Goal: Transaction & Acquisition: Purchase product/service

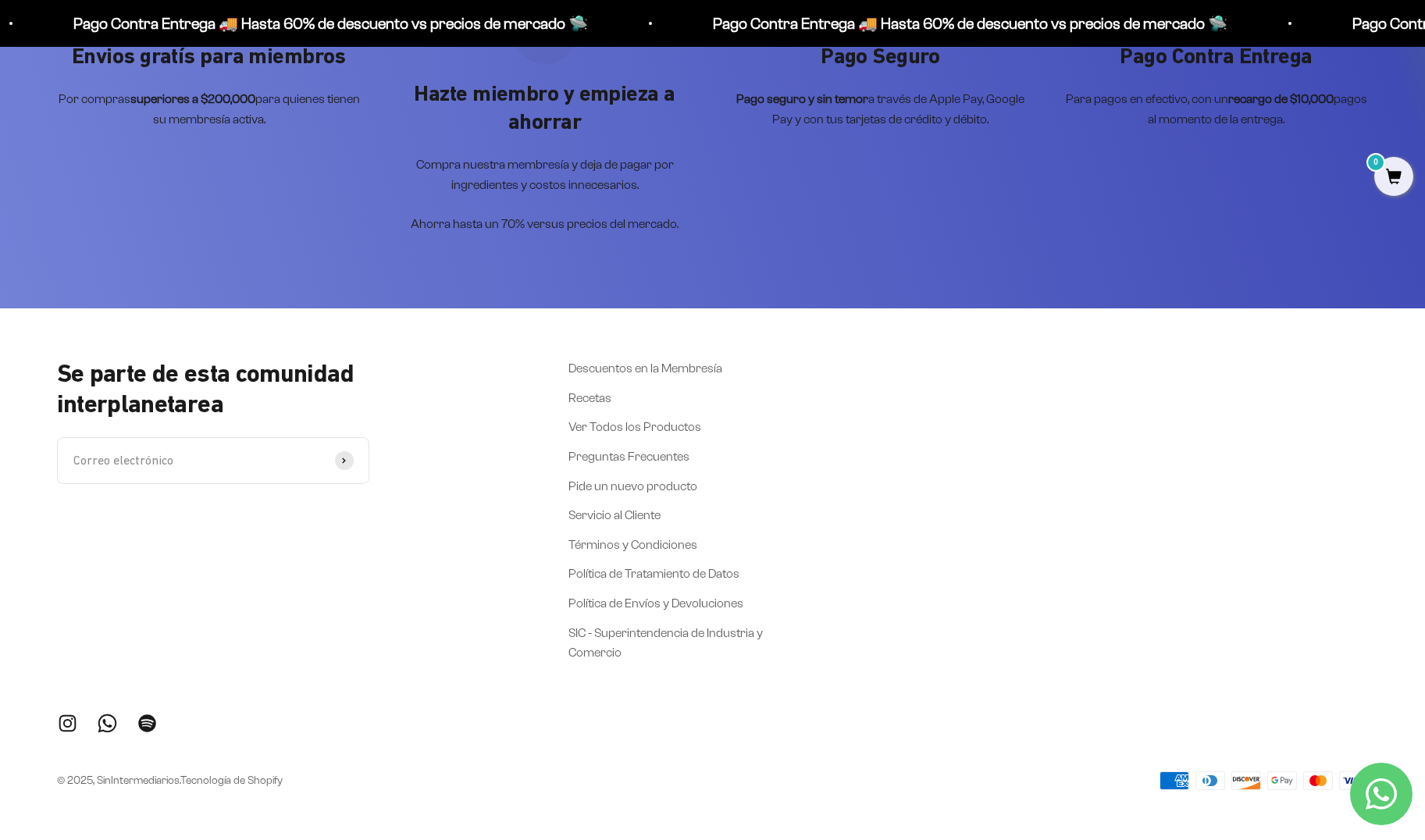
scroll to position [2093, 0]
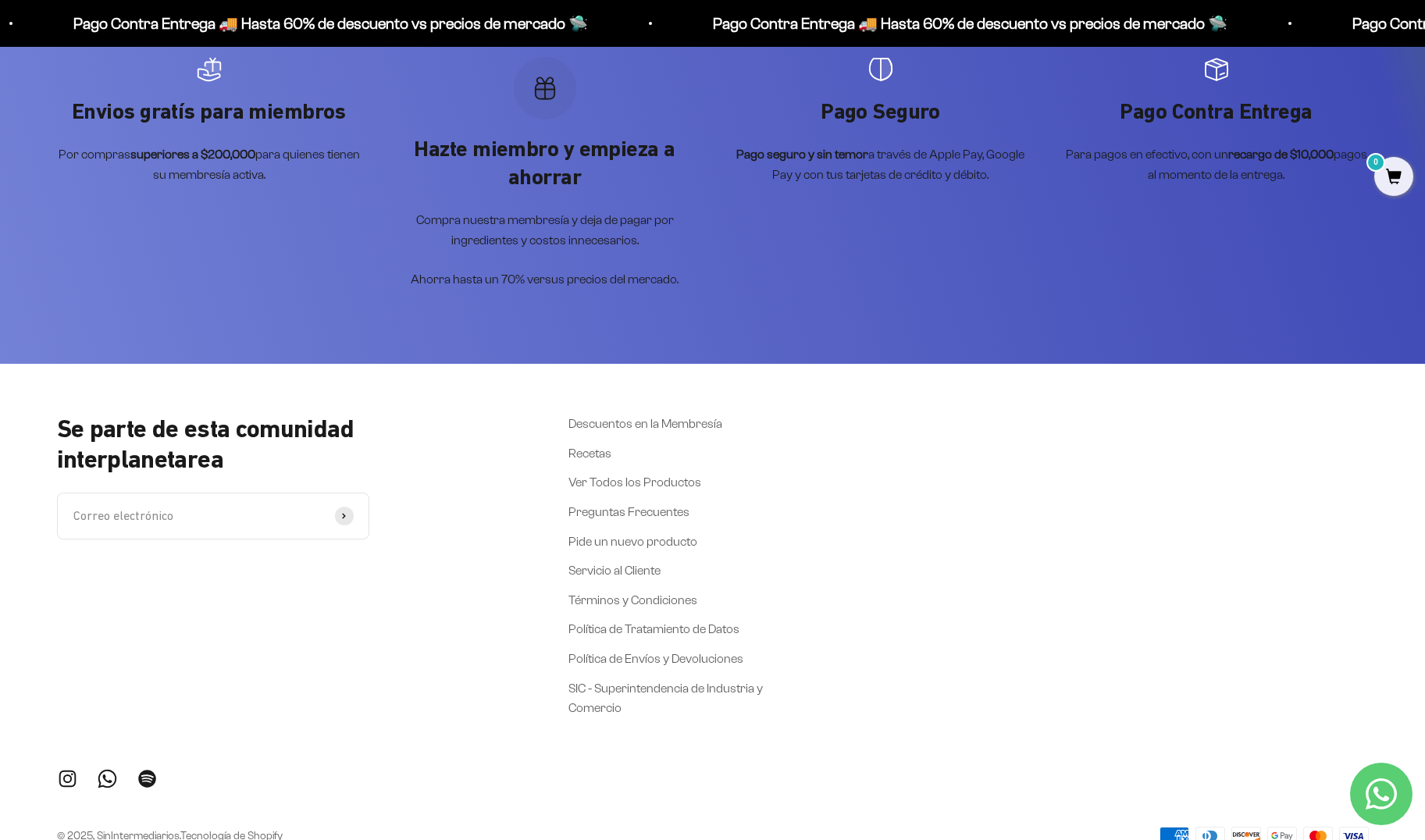
click at [1378, 783] on icon "Contact us on WhatsApp" at bounding box center [1381, 794] width 31 height 31
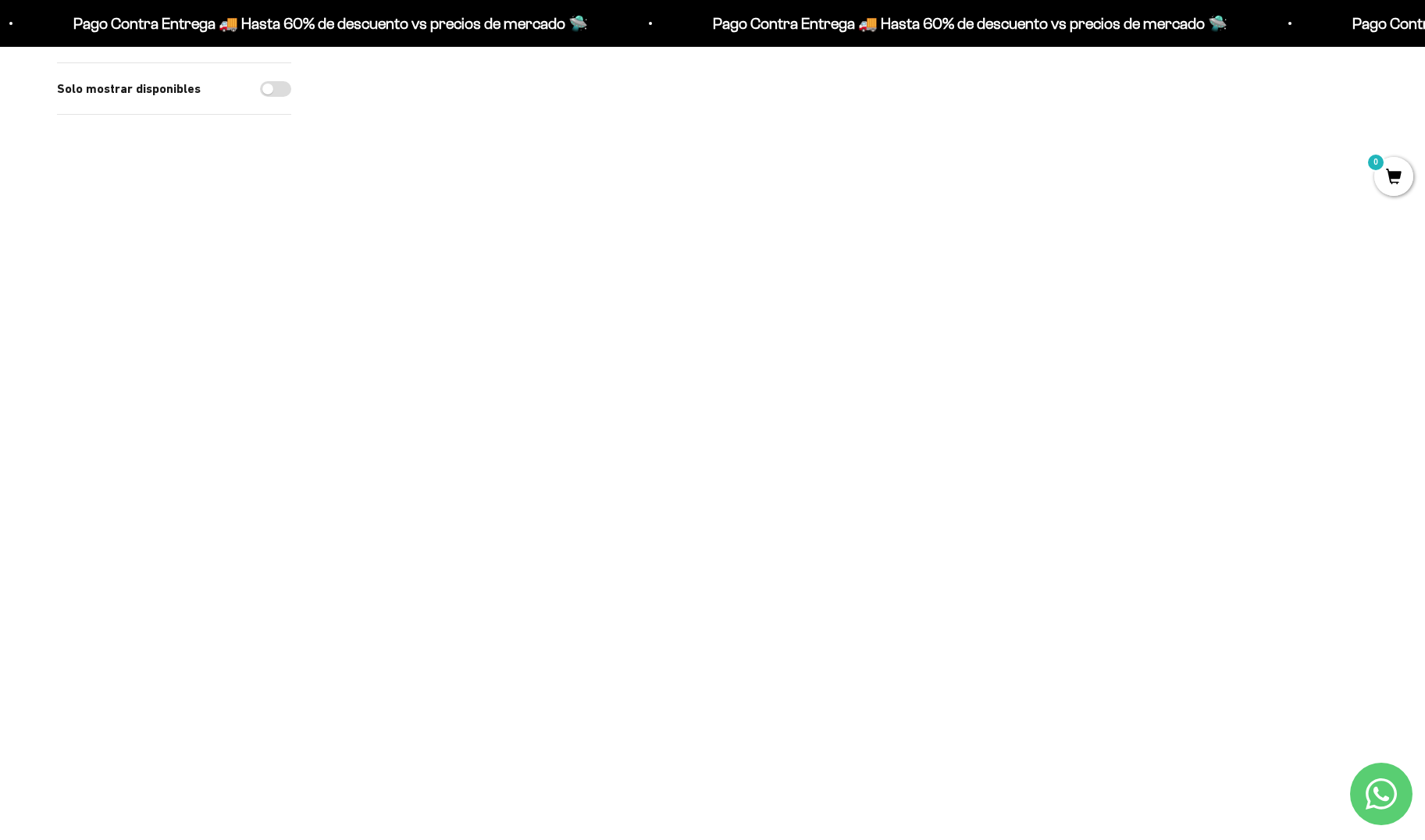
scroll to position [213, 0]
click at [430, 481] on img at bounding box center [425, 480] width 193 height 193
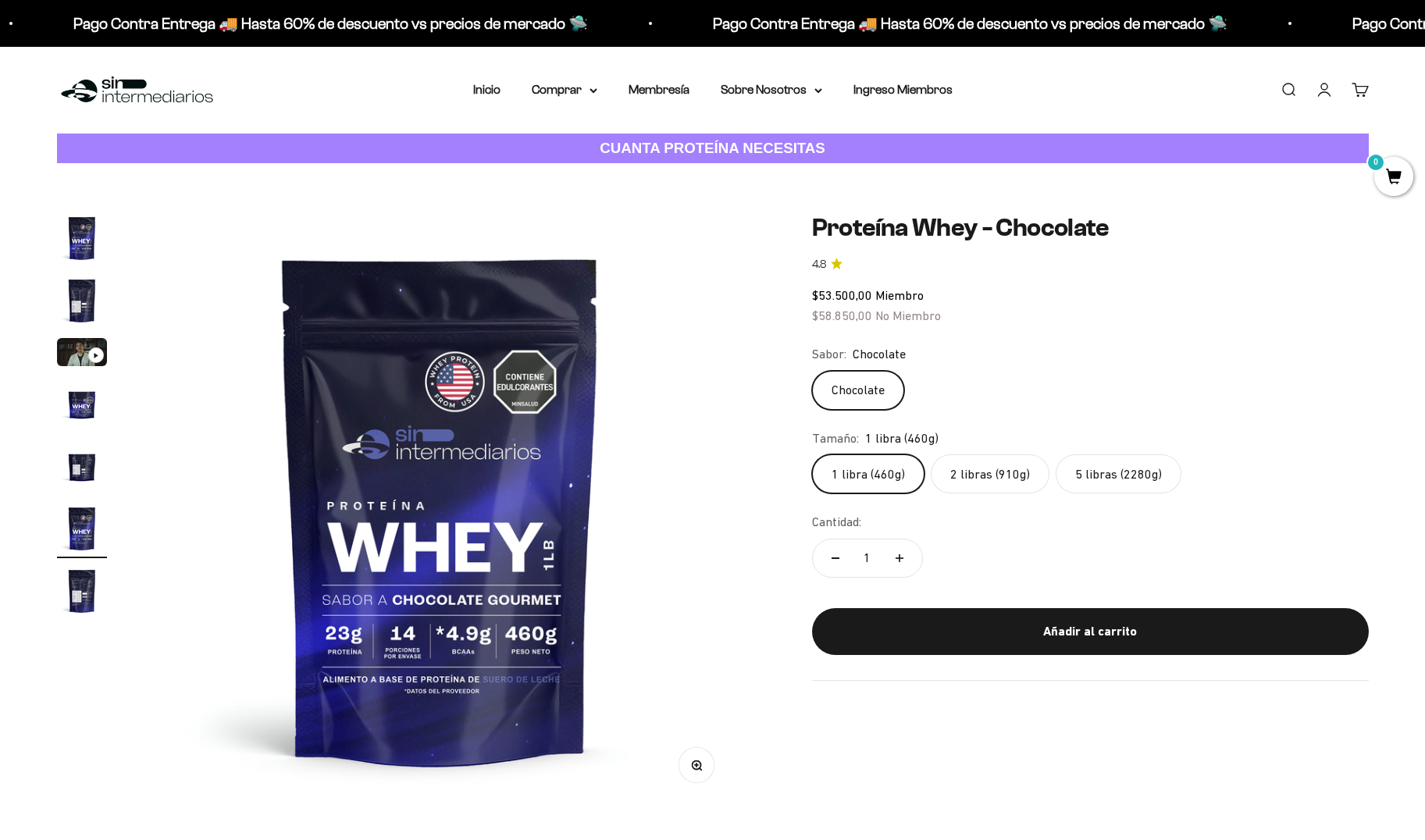
click at [996, 469] on label "2 libras (910g)" at bounding box center [989, 474] width 118 height 39
click at [812, 454] on input "2 libras (910g)" at bounding box center [811, 454] width 1 height 1
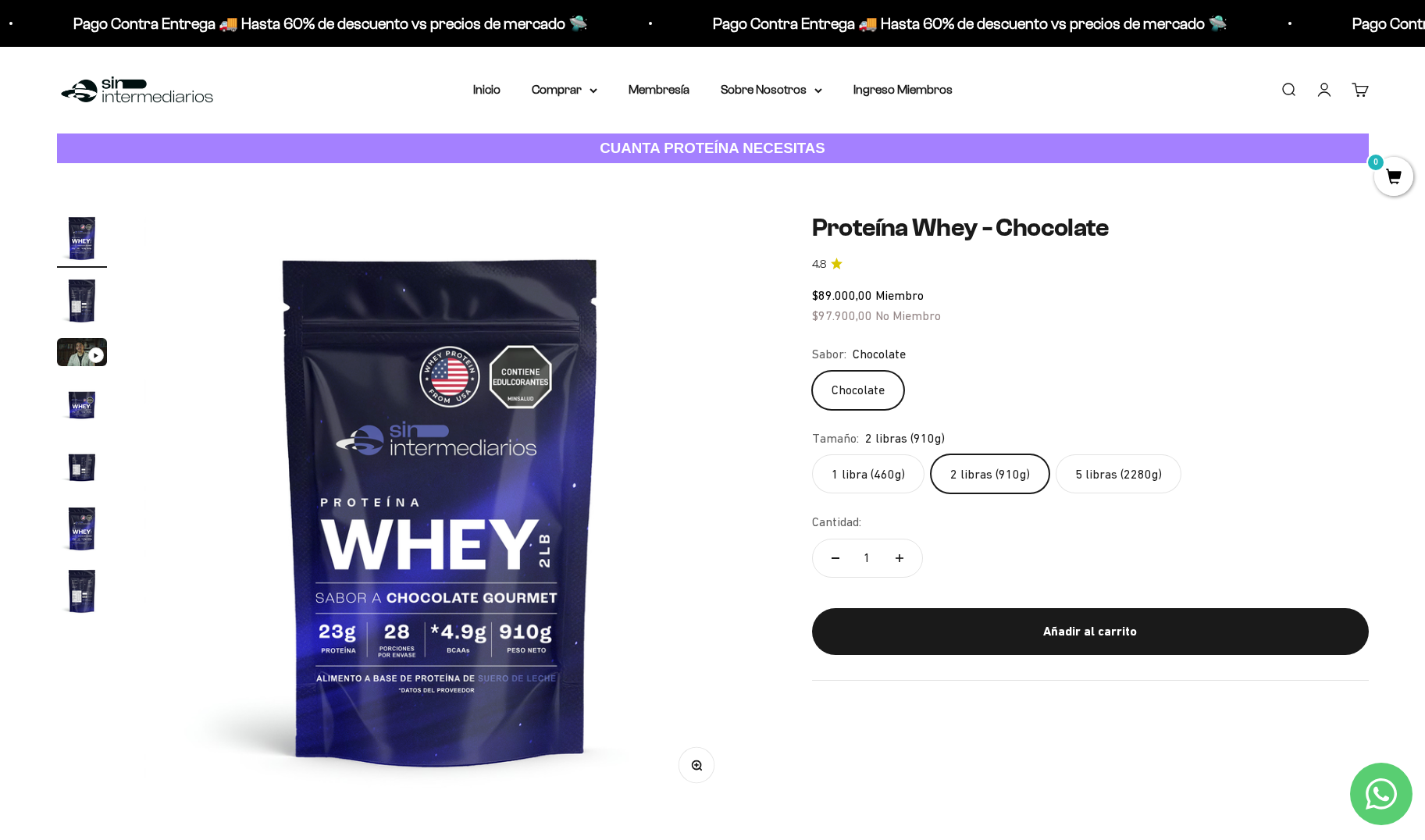
click at [1119, 624] on div "Añadir al carrito" at bounding box center [1090, 631] width 495 height 20
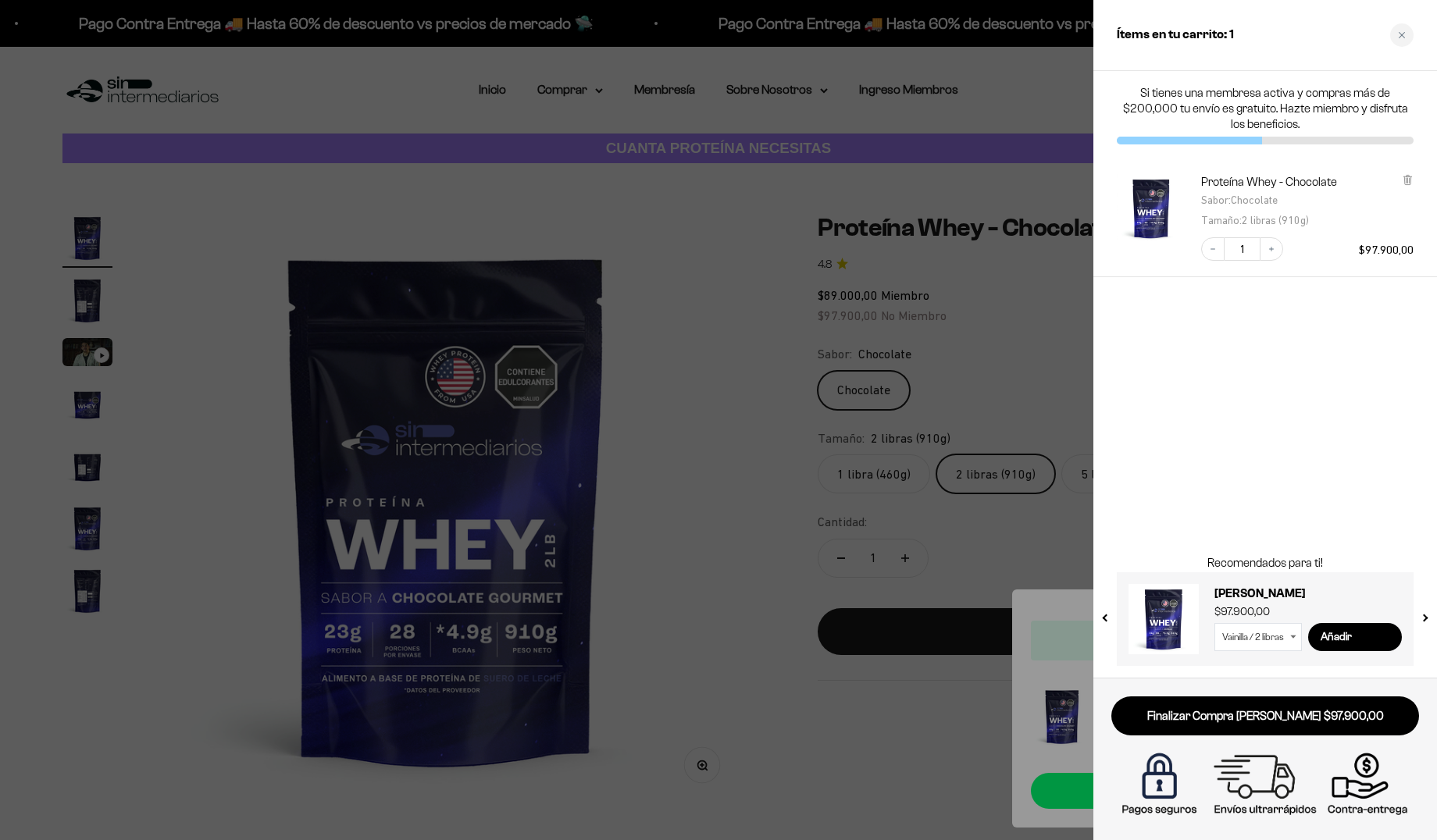
click at [805, 216] on div at bounding box center [718, 420] width 1437 height 840
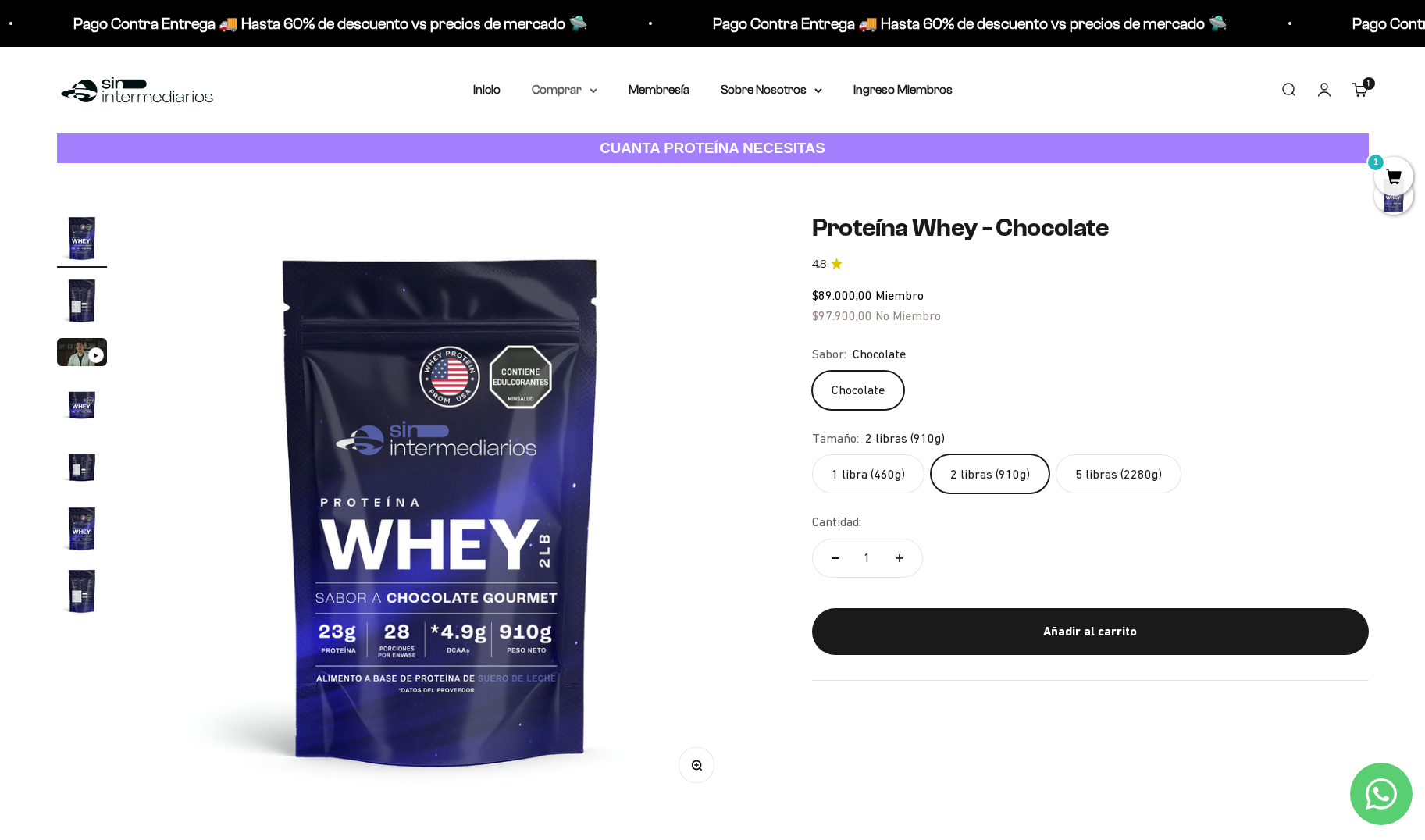
click at [591, 92] on icon at bounding box center [593, 91] width 8 height 5
click at [618, 168] on span "Otros Suplementos" at bounding box center [593, 169] width 105 height 14
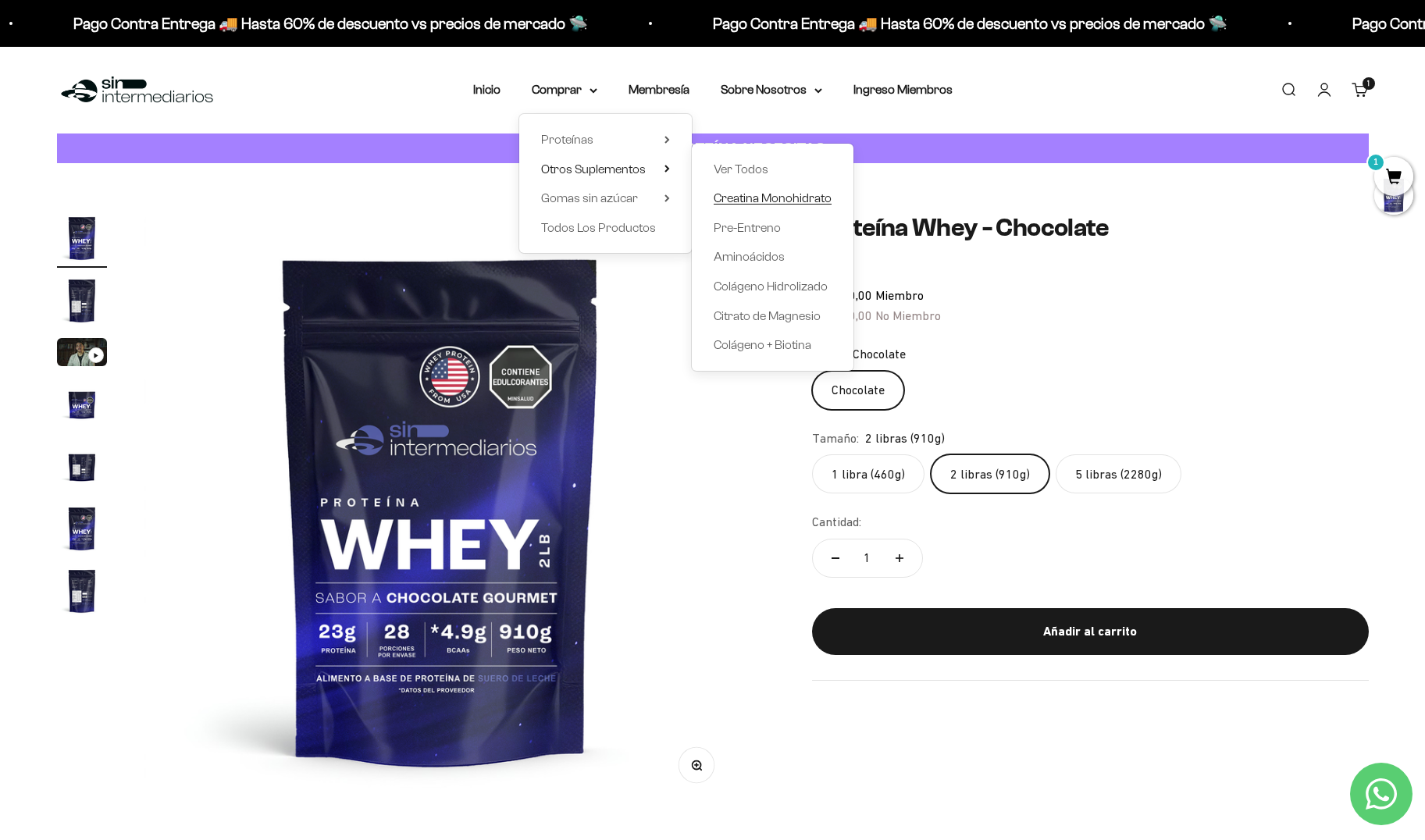
click at [773, 197] on span "Creatina Monohidrato" at bounding box center [772, 198] width 118 height 14
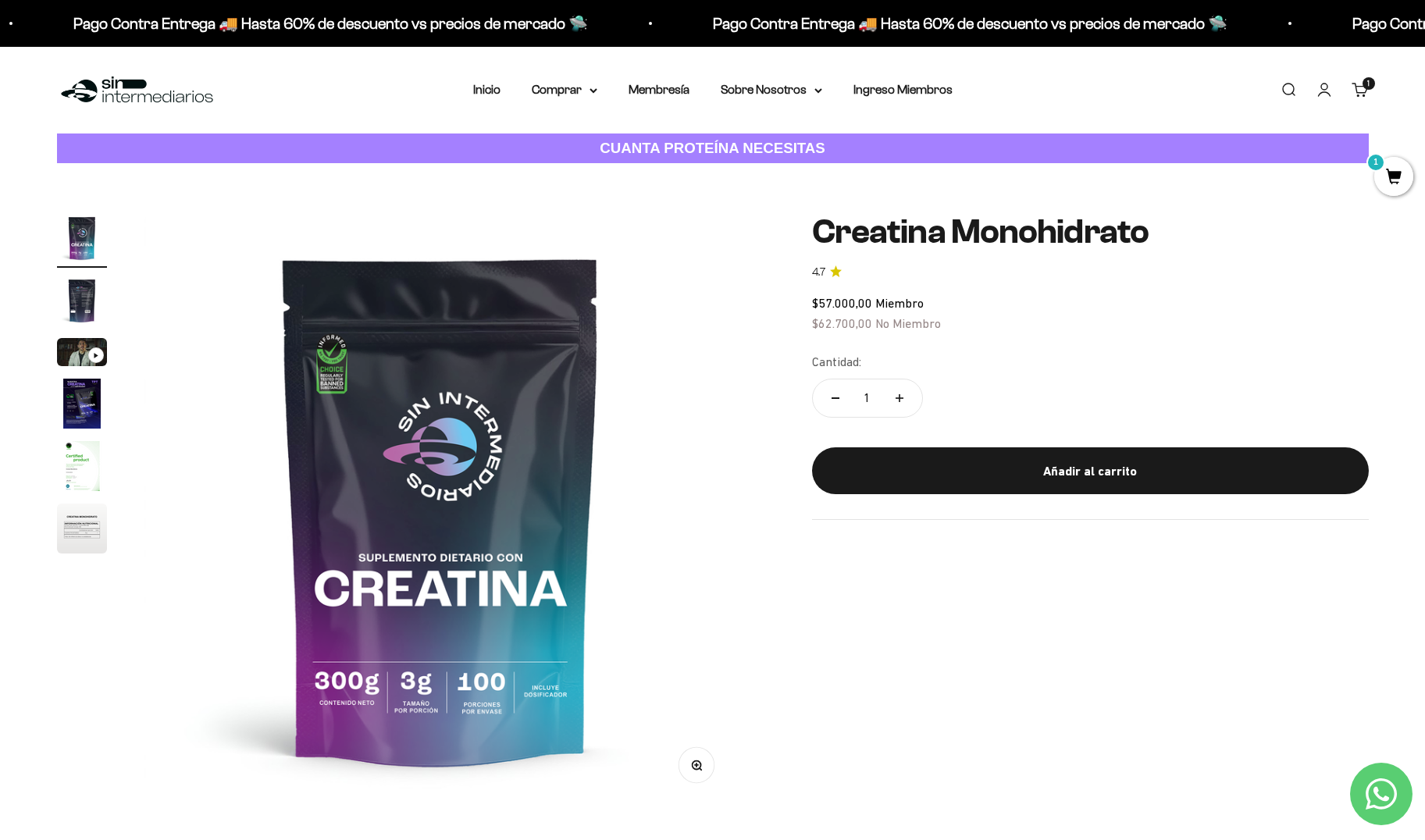
click at [1120, 466] on div "Añadir al carrito" at bounding box center [1090, 471] width 495 height 20
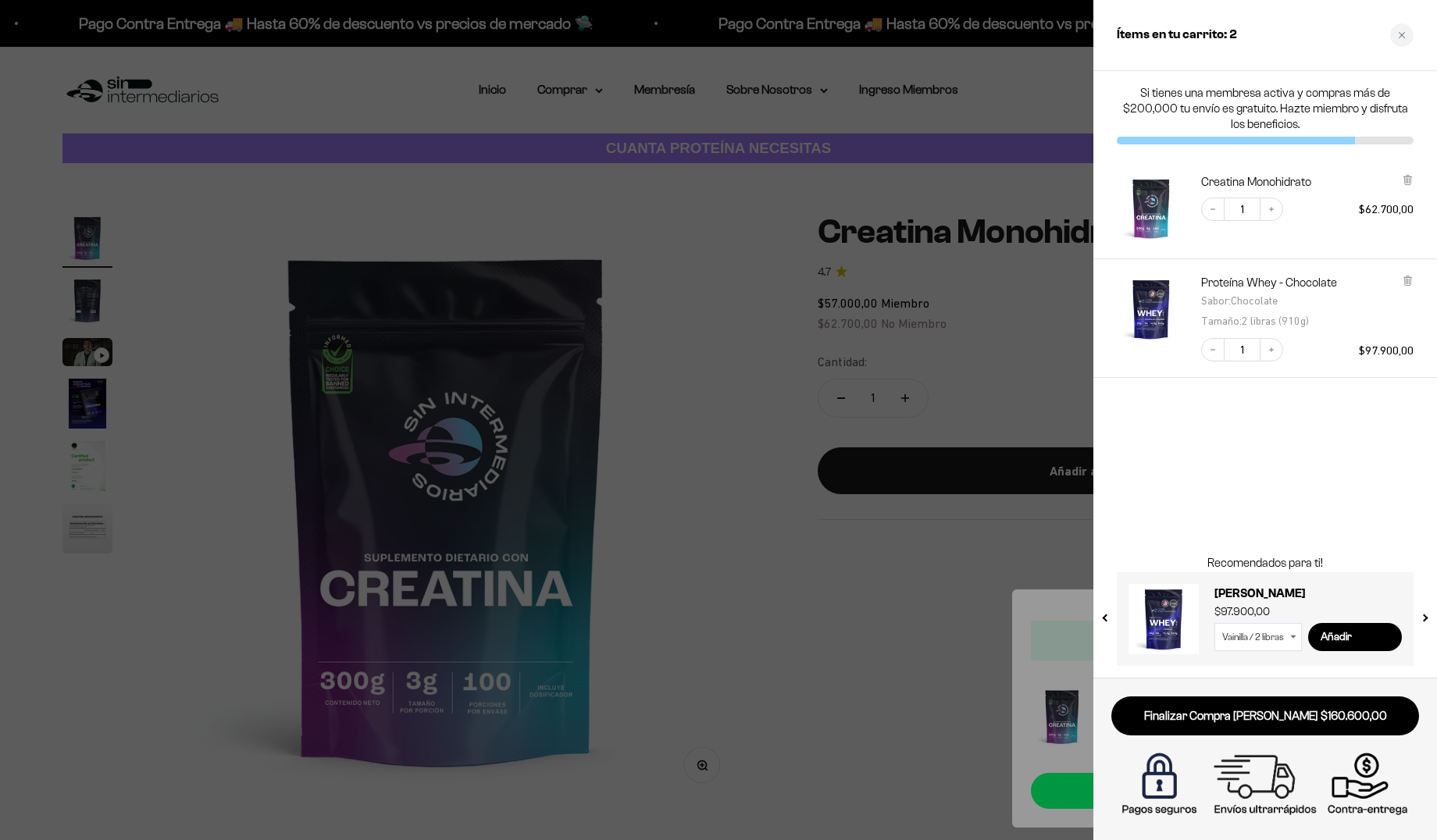
click at [622, 103] on div at bounding box center [718, 420] width 1437 height 840
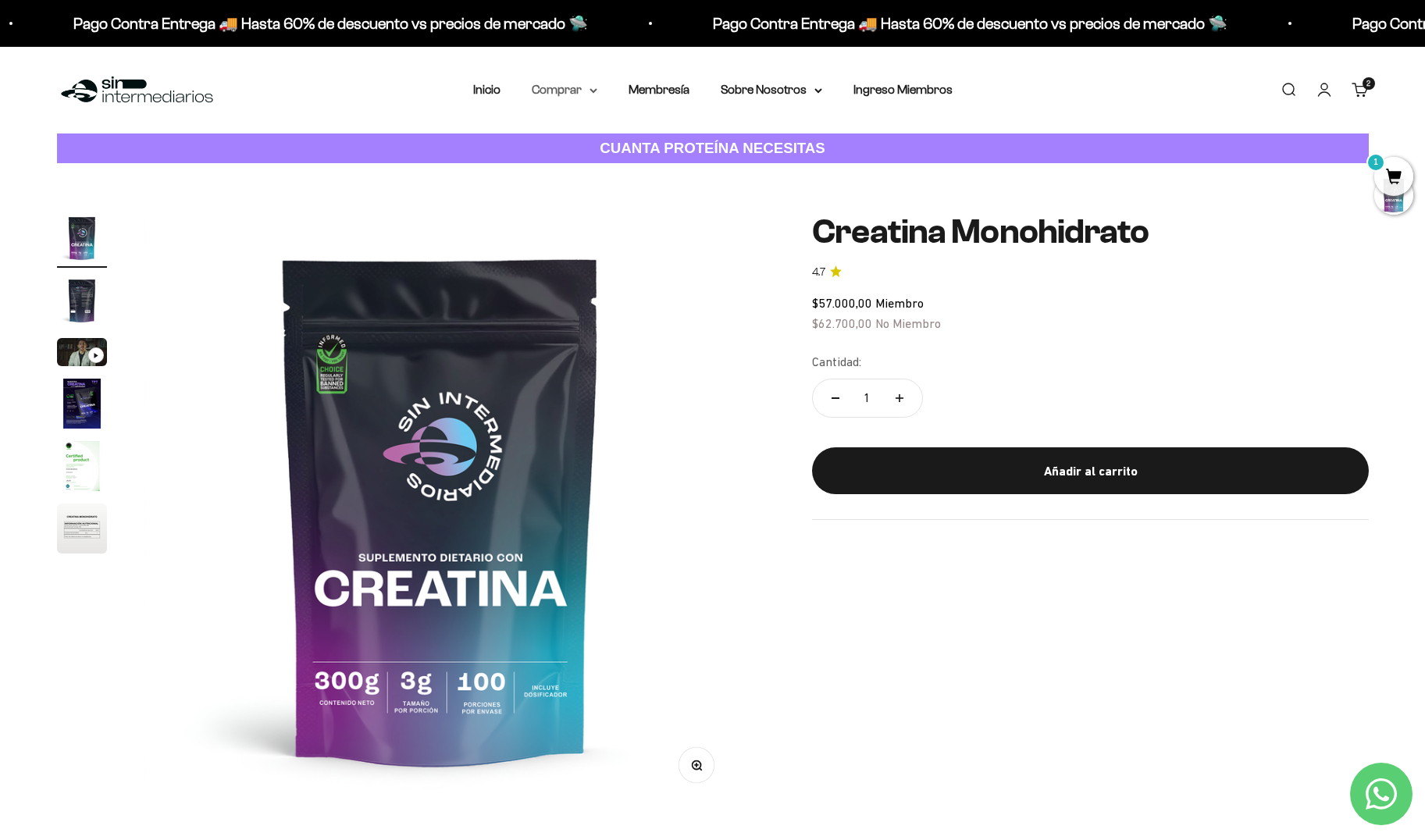
click at [590, 90] on icon at bounding box center [593, 91] width 8 height 5
click at [617, 169] on span "Otros Suplementos" at bounding box center [593, 169] width 105 height 14
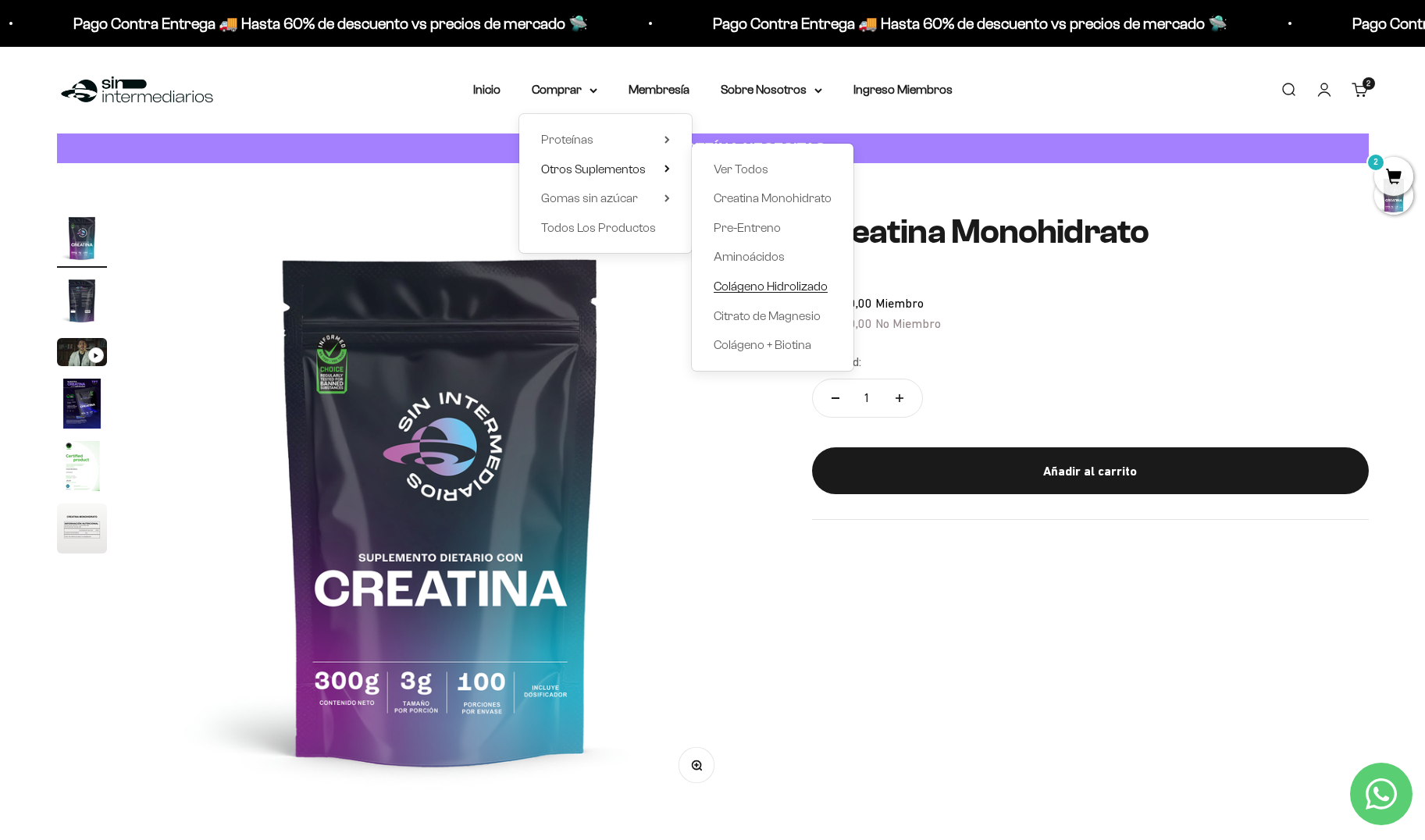
click at [765, 288] on span "Colágeno Hidrolizado" at bounding box center [770, 286] width 114 height 14
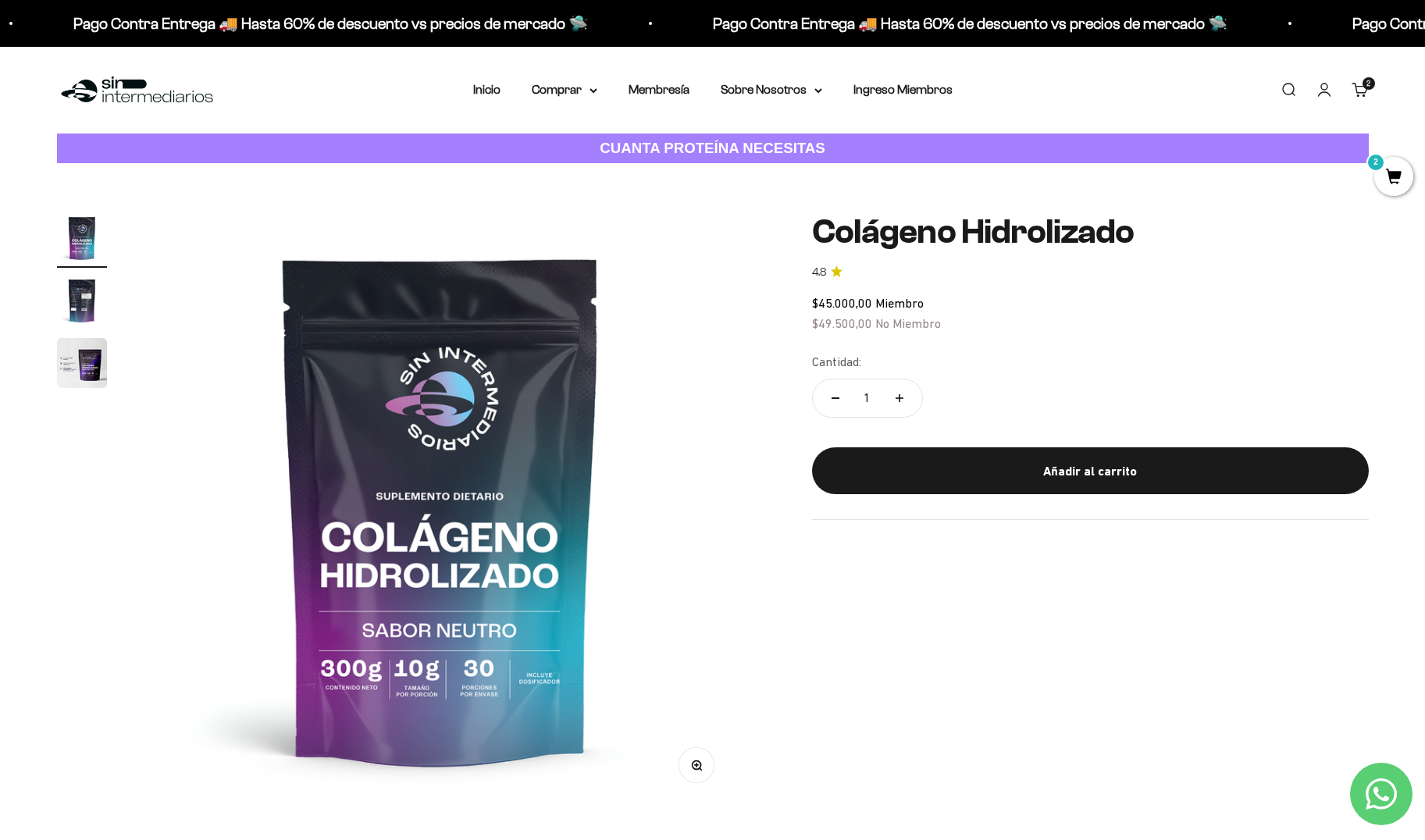
click at [1104, 465] on div "Añadir al carrito" at bounding box center [1090, 471] width 495 height 20
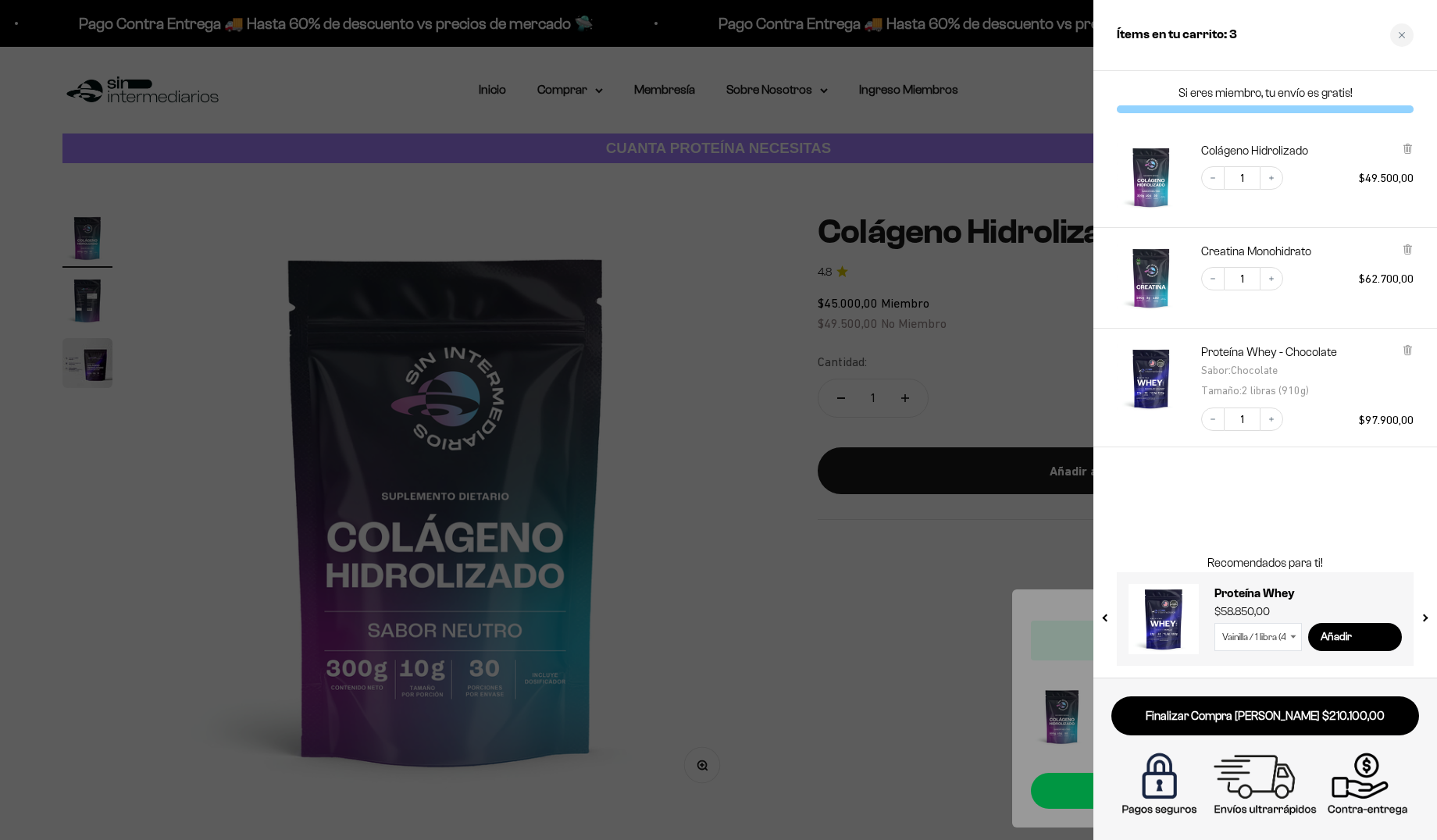
click at [1364, 781] on img at bounding box center [1265, 785] width 300 height 75
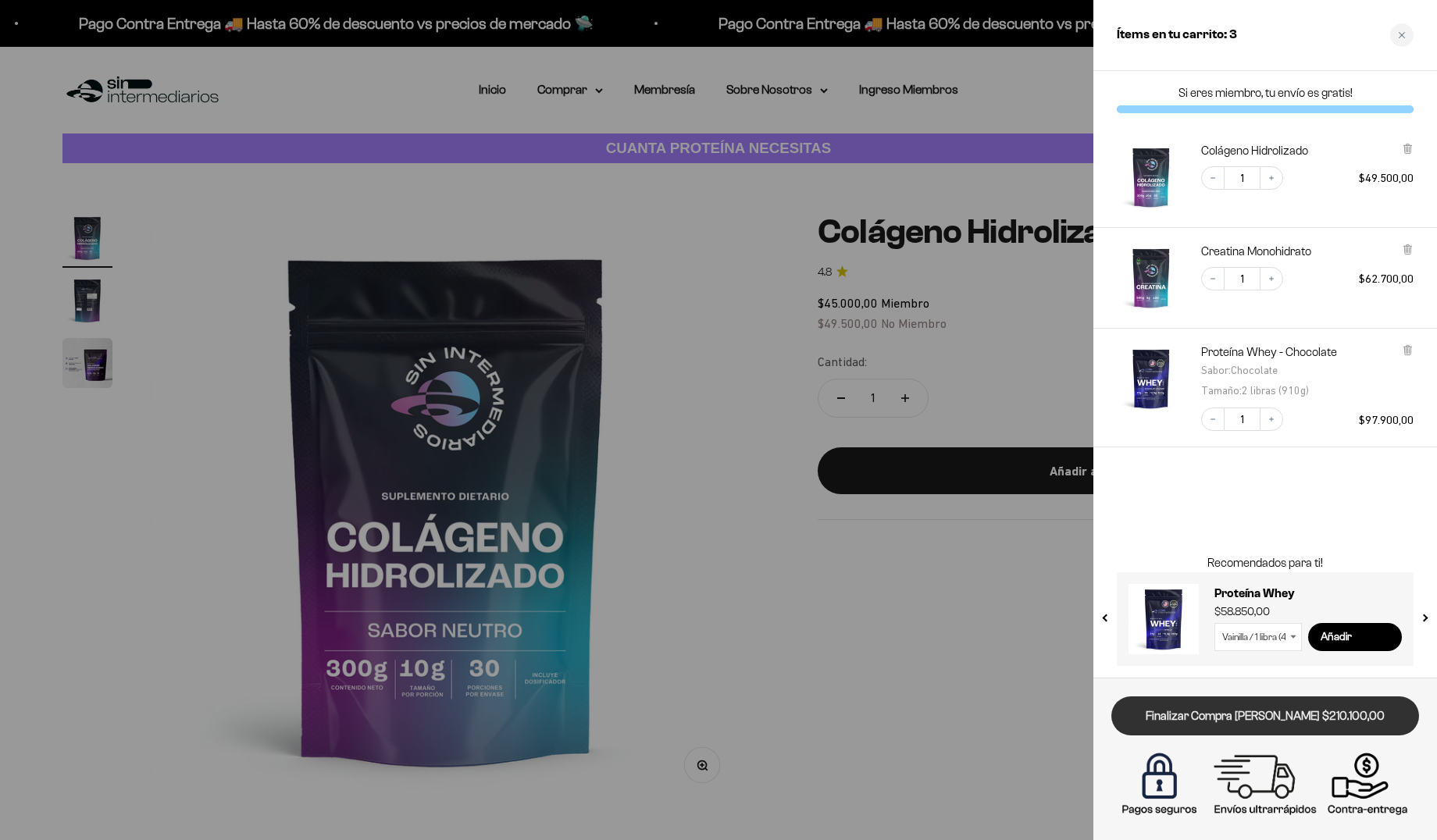
click at [1285, 711] on link "Finalizar Compra Segura $210.100,00" at bounding box center [1264, 716] width 307 height 40
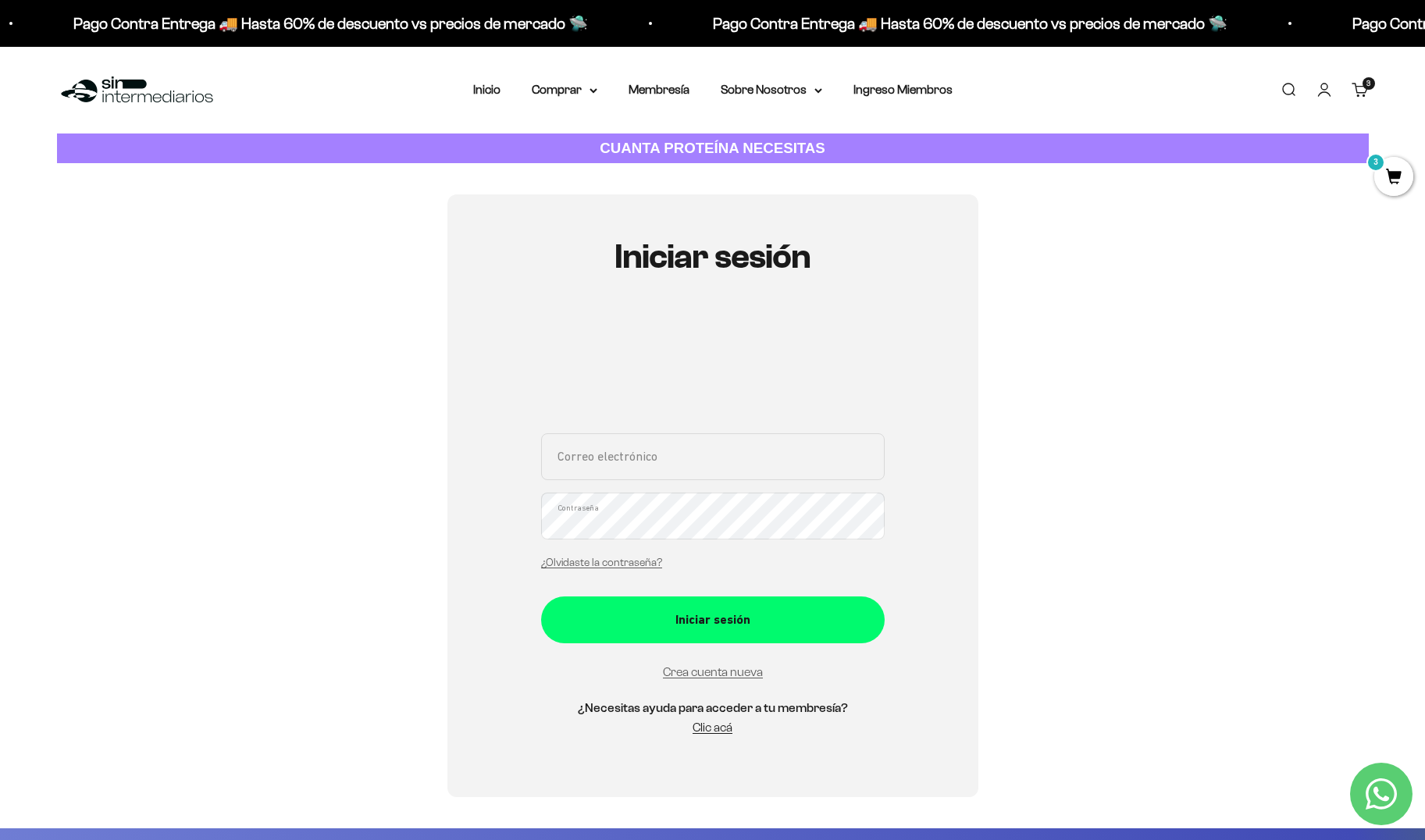
click at [1365, 89] on cart-count "3 artículos 3" at bounding box center [1369, 83] width 13 height 13
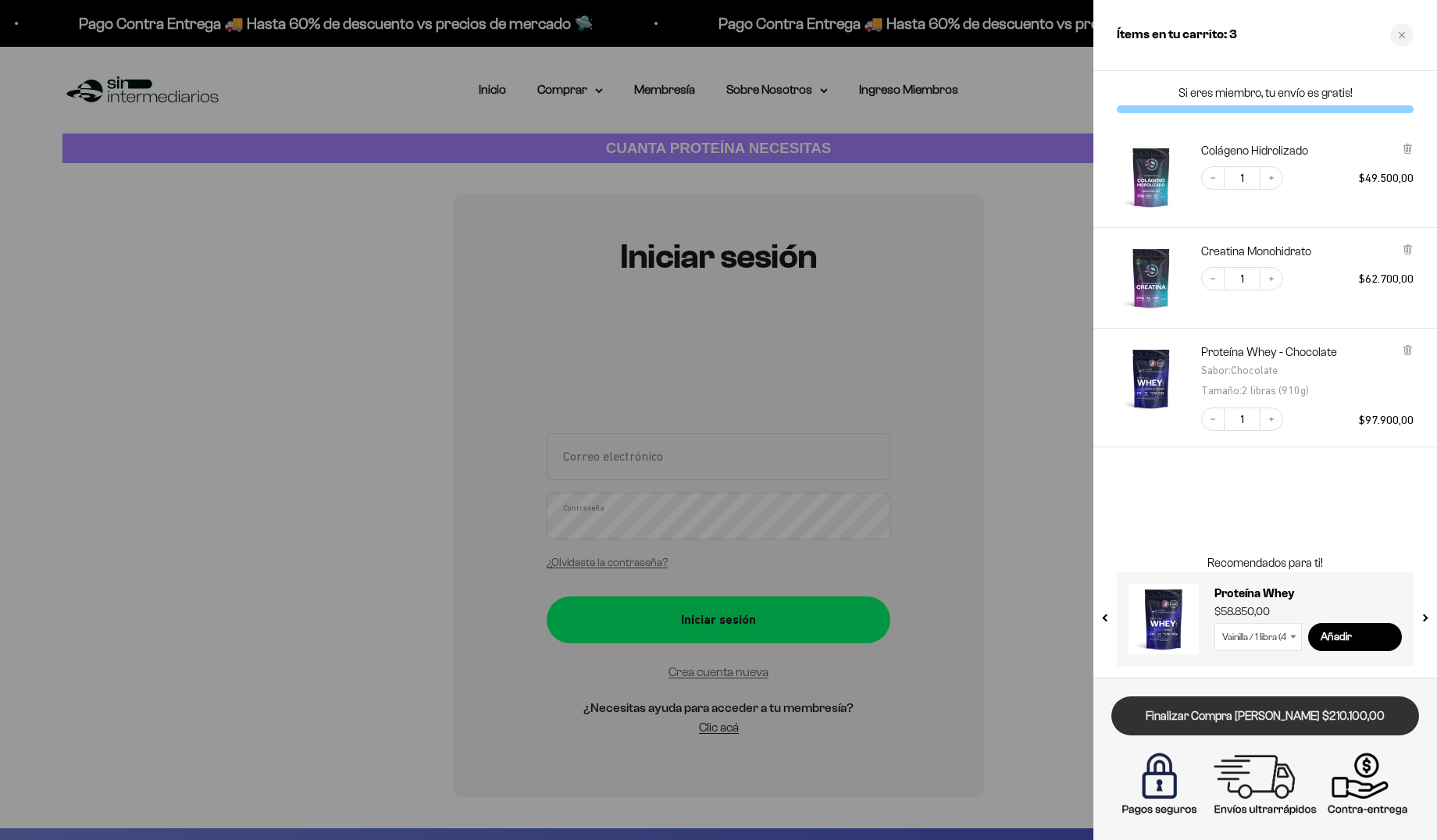
click at [1248, 707] on link "Finalizar Compra [PERSON_NAME] $210.100,00" at bounding box center [1264, 716] width 307 height 40
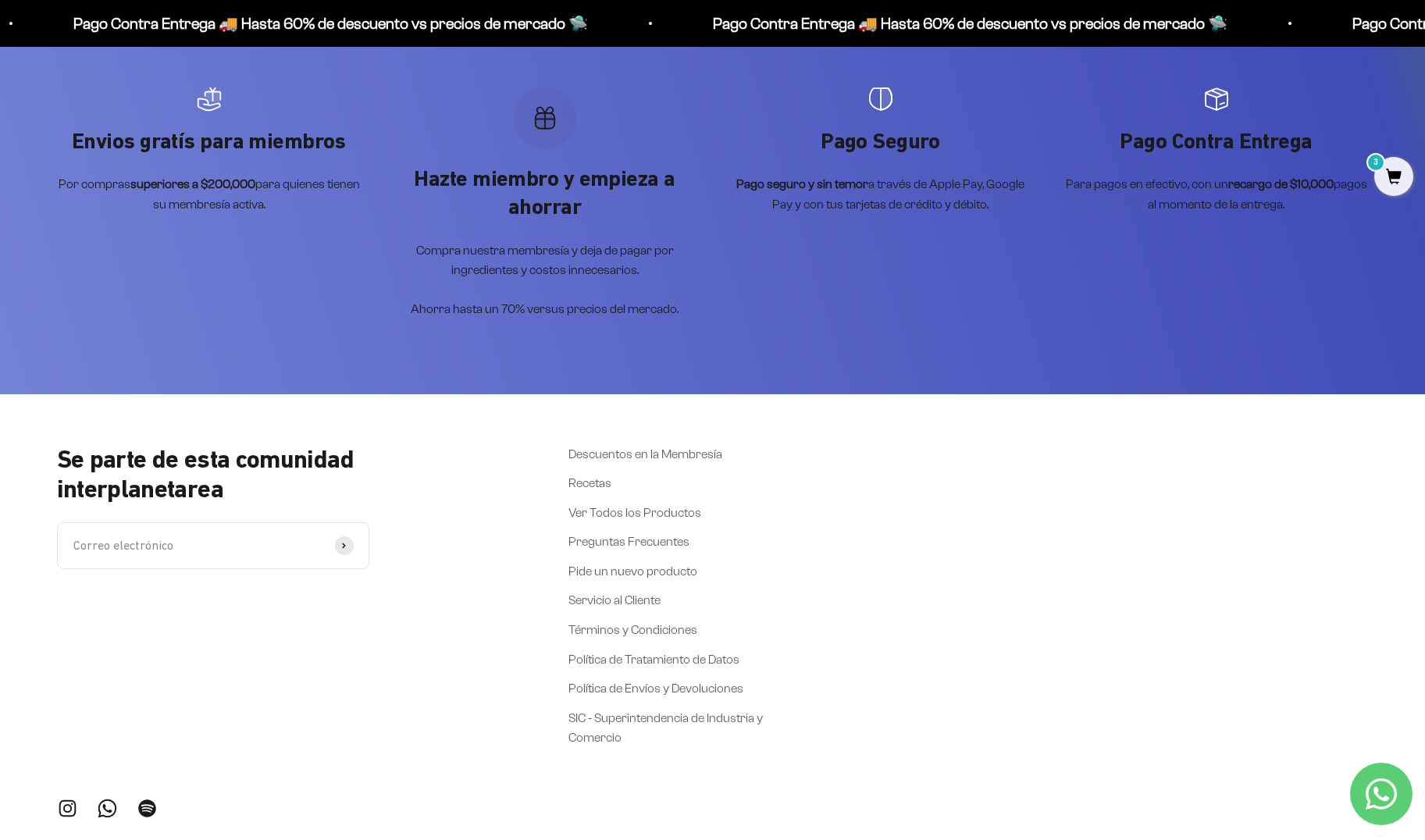
scroll to position [786, 0]
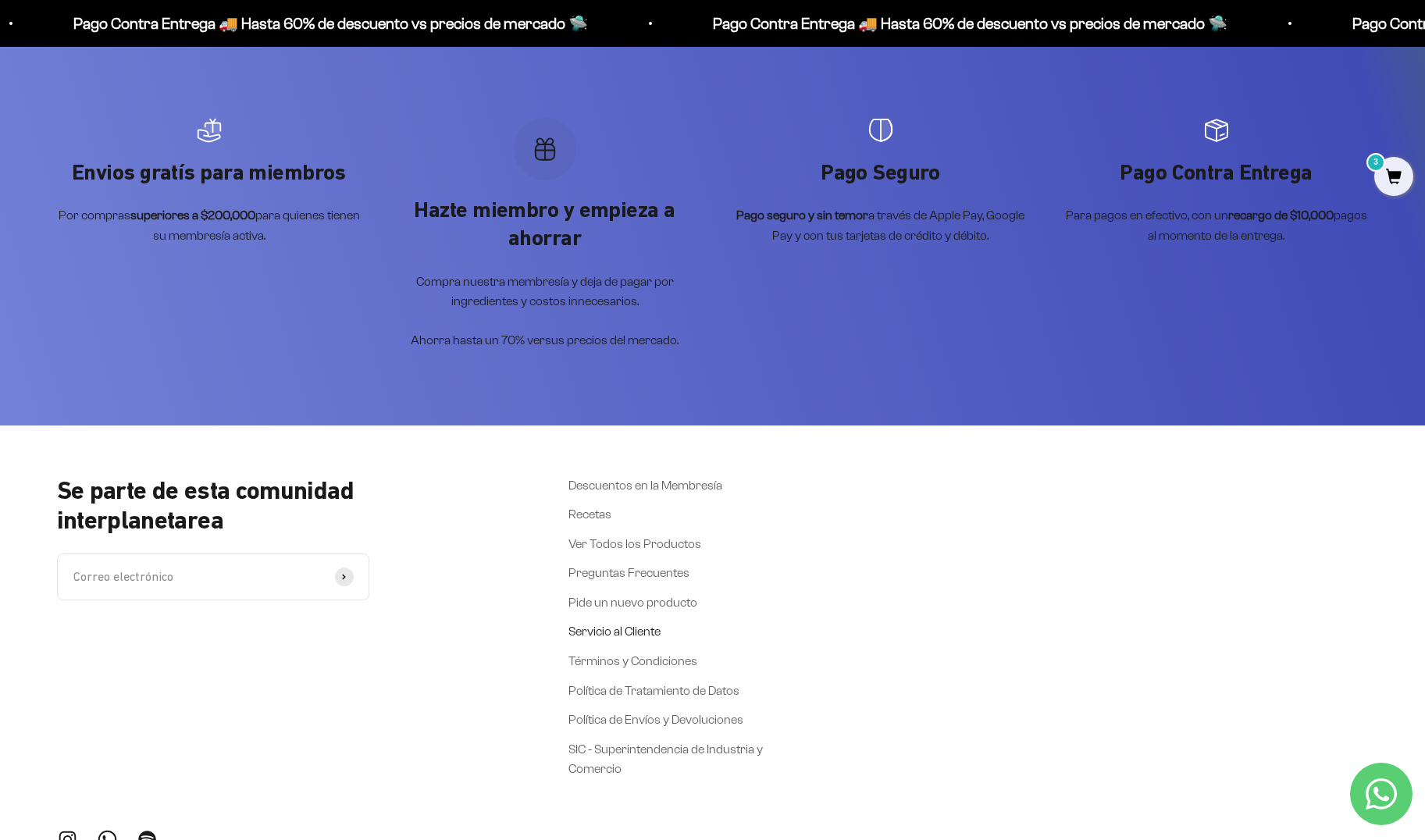
click at [621, 633] on link "Servicio al Cliente" at bounding box center [615, 631] width 92 height 20
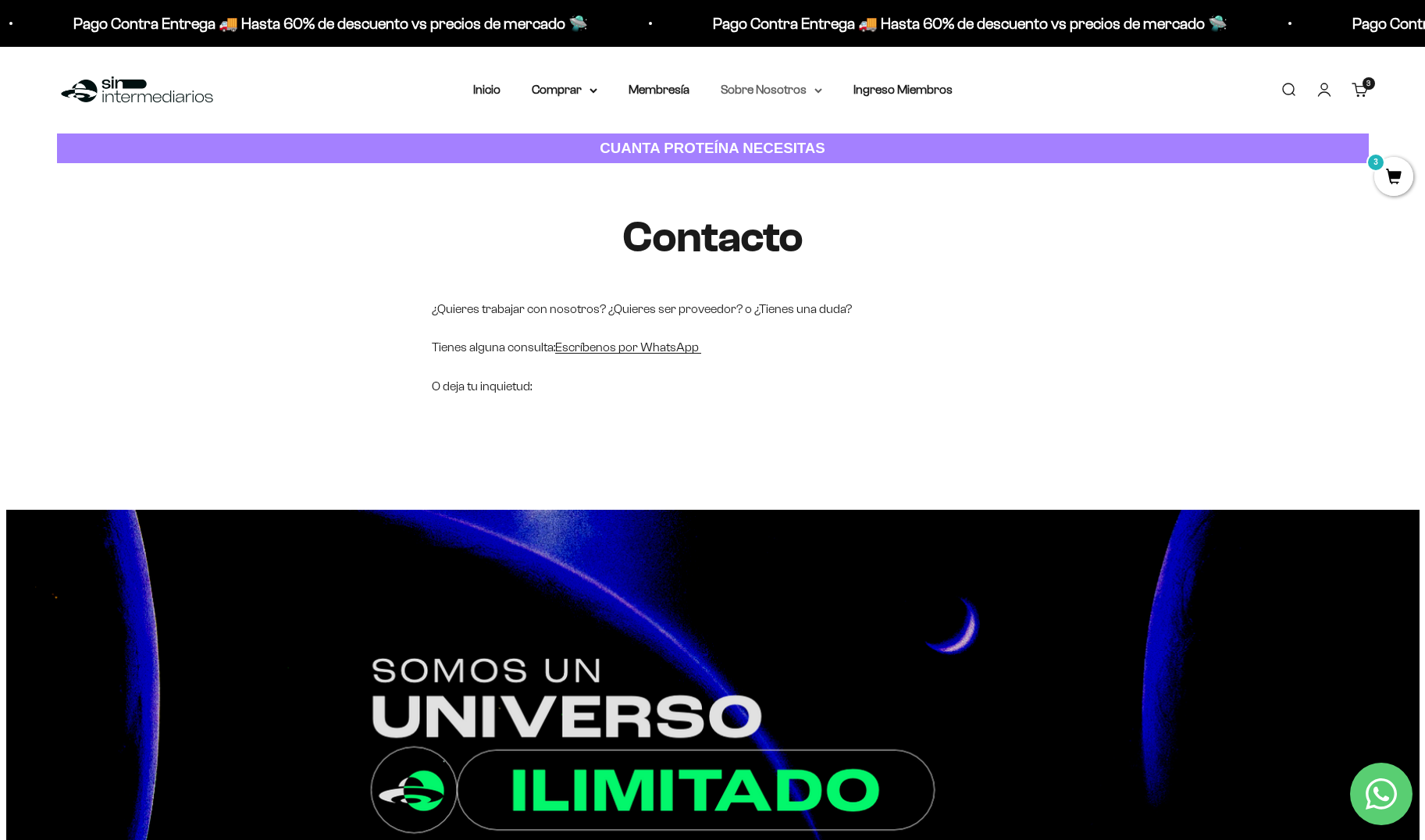
click at [811, 94] on summary "Sobre Nosotros" at bounding box center [771, 90] width 101 height 20
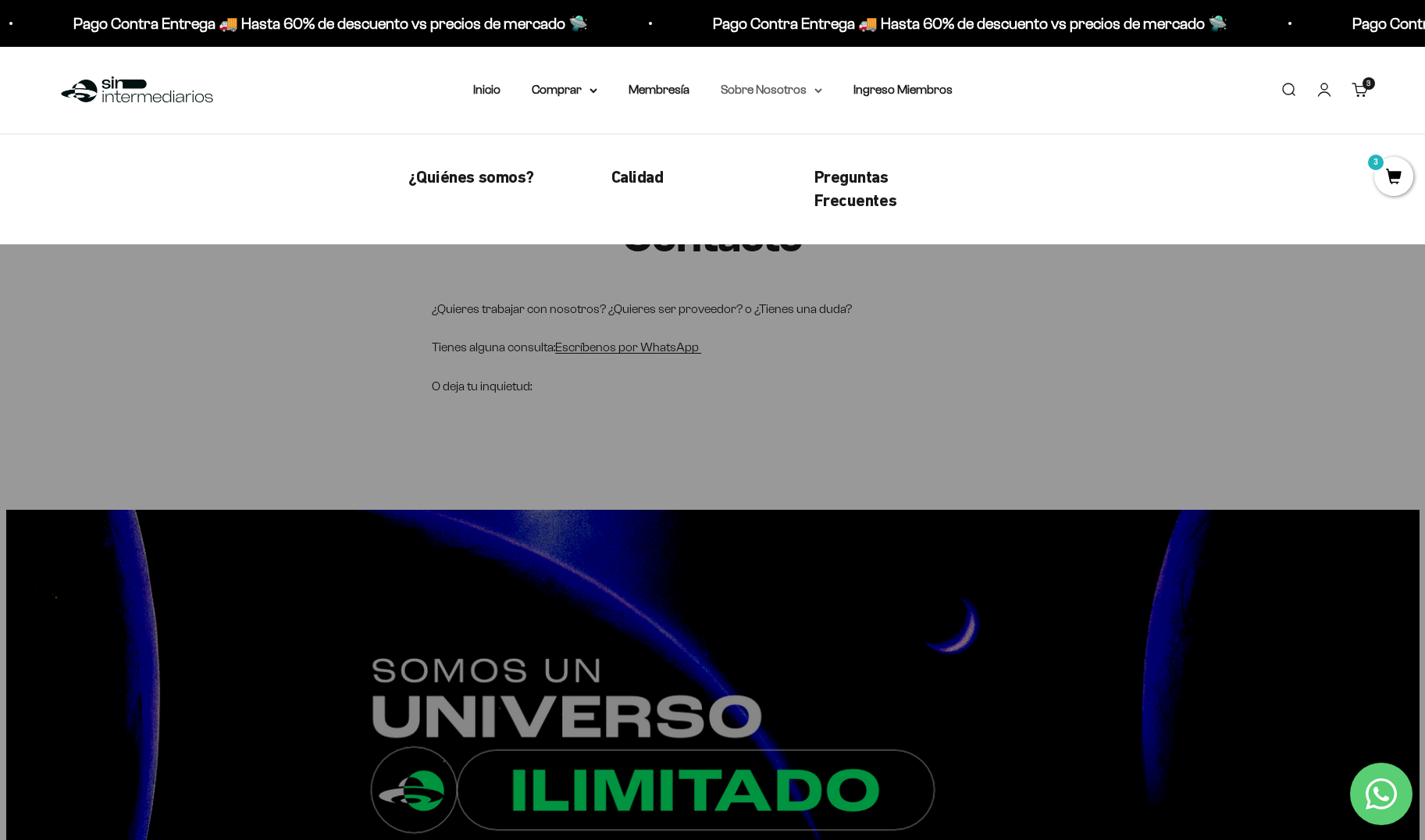
click at [815, 89] on icon at bounding box center [818, 91] width 8 height 5
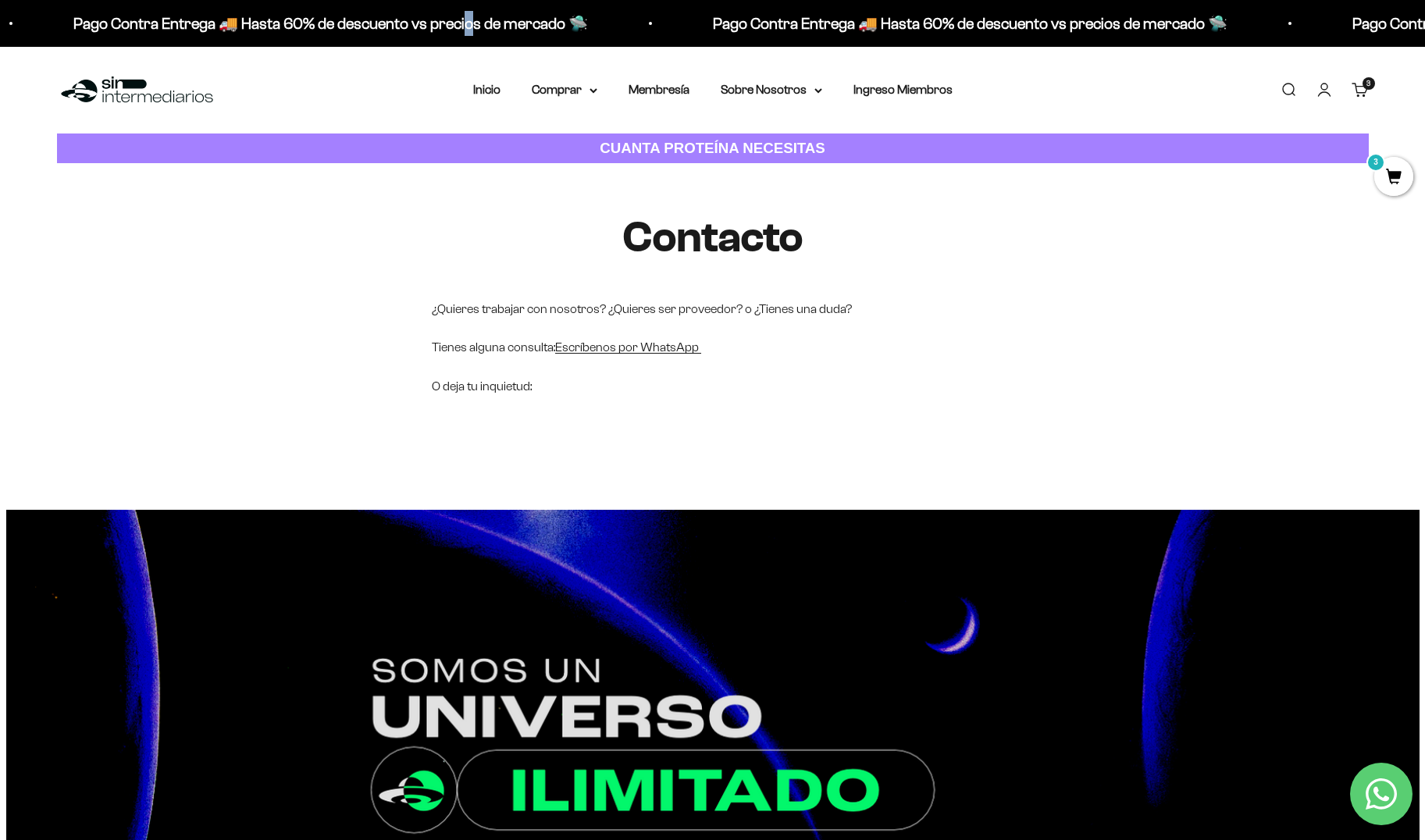
click at [473, 21] on p "Pago Contra Entrega 🚚 Hasta 60% de descuento vs precios de mercado 🛸" at bounding box center [325, 23] width 514 height 25
click at [571, 91] on summary "Comprar" at bounding box center [564, 90] width 66 height 20
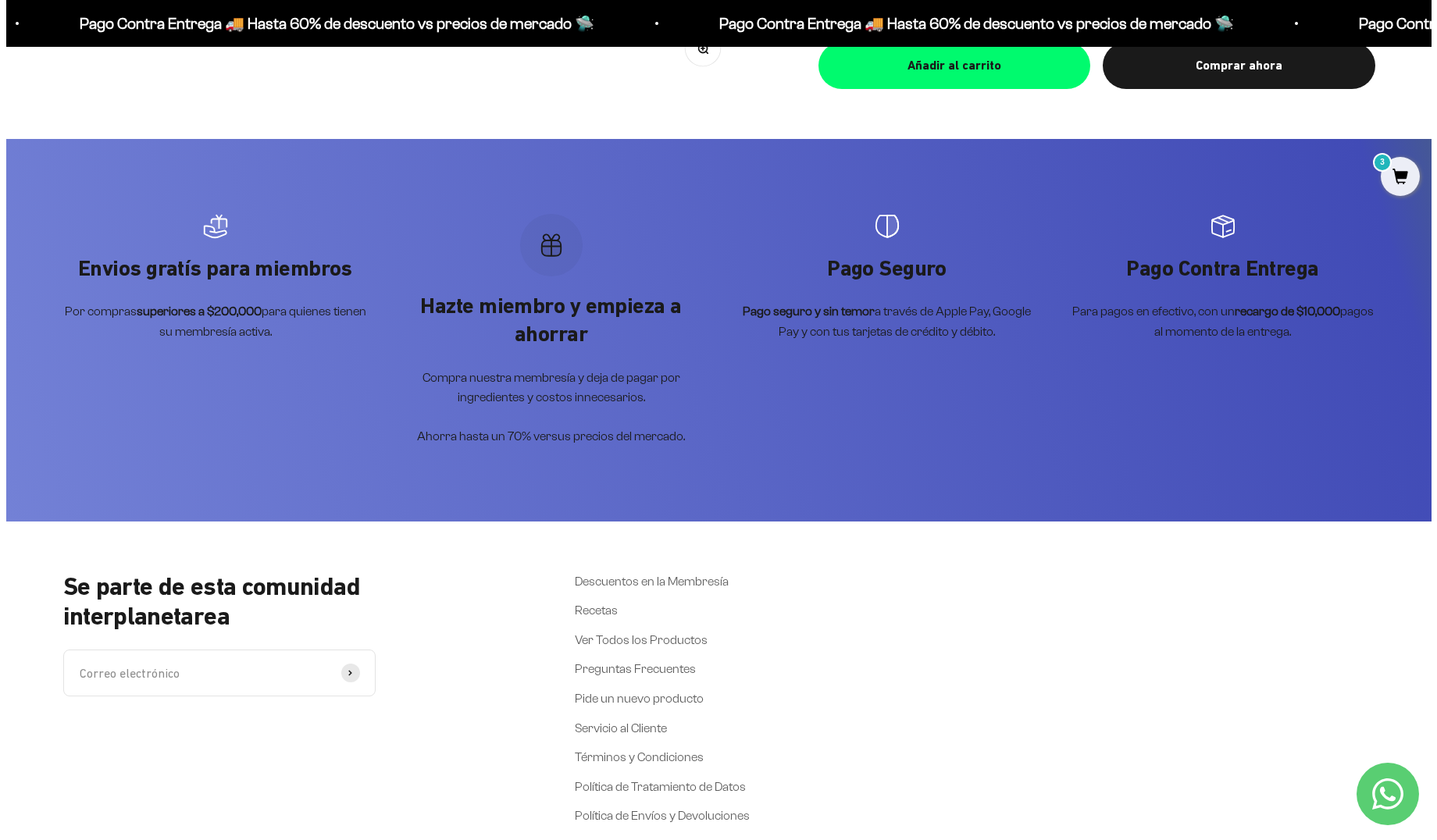
scroll to position [4166, 0]
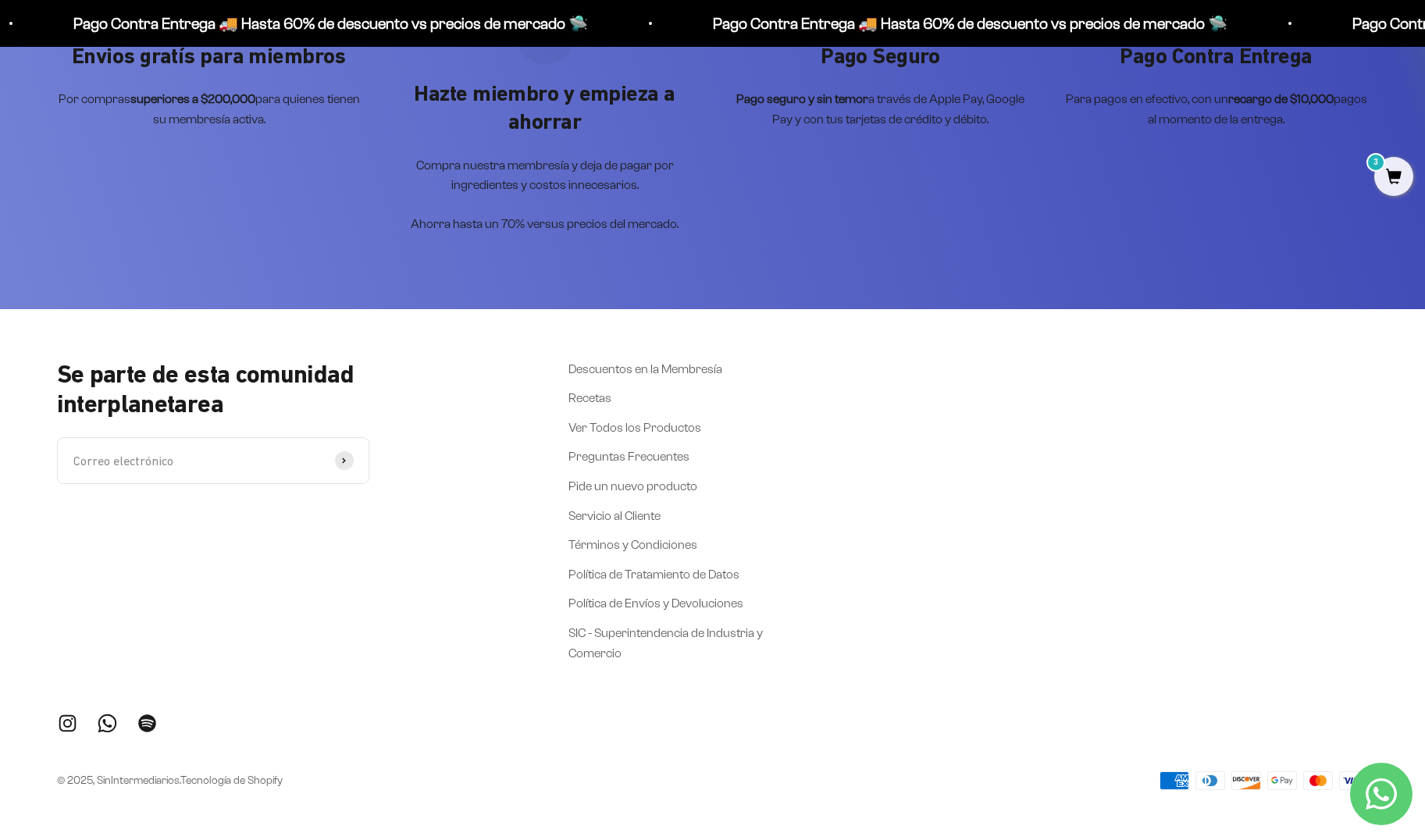
click at [1399, 186] on span "3" at bounding box center [1394, 176] width 39 height 39
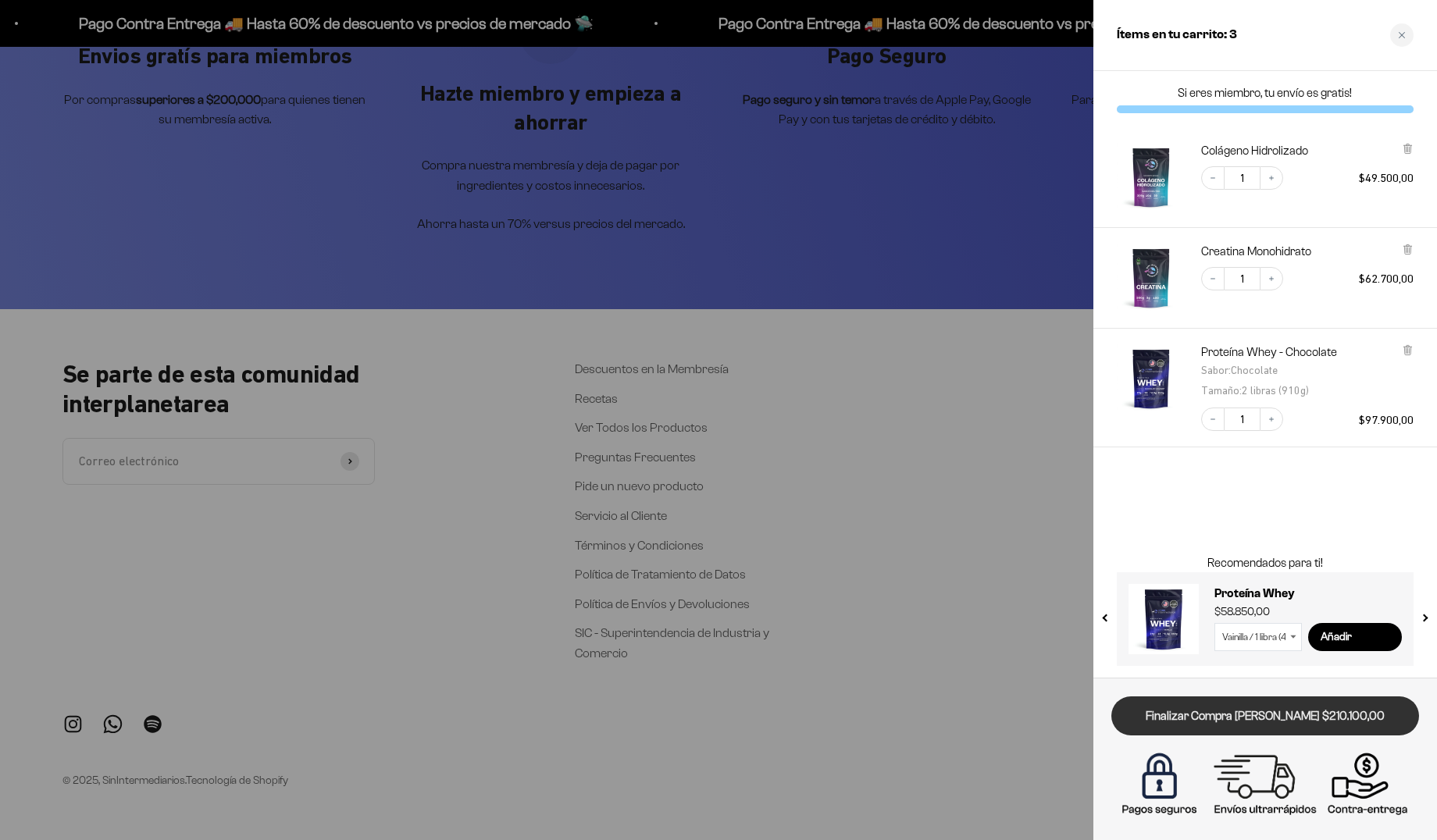
click at [1280, 710] on link "Finalizar Compra Segura $210.100,00" at bounding box center [1264, 716] width 307 height 40
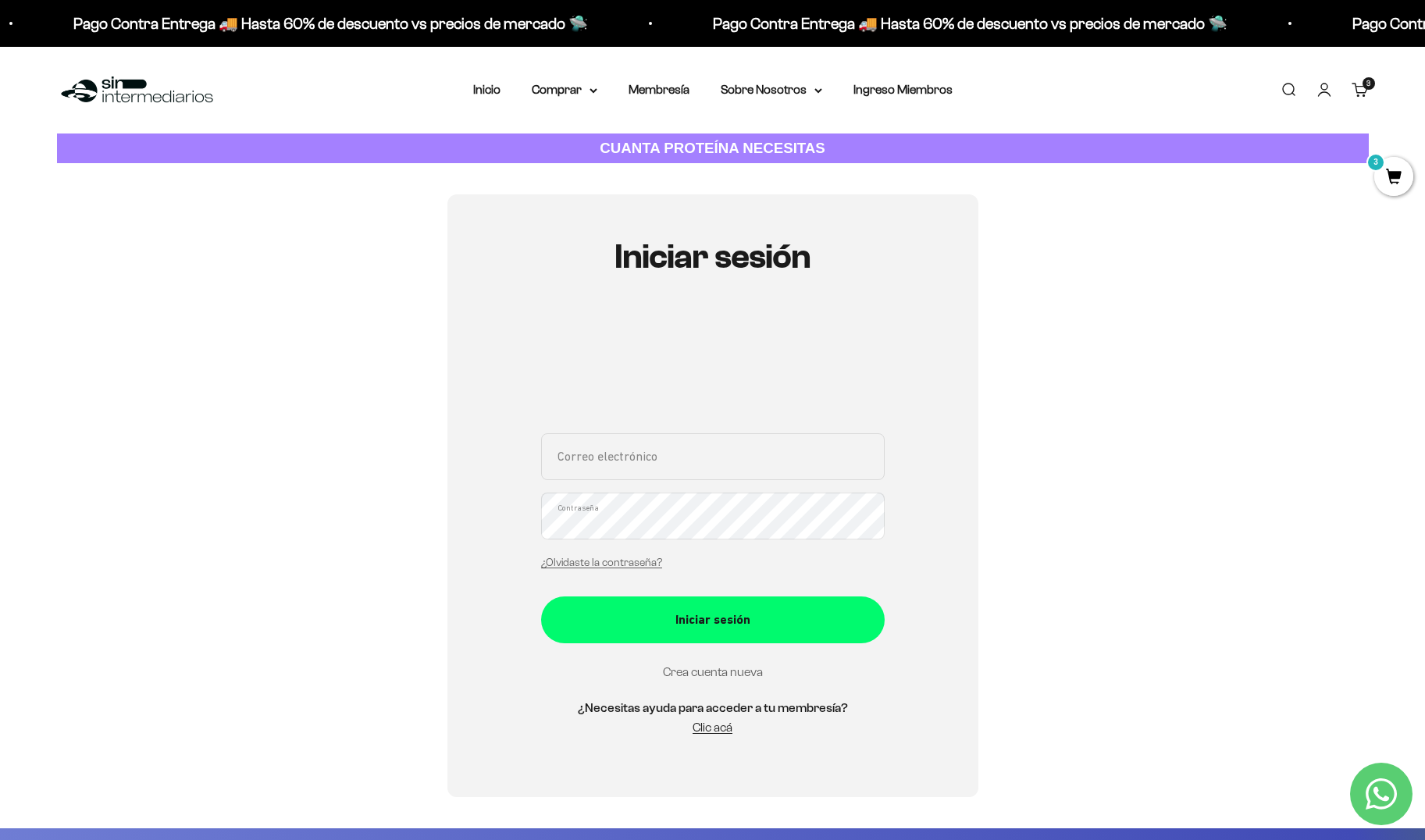
click at [718, 671] on link "Crea cuenta nueva" at bounding box center [712, 672] width 100 height 14
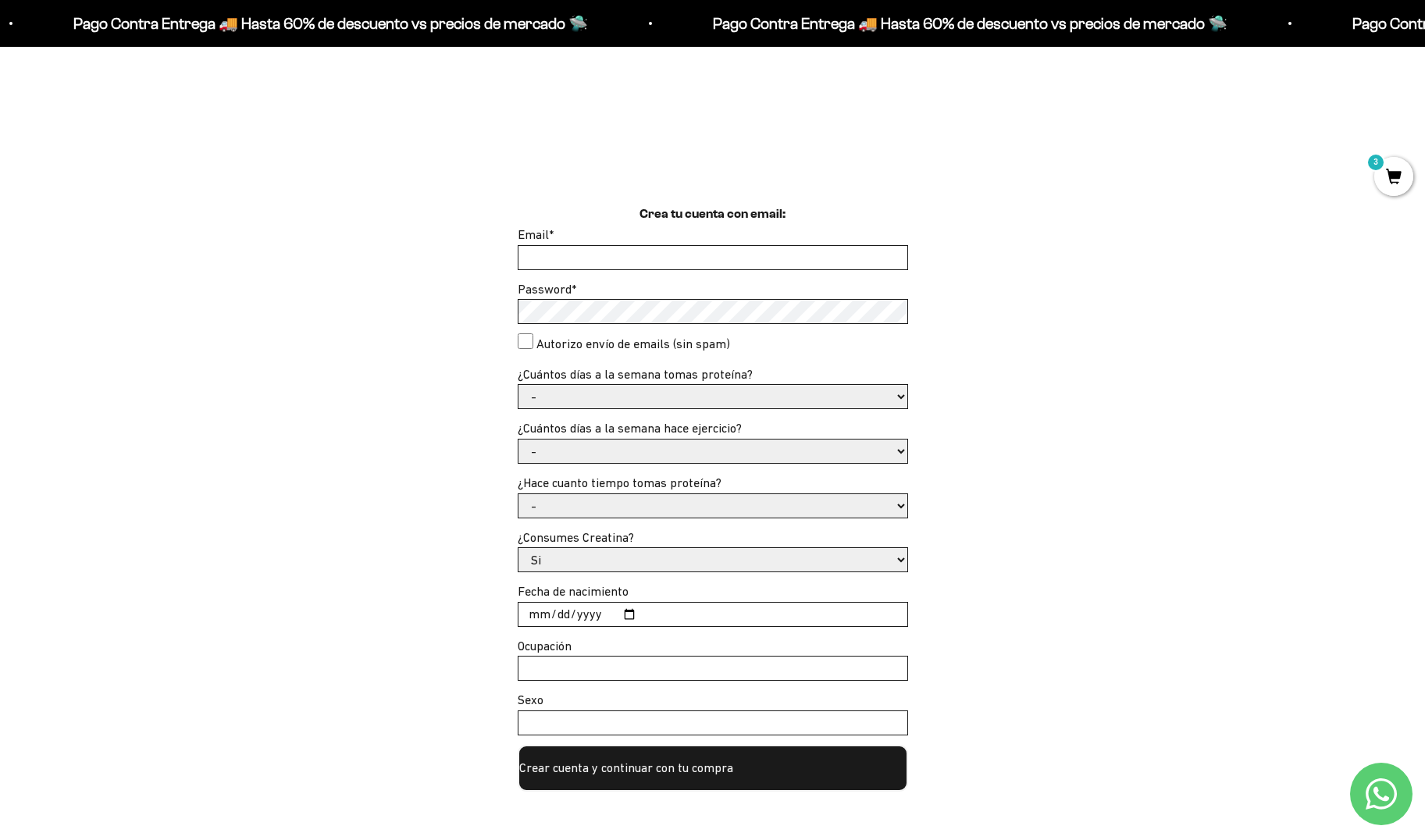
scroll to position [365, 0]
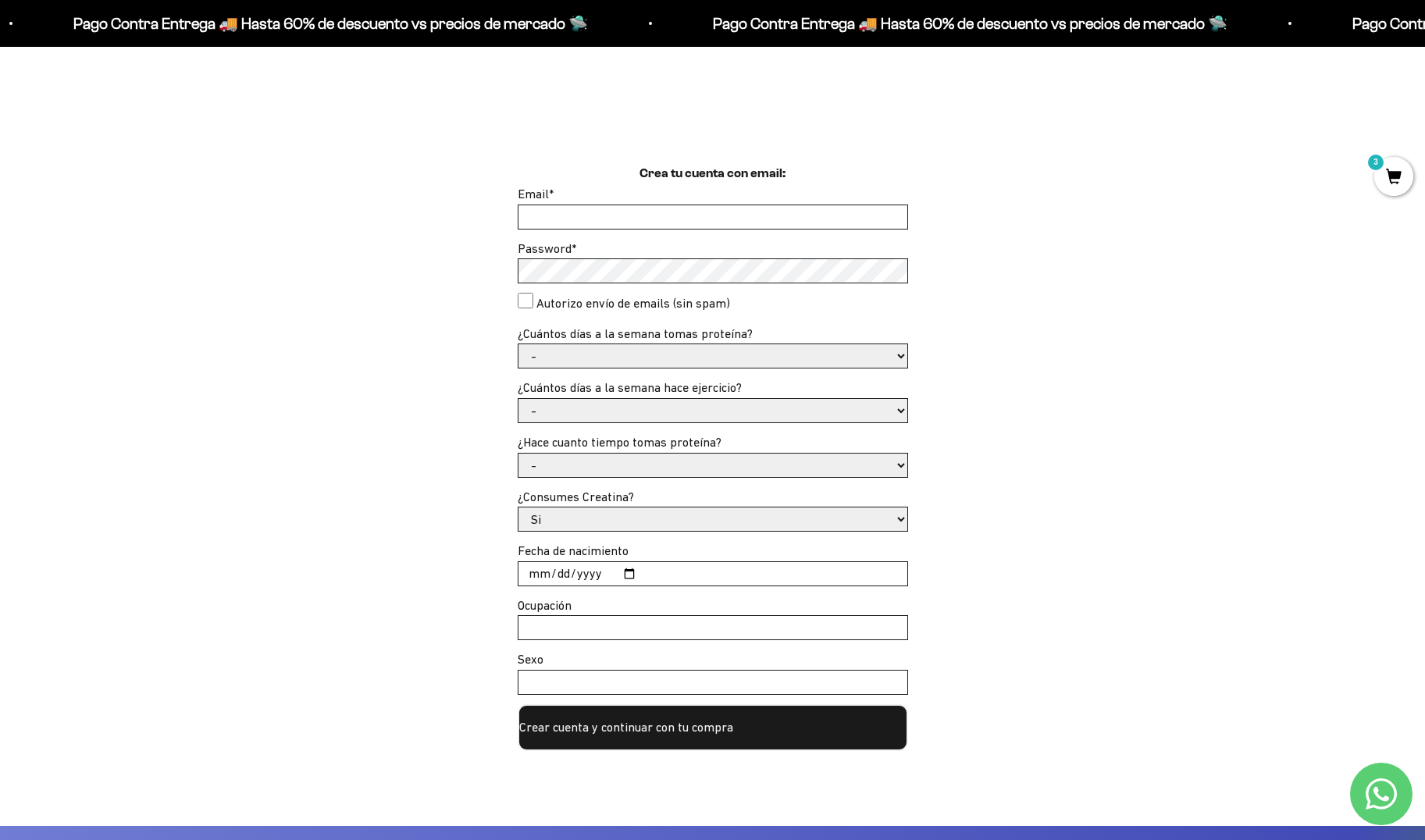
click at [687, 206] on input "Email *" at bounding box center [712, 217] width 389 height 24
type input "juansebastianpadu@hotmail.com"
click at [568, 357] on select "- 1 o 2 3 a 5 6 o 7" at bounding box center [712, 357] width 389 height 24
select select "1 o 2"
click at [518, 345] on select "- 1 o 2 3 a 5 6 o 7" at bounding box center [712, 357] width 389 height 24
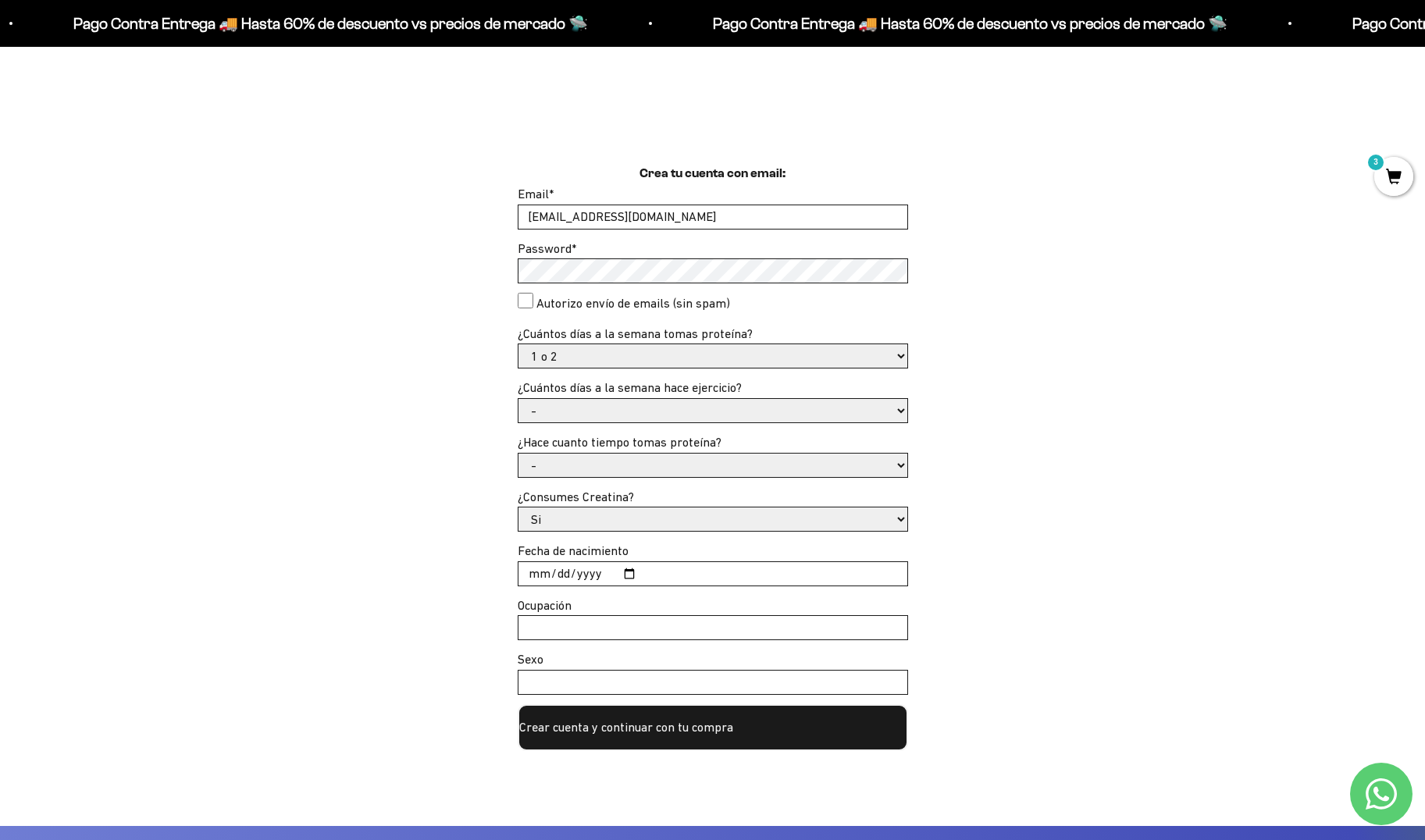
click at [585, 410] on select "- No hago 1 a 2 días 3 a 5 días 6 o 7 días" at bounding box center [712, 411] width 389 height 24
select select "3 a 5 días"
click at [518, 399] on select "- No hago 1 a 2 días 3 a 5 días 6 o 7 días" at bounding box center [712, 411] width 389 height 24
click at [584, 463] on select "- Apenas estoy empezando Menos de 6 meses Más de 6 meses Hace más de un año" at bounding box center [712, 466] width 389 height 24
select select "Hace más de un año"
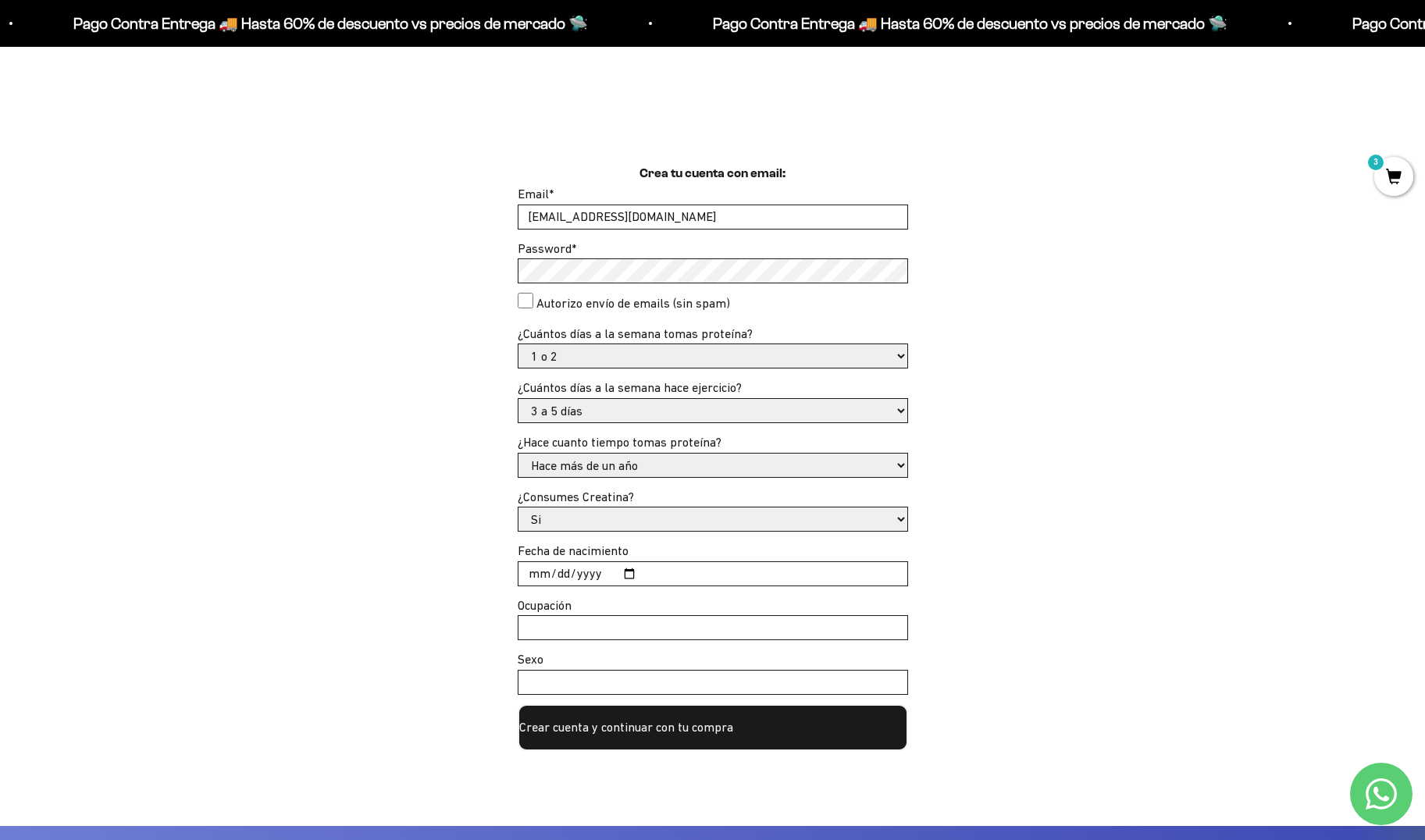
click at [518, 454] on select "- Apenas estoy empezando Menos de 6 meses Más de 6 meses Hace más de un año" at bounding box center [712, 466] width 389 height 24
click at [596, 514] on select "Si No" at bounding box center [712, 519] width 389 height 24
click at [518, 507] on select "Si No" at bounding box center [712, 519] width 389 height 24
click at [590, 569] on input "Fecha de nacimiento" at bounding box center [712, 574] width 389 height 24
drag, startPoint x: 540, startPoint y: 568, endPoint x: 530, endPoint y: 571, distance: 10.4
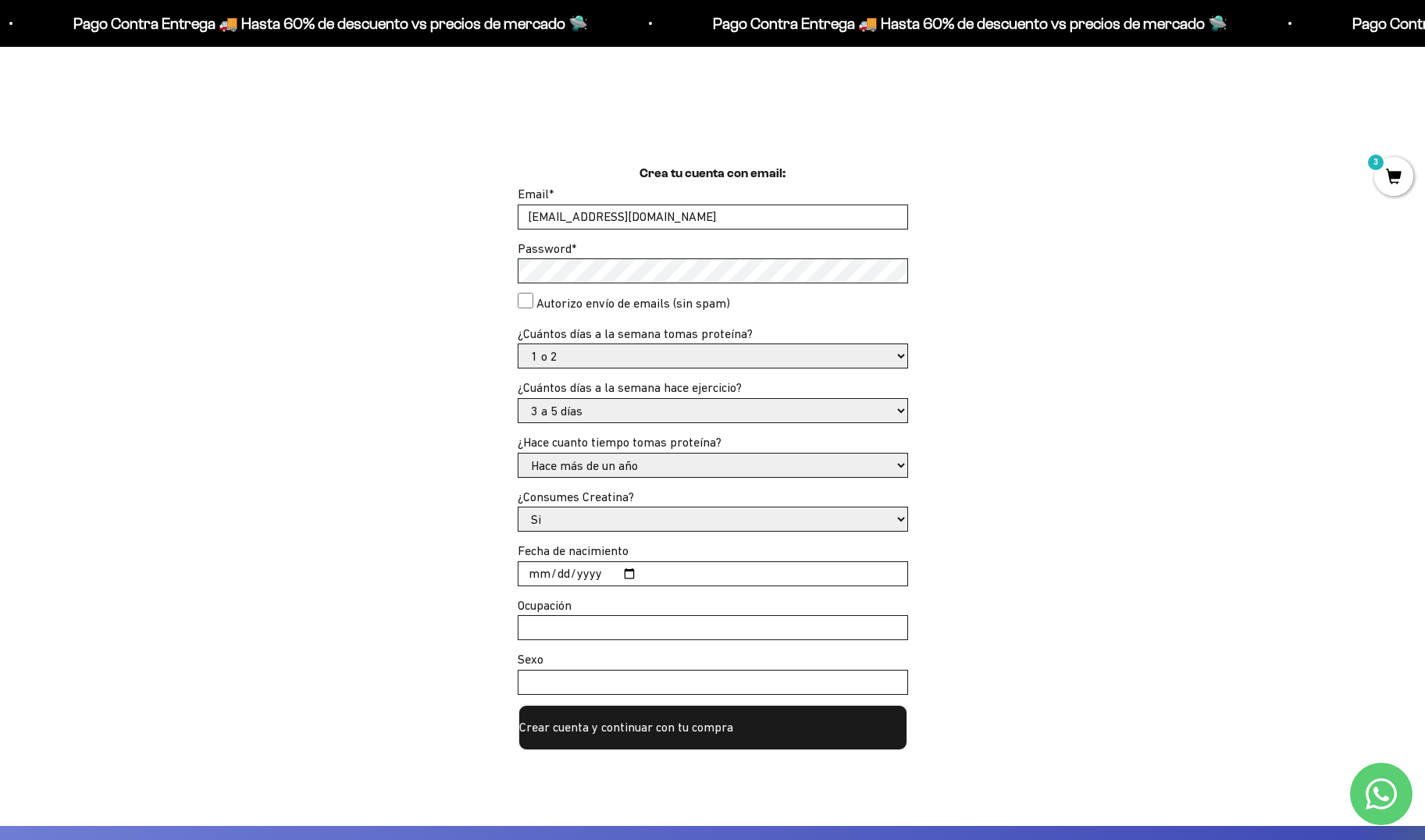
click at [528, 571] on input "Fecha de nacimiento" at bounding box center [712, 574] width 389 height 24
click at [625, 574] on input "Fecha de nacimiento" at bounding box center [712, 574] width 389 height 24
click at [546, 569] on input "Fecha de nacimiento" at bounding box center [712, 574] width 389 height 24
type input "1989-10-12"
click at [573, 629] on input "Ocupación" at bounding box center [712, 628] width 389 height 24
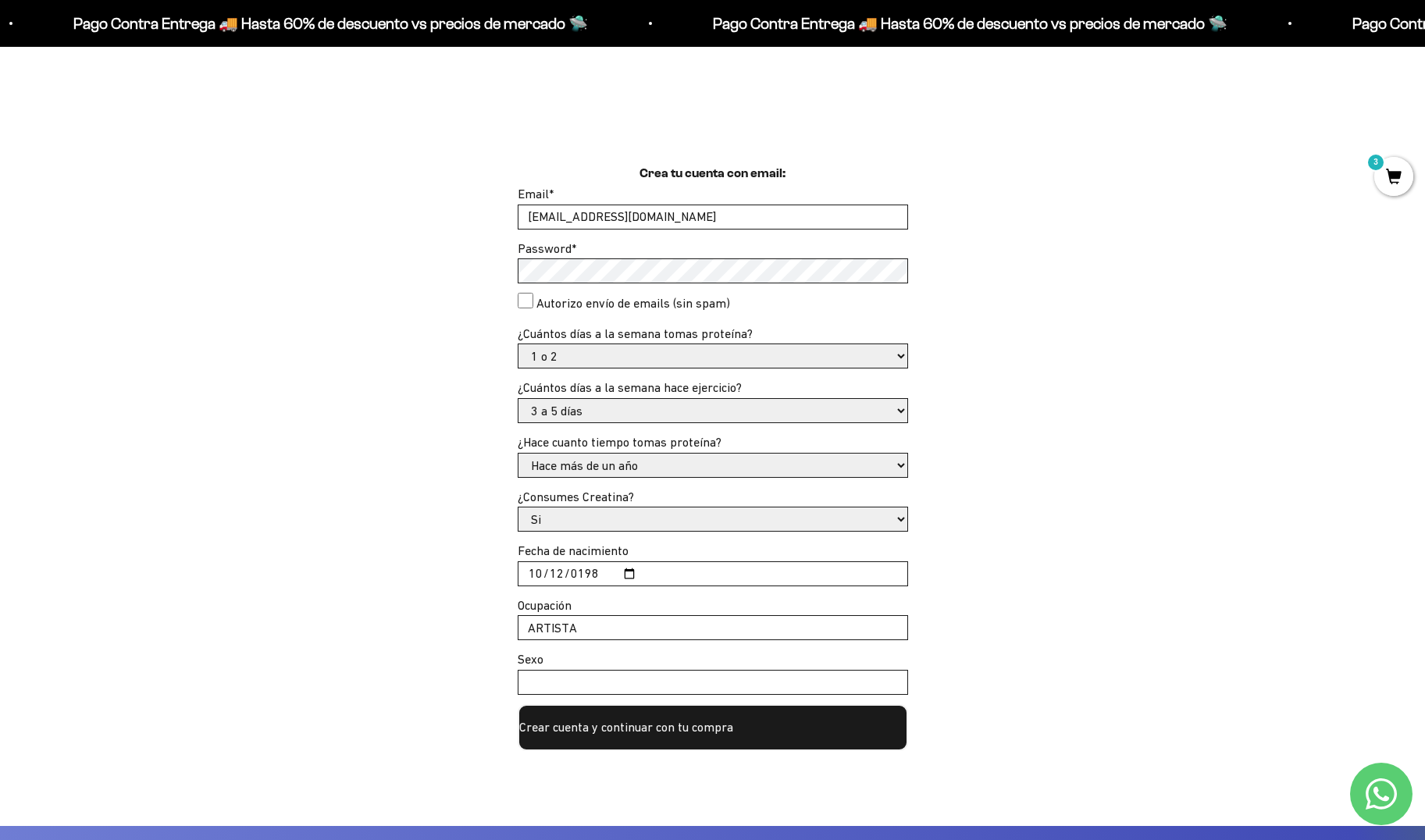
type input "ARTISTA"
click at [553, 679] on input "Sexo" at bounding box center [712, 683] width 389 height 24
type input "MASCULINO"
click at [764, 723] on button "Crear cuenta y continuar con tu compra" at bounding box center [712, 727] width 391 height 47
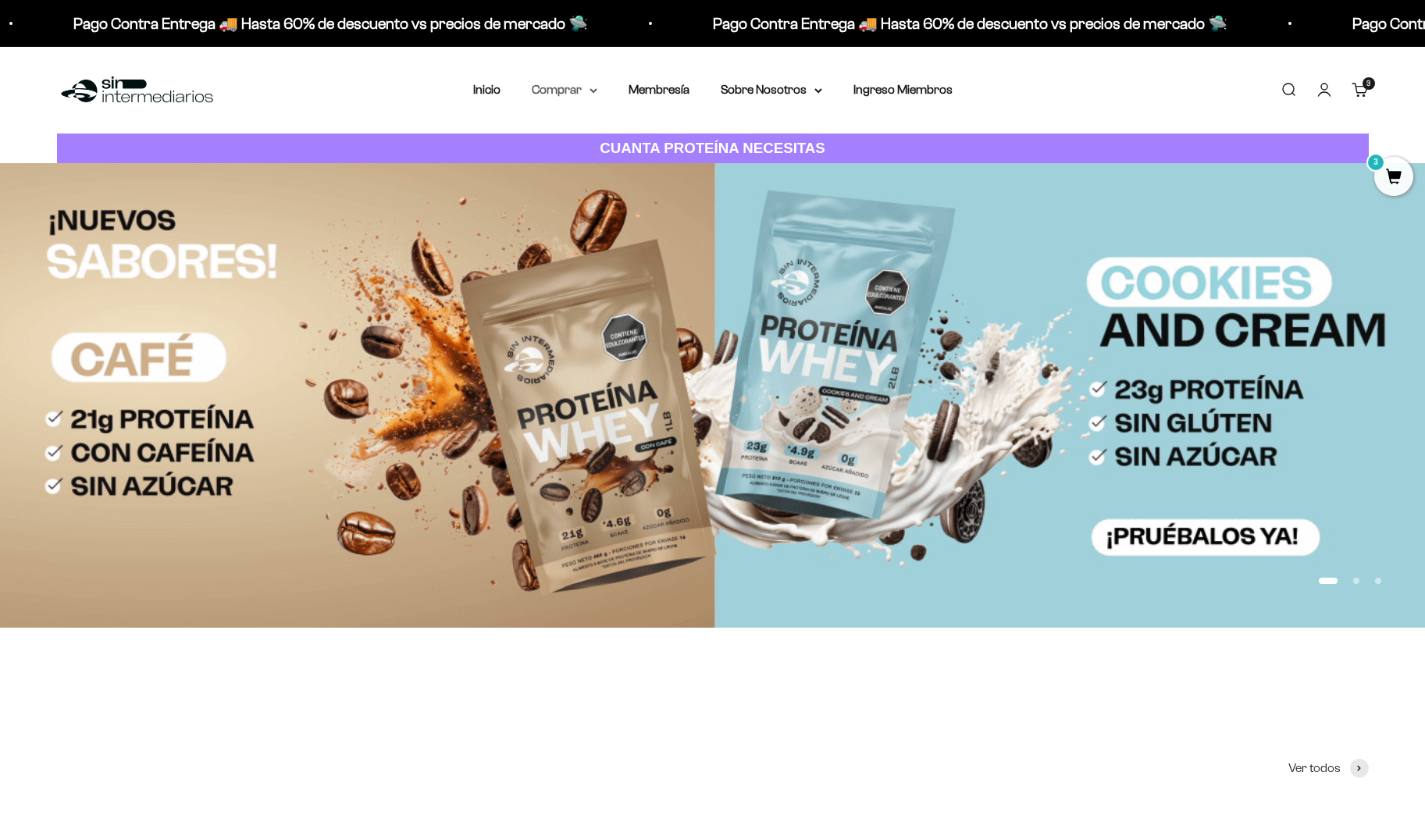
click at [581, 87] on summary "Comprar" at bounding box center [564, 90] width 66 height 20
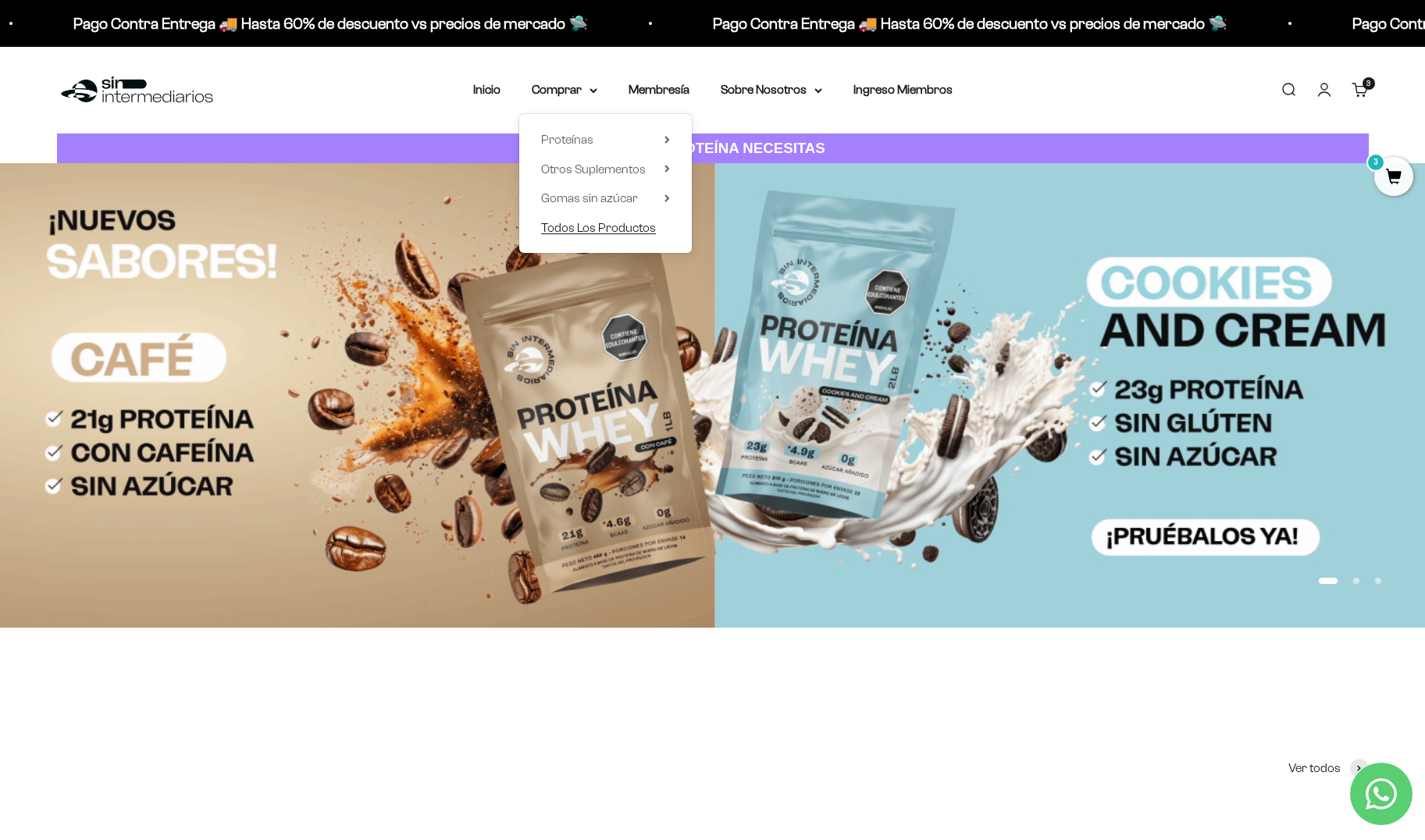
click at [609, 225] on span "Todos Los Productos" at bounding box center [598, 228] width 115 height 14
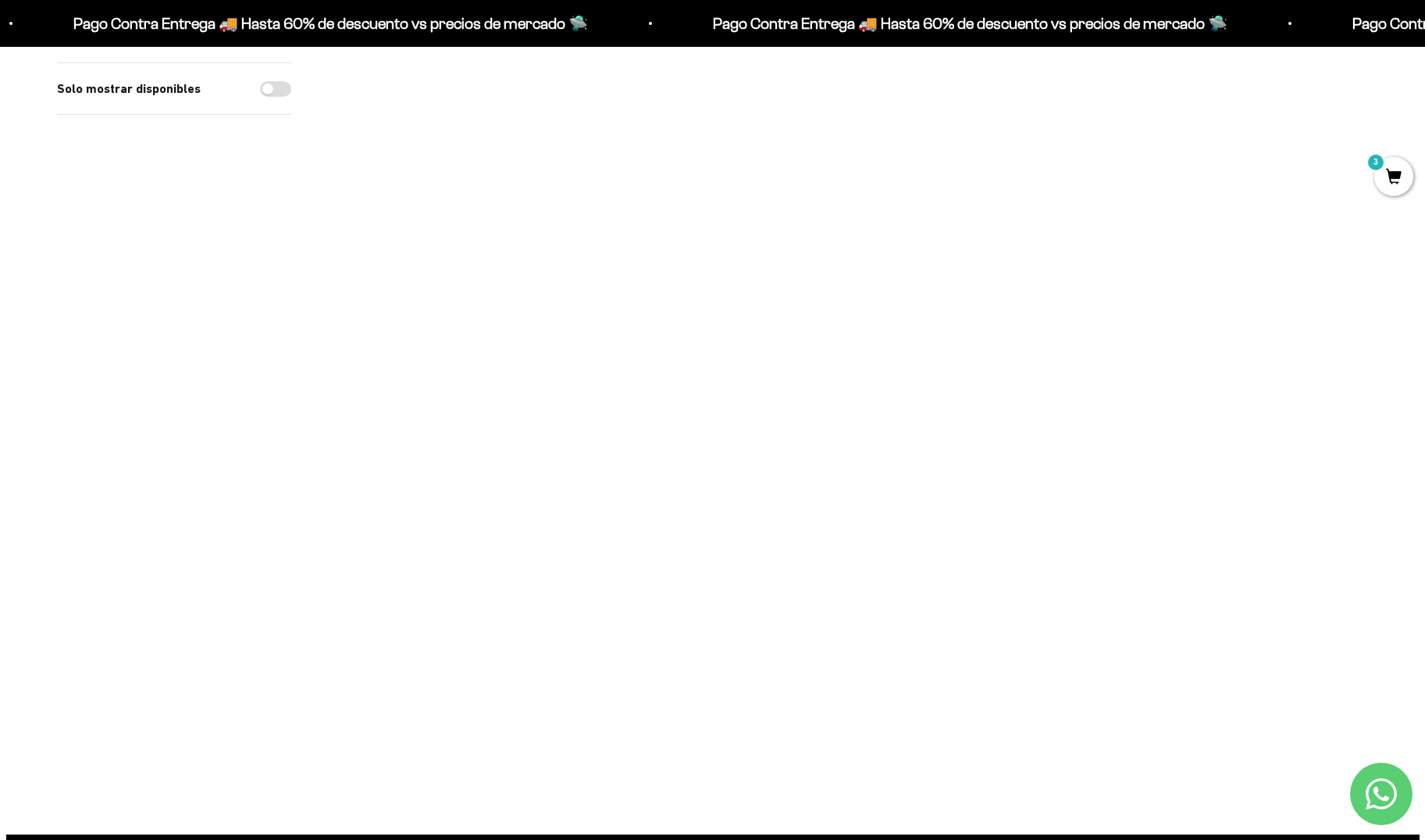
scroll to position [1209, 0]
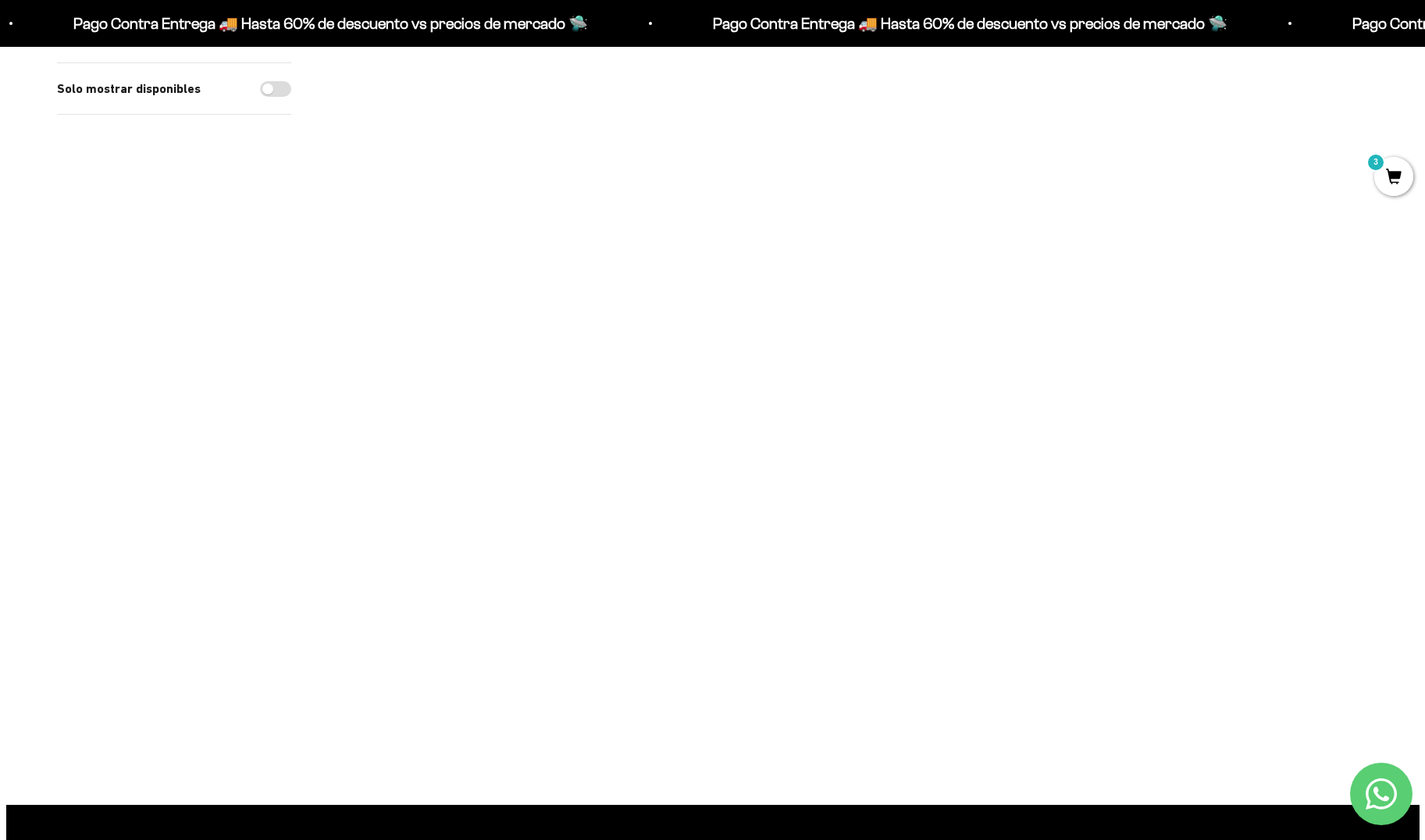
drag, startPoint x: 1429, startPoint y: 27, endPoint x: 1208, endPoint y: 364, distance: 403.0
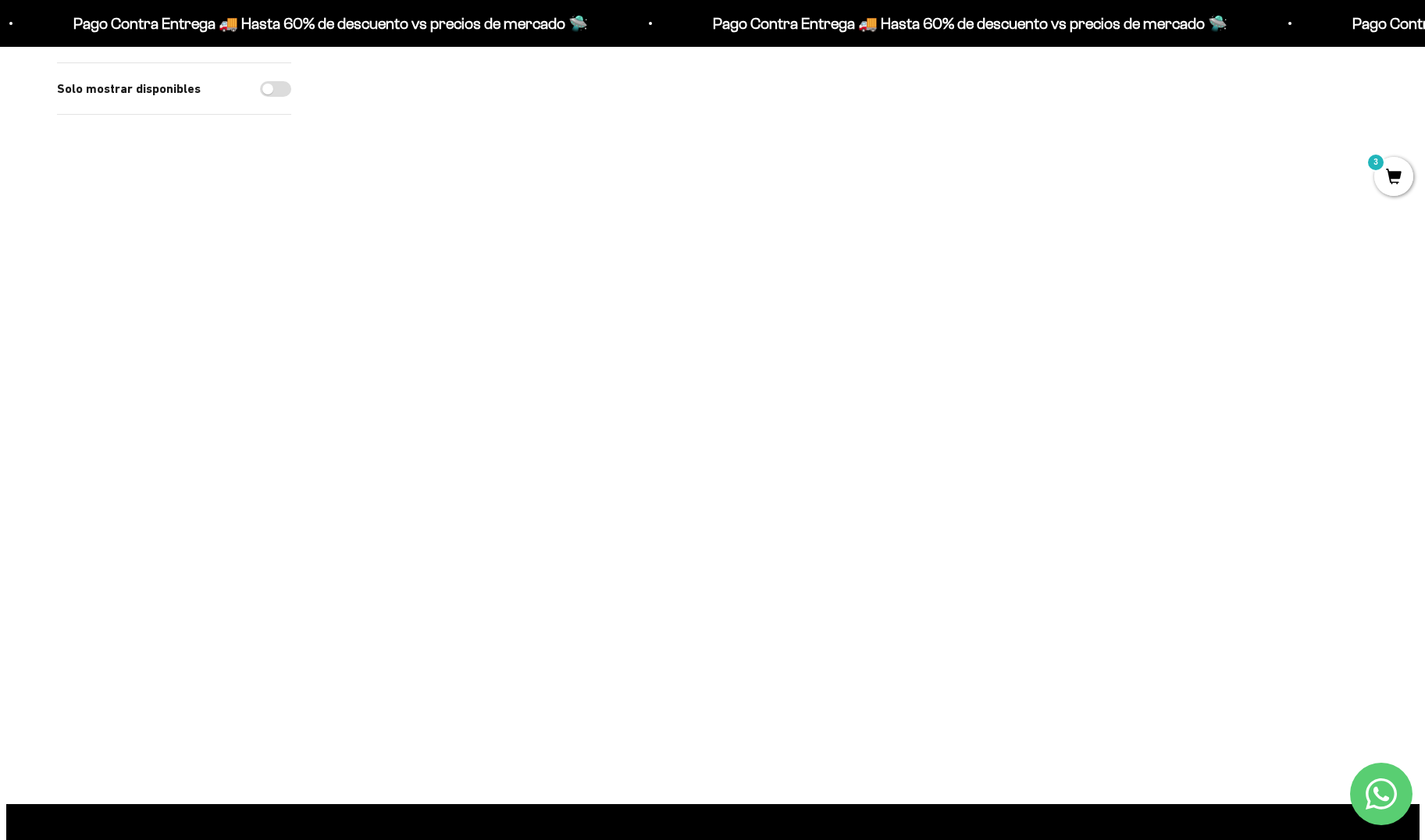
click at [1281, 306] on html "Ir al contenido Pago Contra Entrega 🚚 Hasta 60% de descuento vs precios [PERSON…" at bounding box center [712, 652] width 1425 height 3689
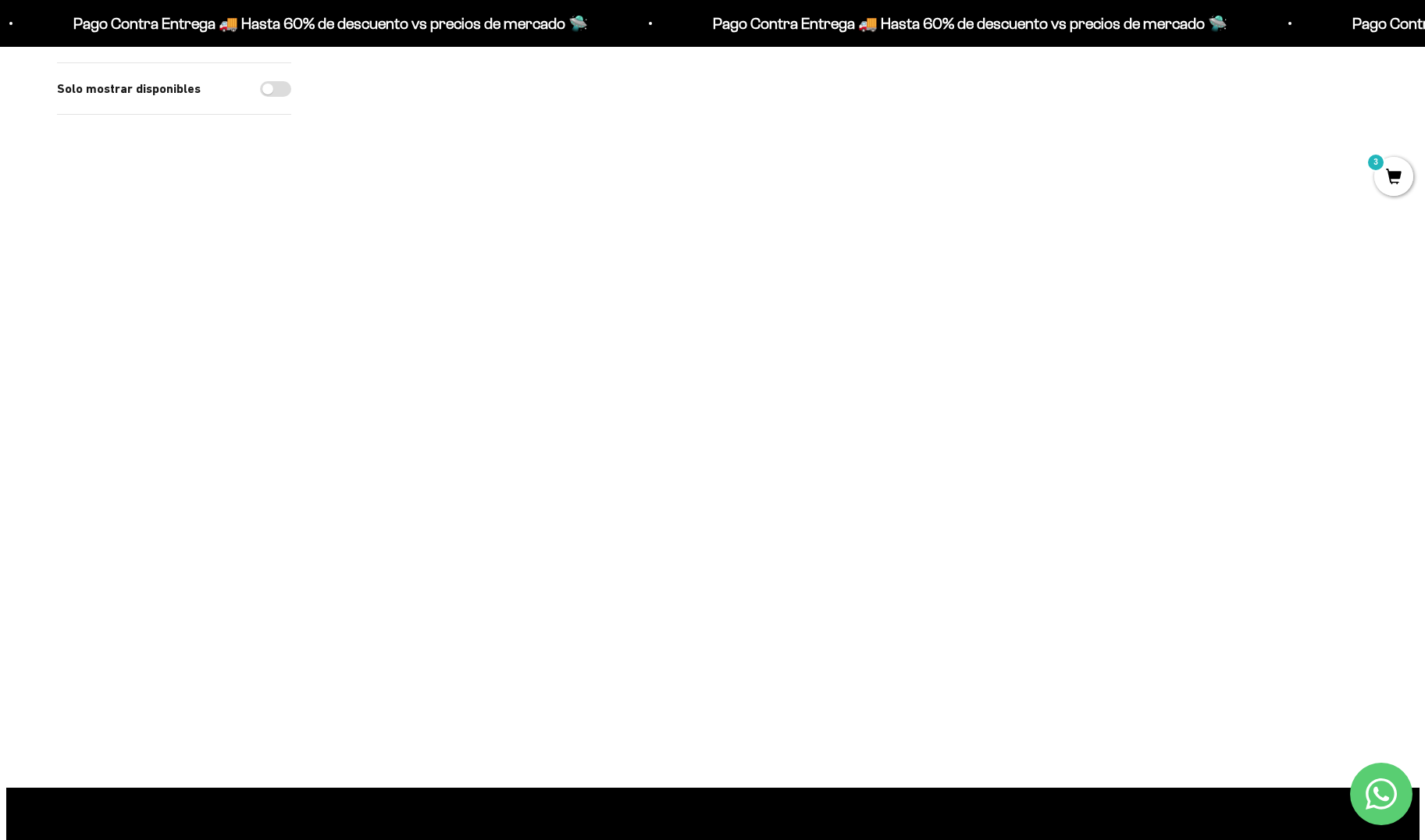
click at [1084, 505] on img at bounding box center [1060, 516] width 193 height 193
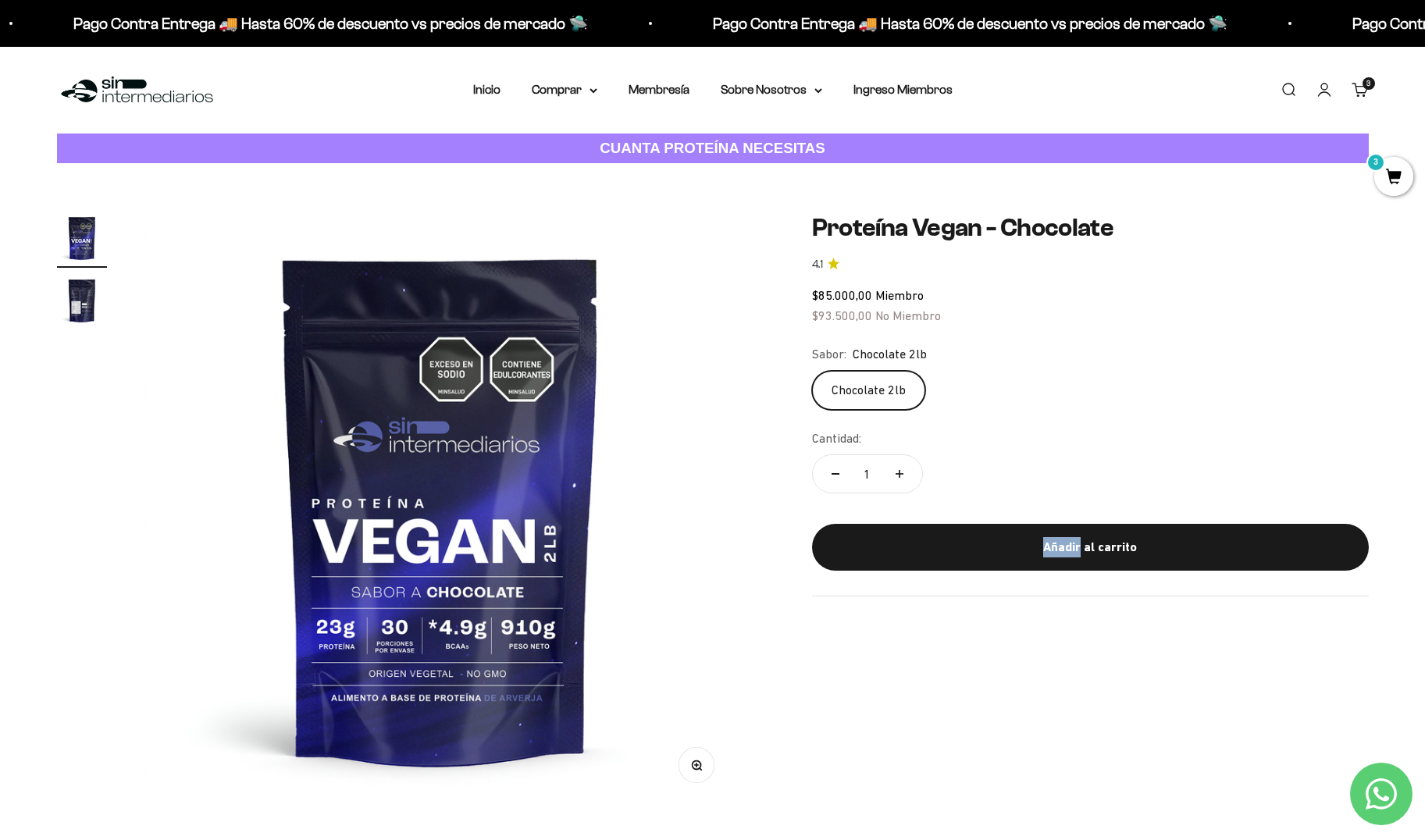
click at [1062, 540] on div "Añadir al carrito" at bounding box center [1090, 547] width 495 height 20
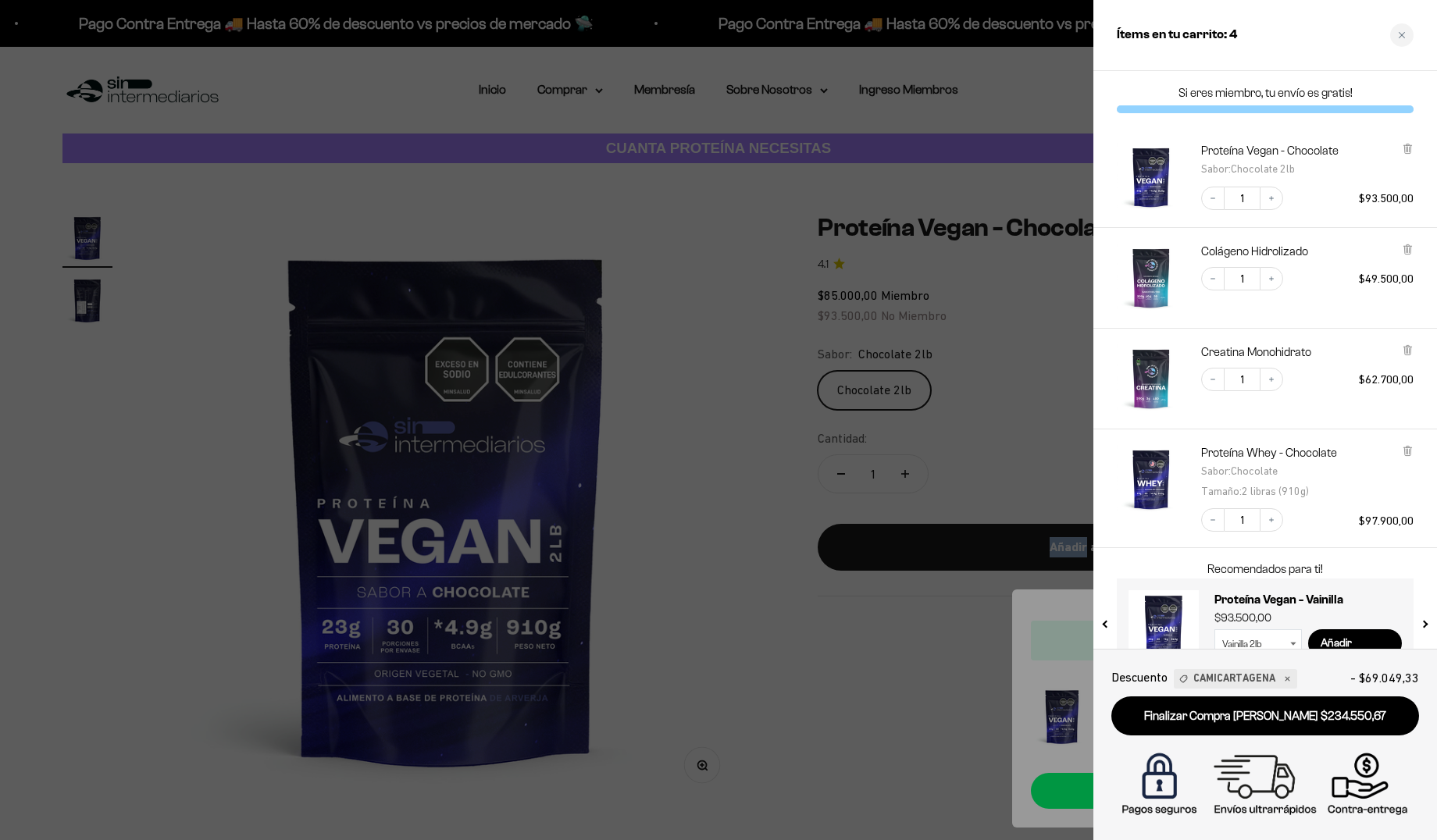
click at [1016, 364] on div at bounding box center [718, 420] width 1437 height 840
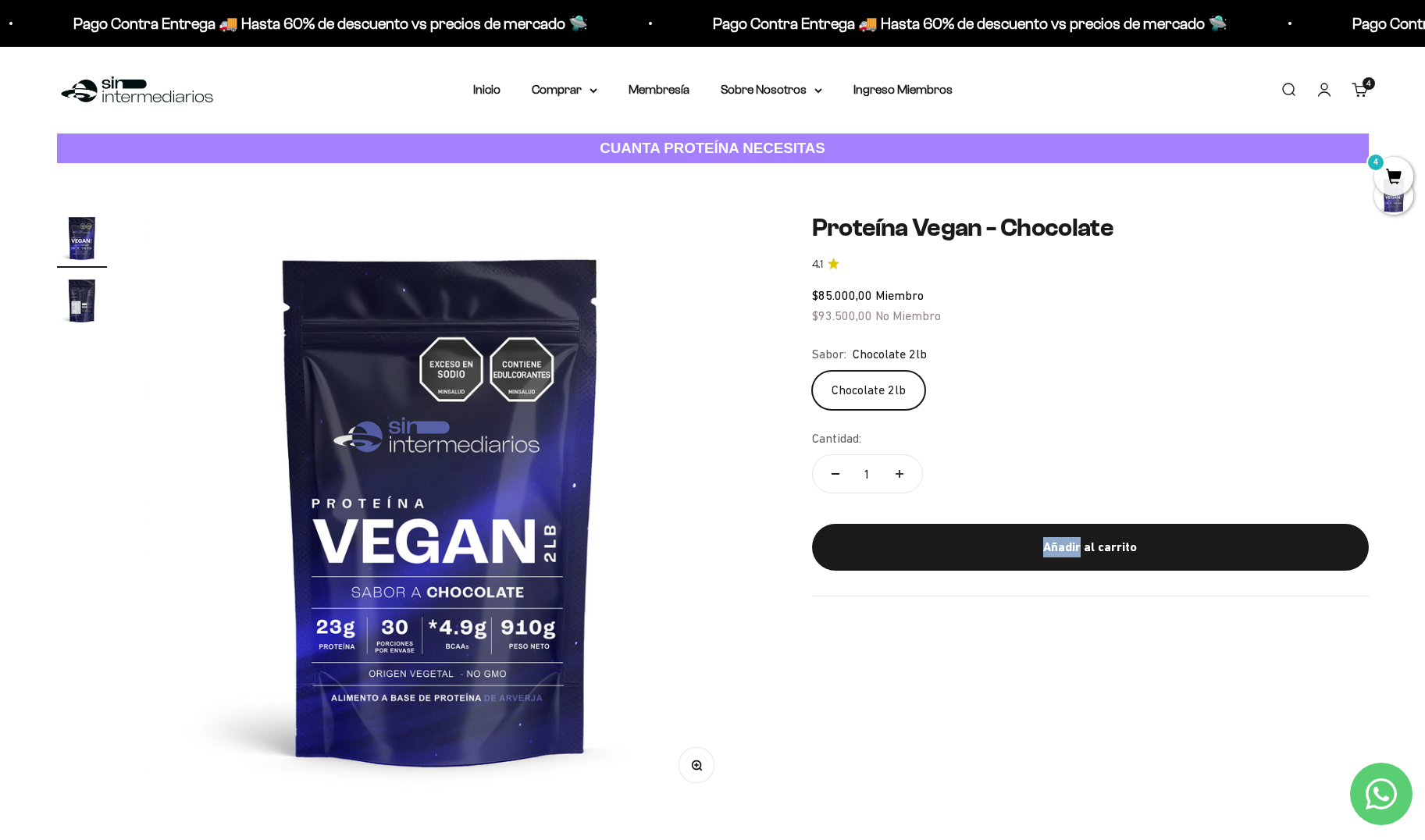
click at [149, 100] on img at bounding box center [137, 89] width 160 height 33
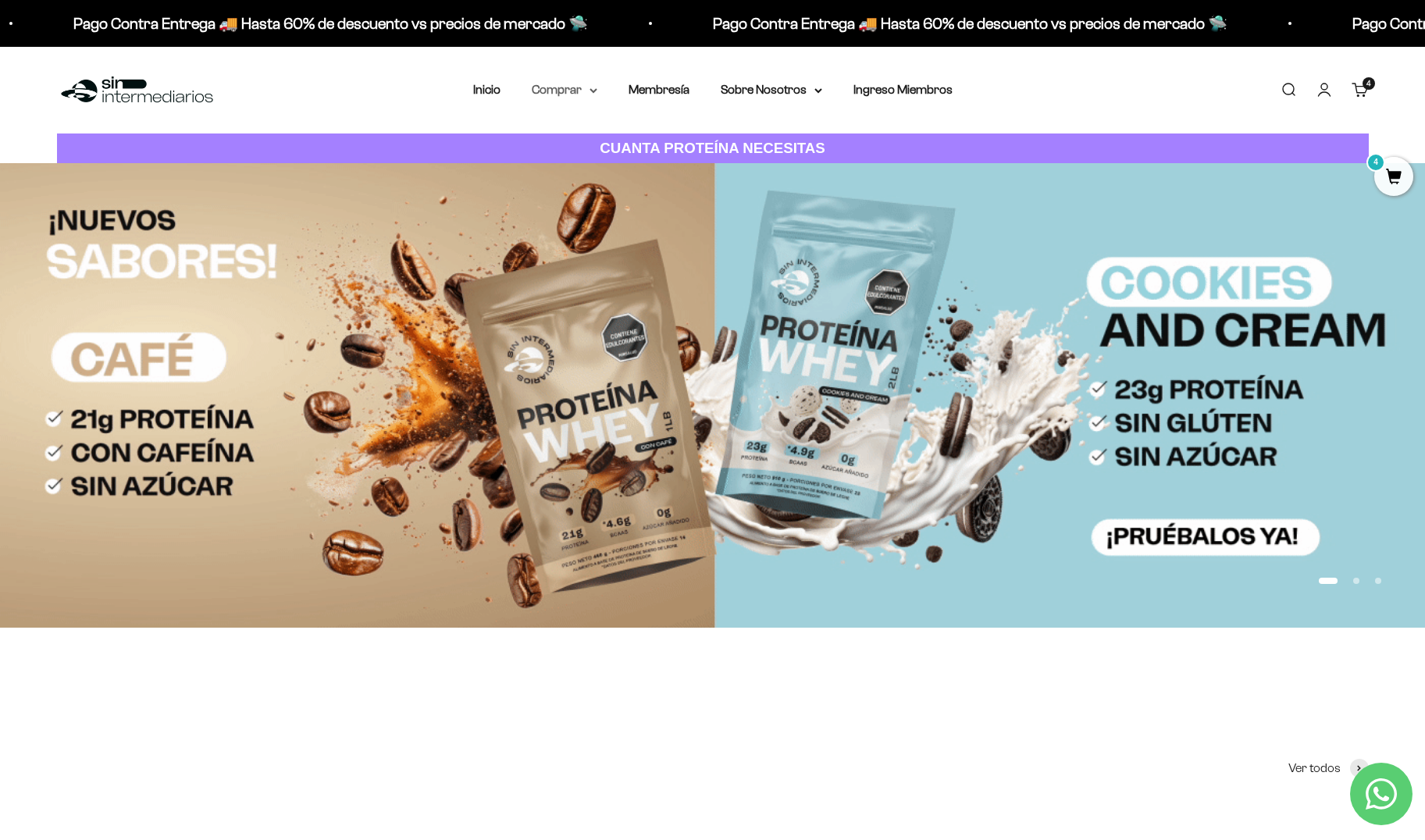
click at [562, 89] on summary "Comprar" at bounding box center [564, 90] width 66 height 20
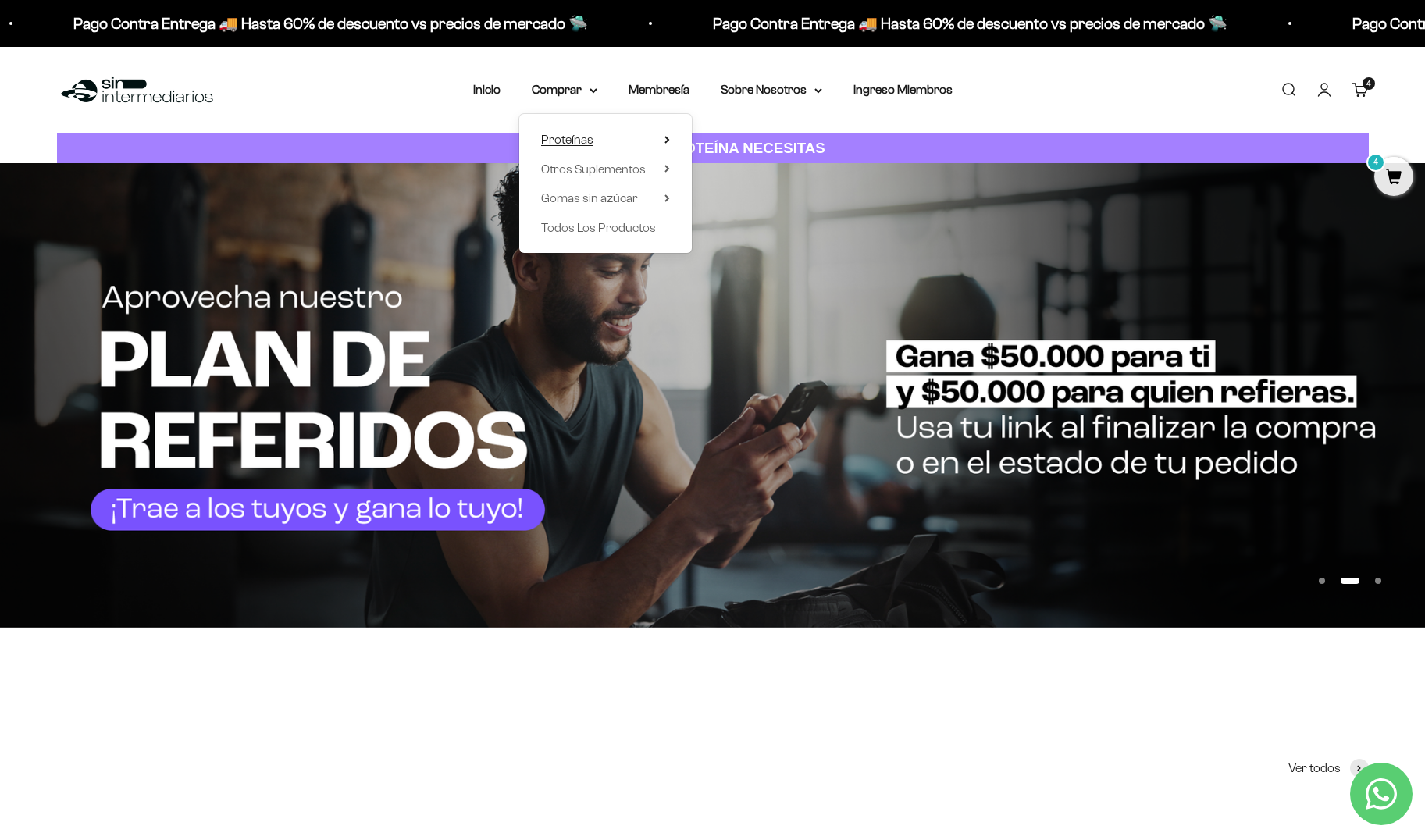
click at [574, 138] on span "Proteínas" at bounding box center [567, 140] width 52 height 14
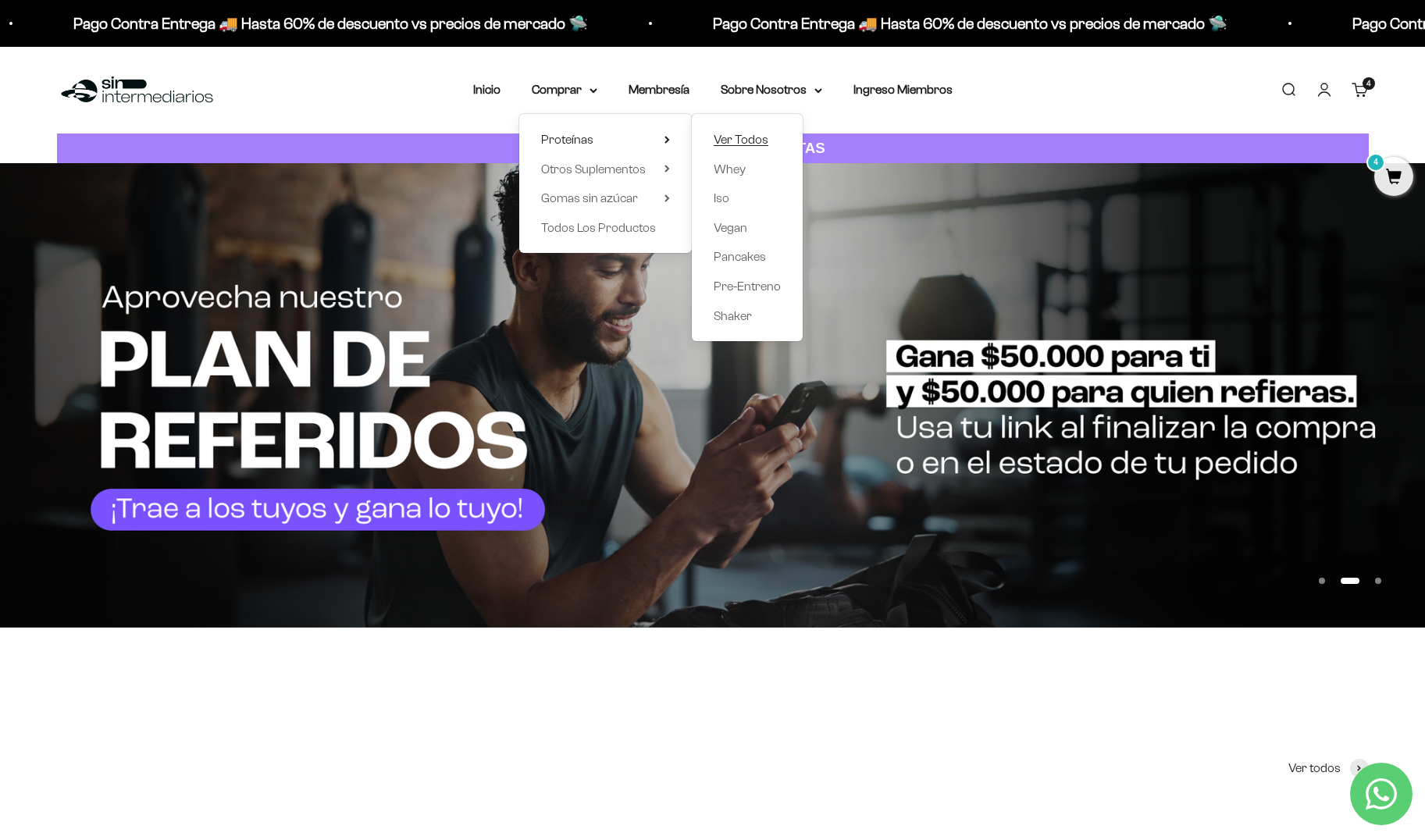
click at [728, 139] on span "Ver Todos" at bounding box center [741, 140] width 54 height 14
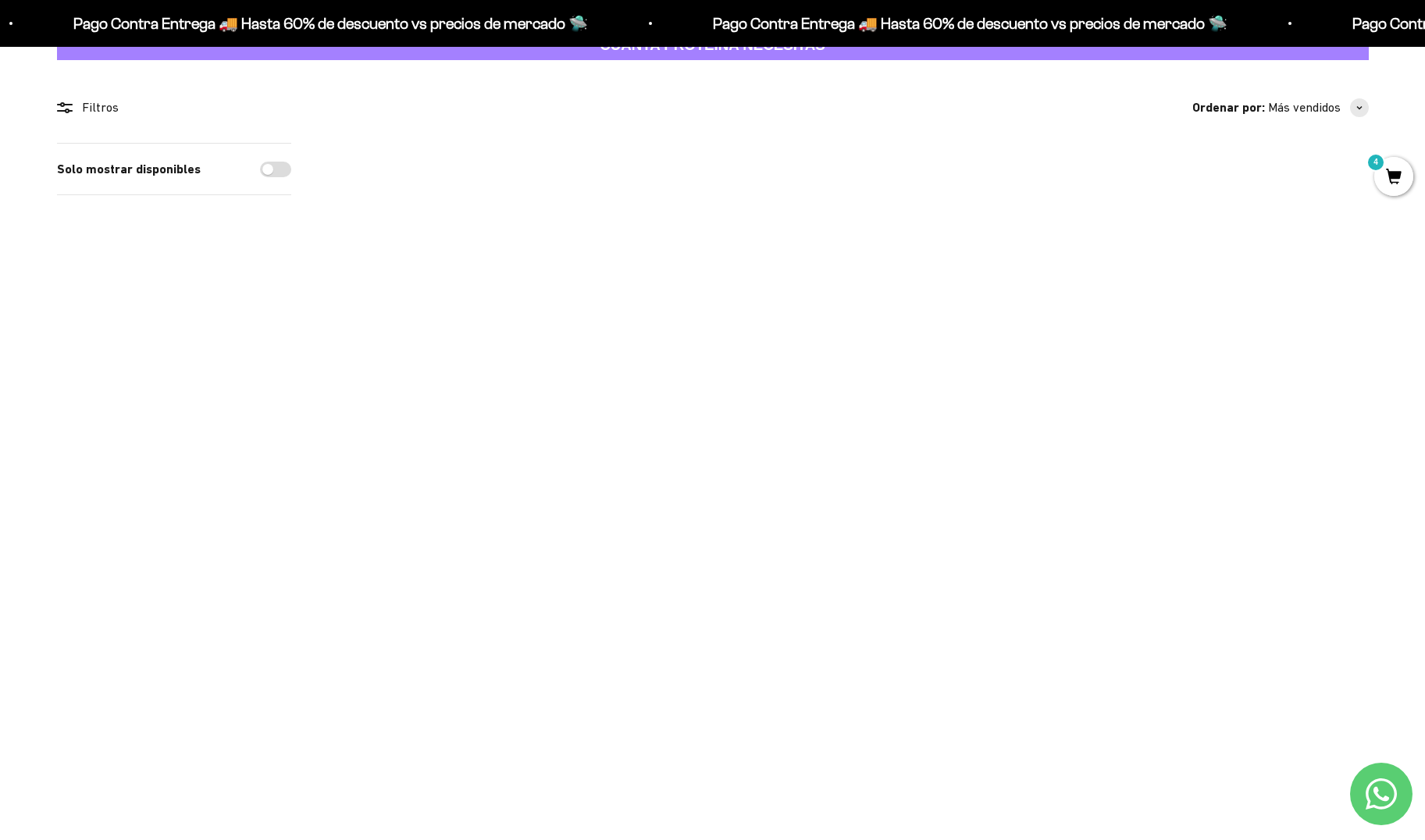
scroll to position [80, 0]
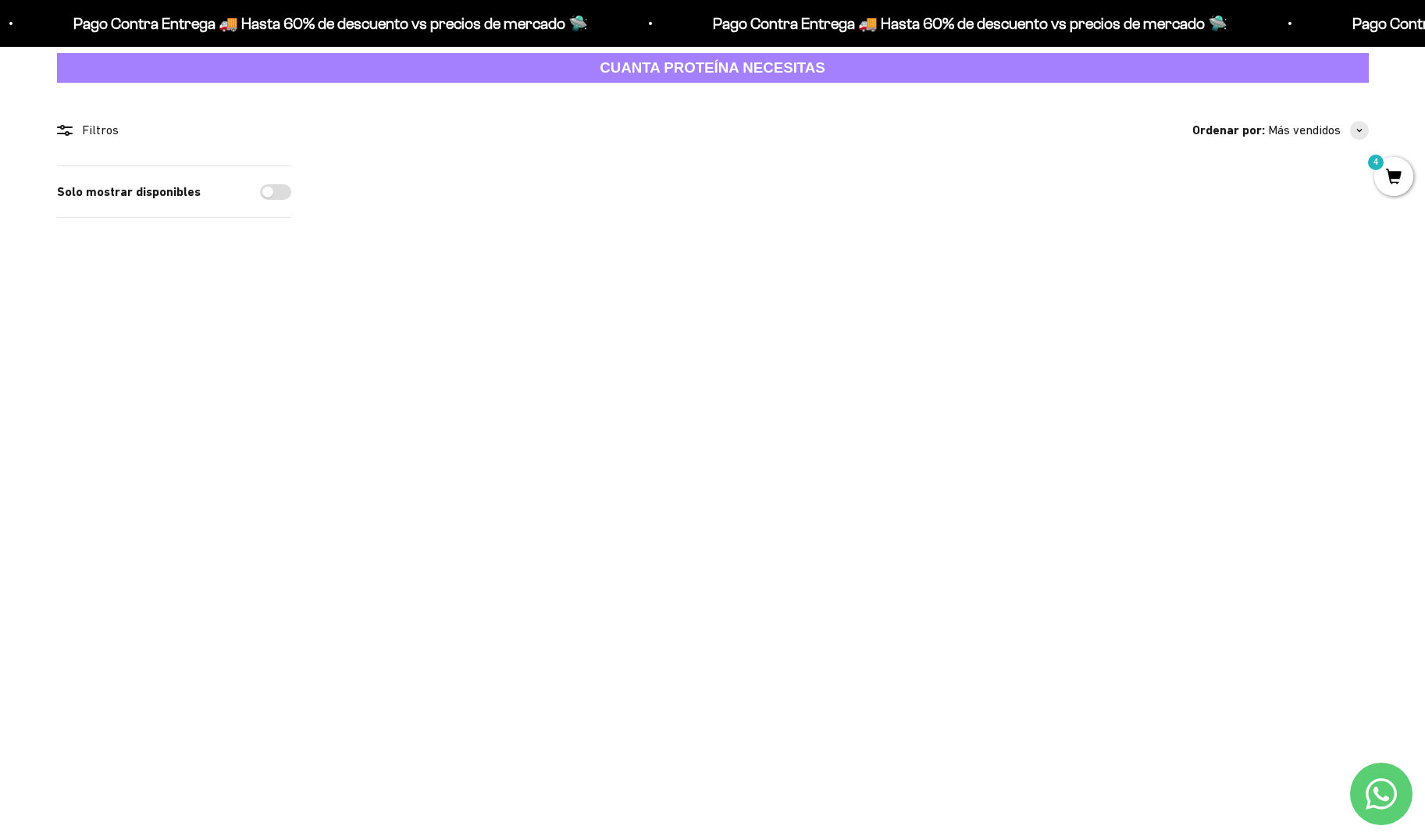
click at [441, 250] on img at bounding box center [425, 261] width 193 height 193
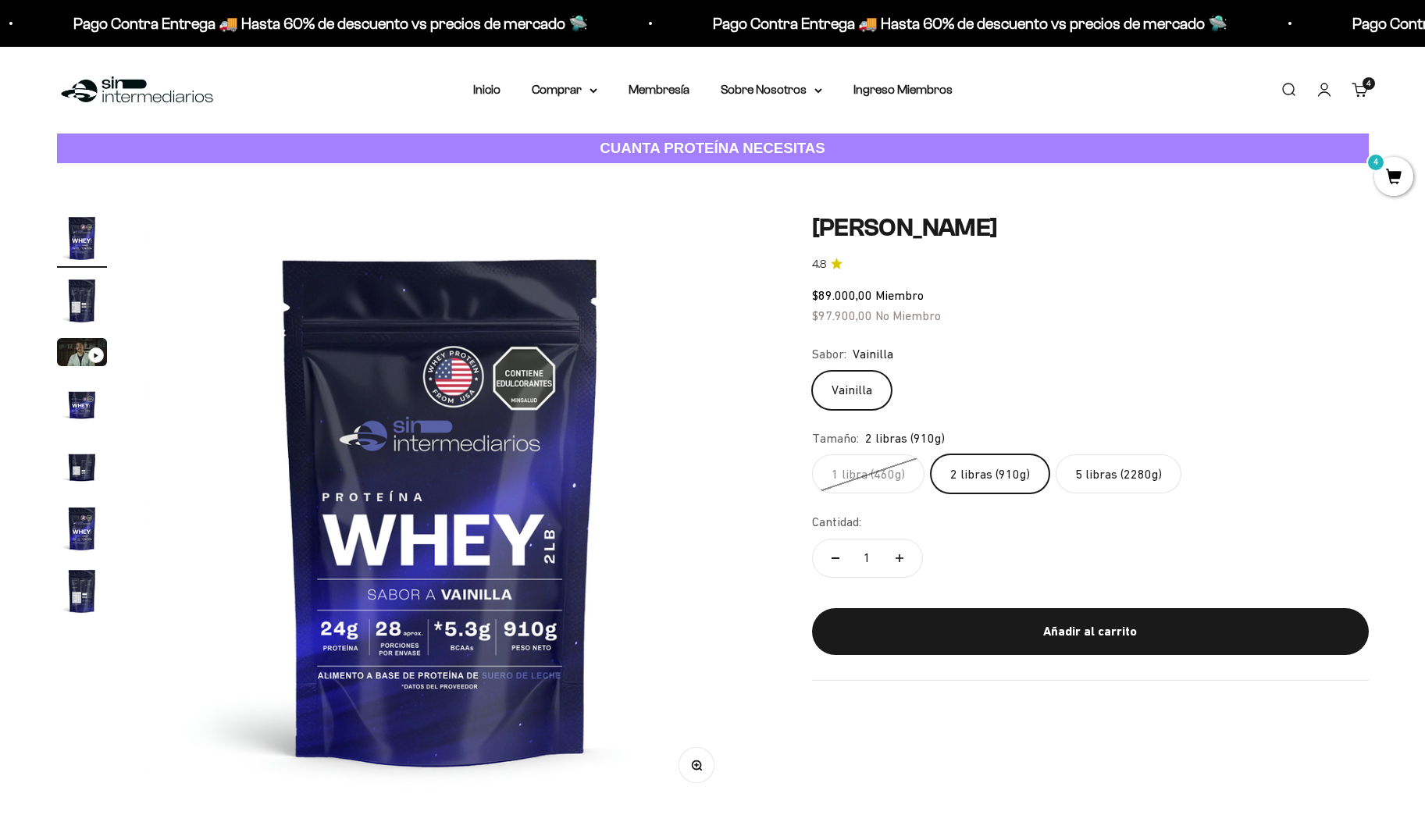
click at [1003, 473] on label "2 libras (910g)" at bounding box center [989, 474] width 118 height 39
click at [812, 454] on input "2 libras (910g)" at bounding box center [811, 454] width 1 height 1
click at [987, 472] on label "2 libras (910g)" at bounding box center [989, 474] width 118 height 39
click at [812, 454] on input "2 libras (910g)" at bounding box center [811, 454] width 1 height 1
click at [878, 471] on label "1 libra (460g)" at bounding box center [868, 474] width 112 height 39
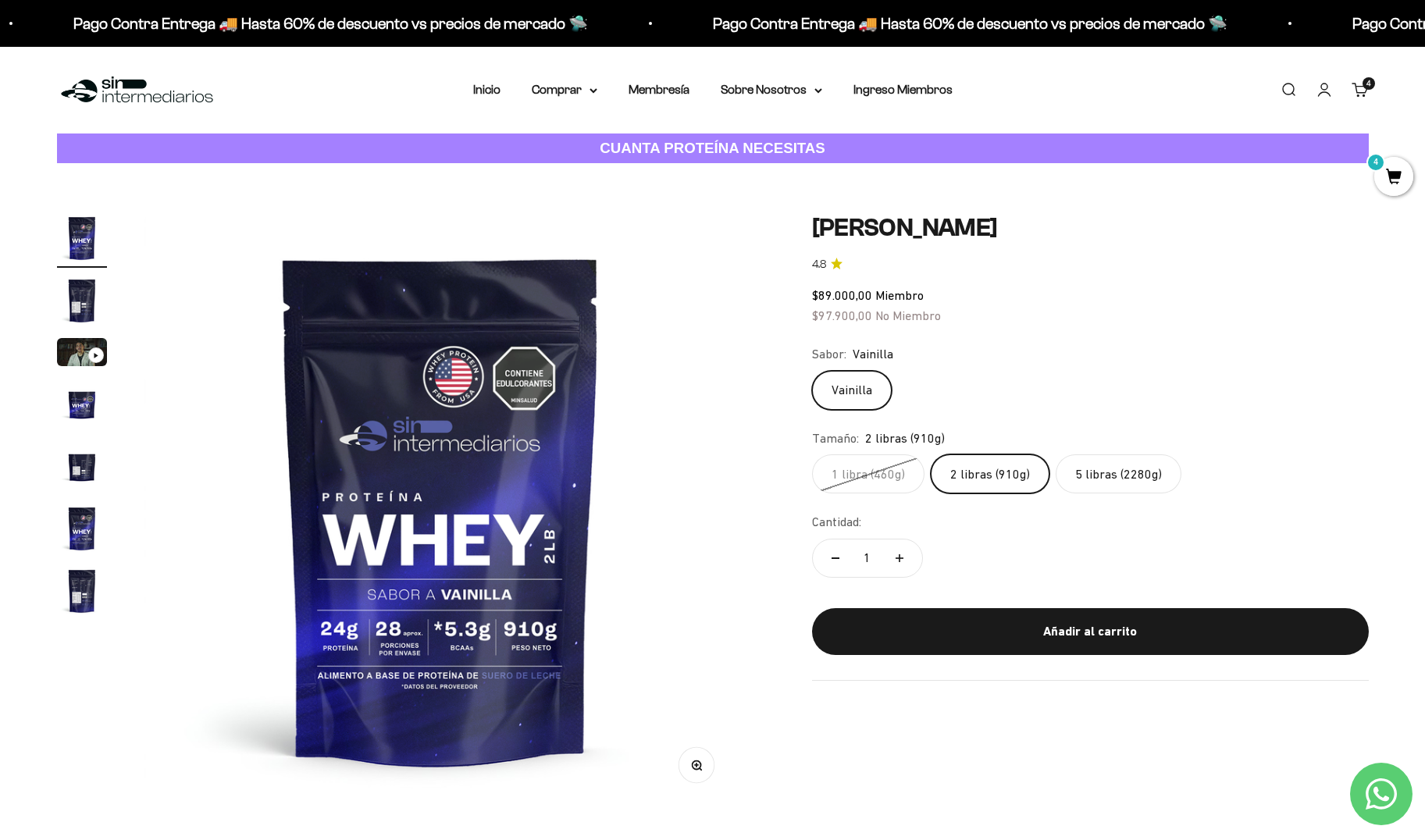
click at [812, 454] on input "1 libra (460g)" at bounding box center [811, 454] width 1 height 1
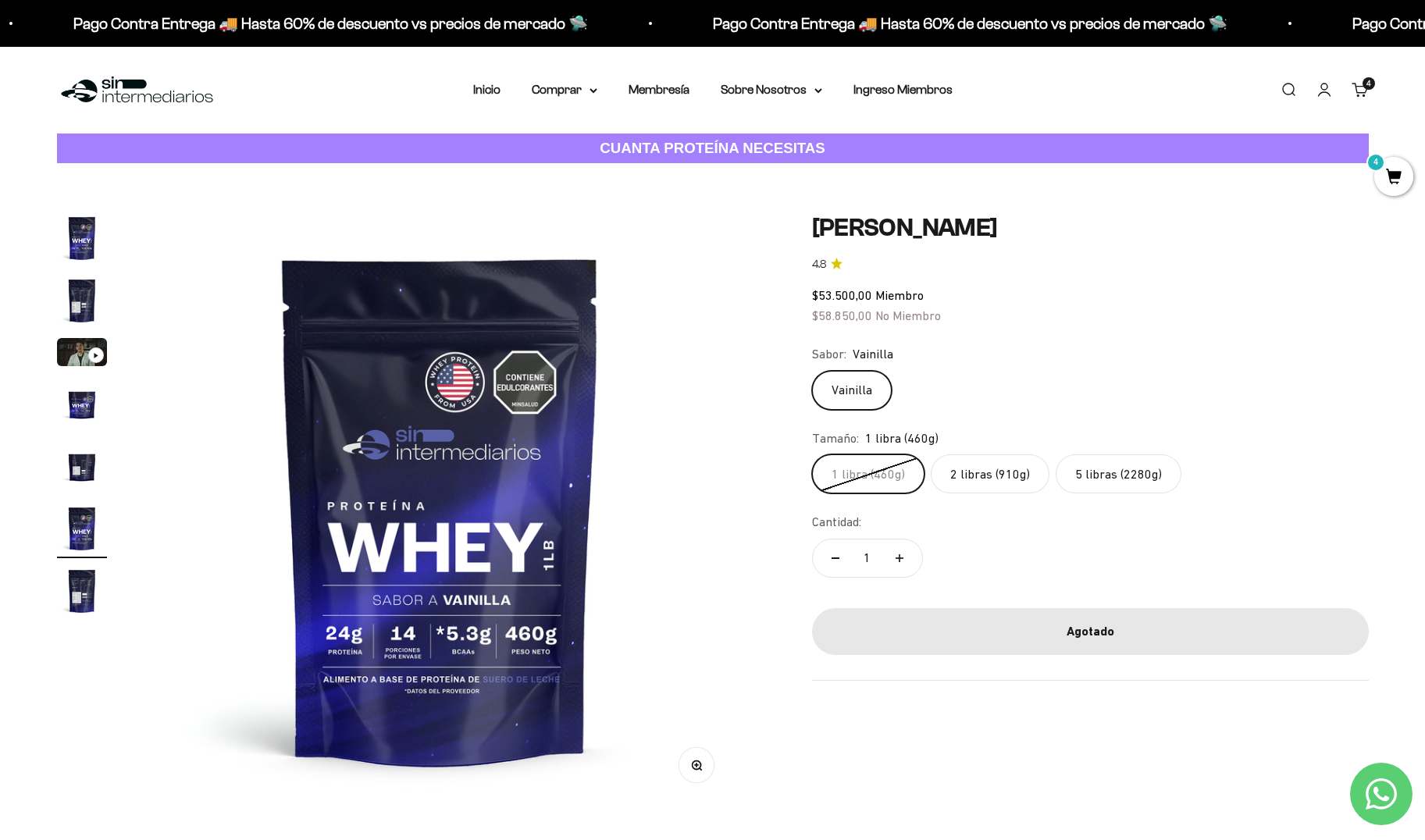
click at [979, 476] on label "2 libras (910g)" at bounding box center [989, 474] width 118 height 39
click at [812, 454] on input "2 libras (910g)" at bounding box center [811, 454] width 1 height 1
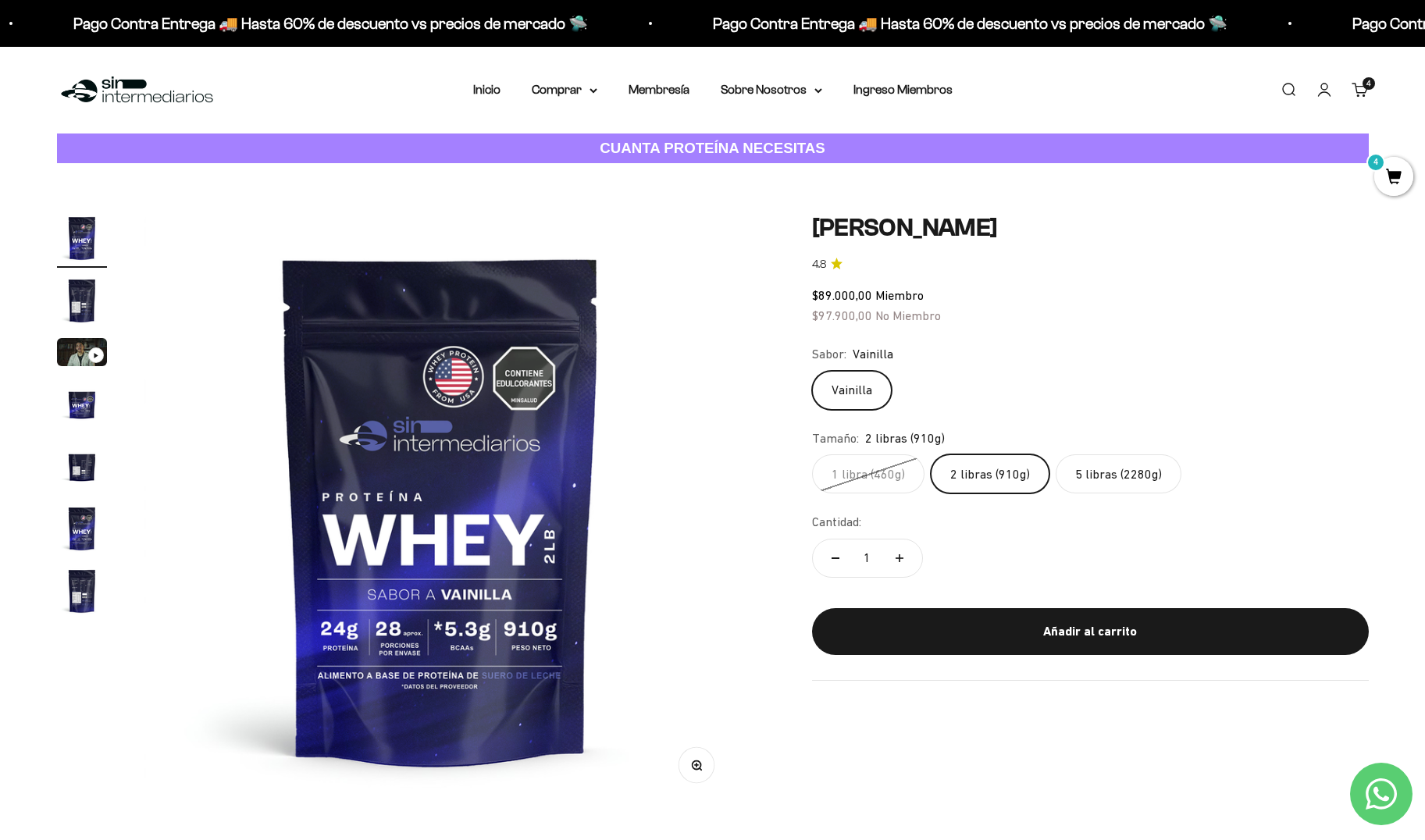
click at [1109, 475] on label "5 libras (2280g)" at bounding box center [1119, 474] width 126 height 39
click at [812, 454] on input "5 libras (2280g)" at bounding box center [811, 454] width 1 height 1
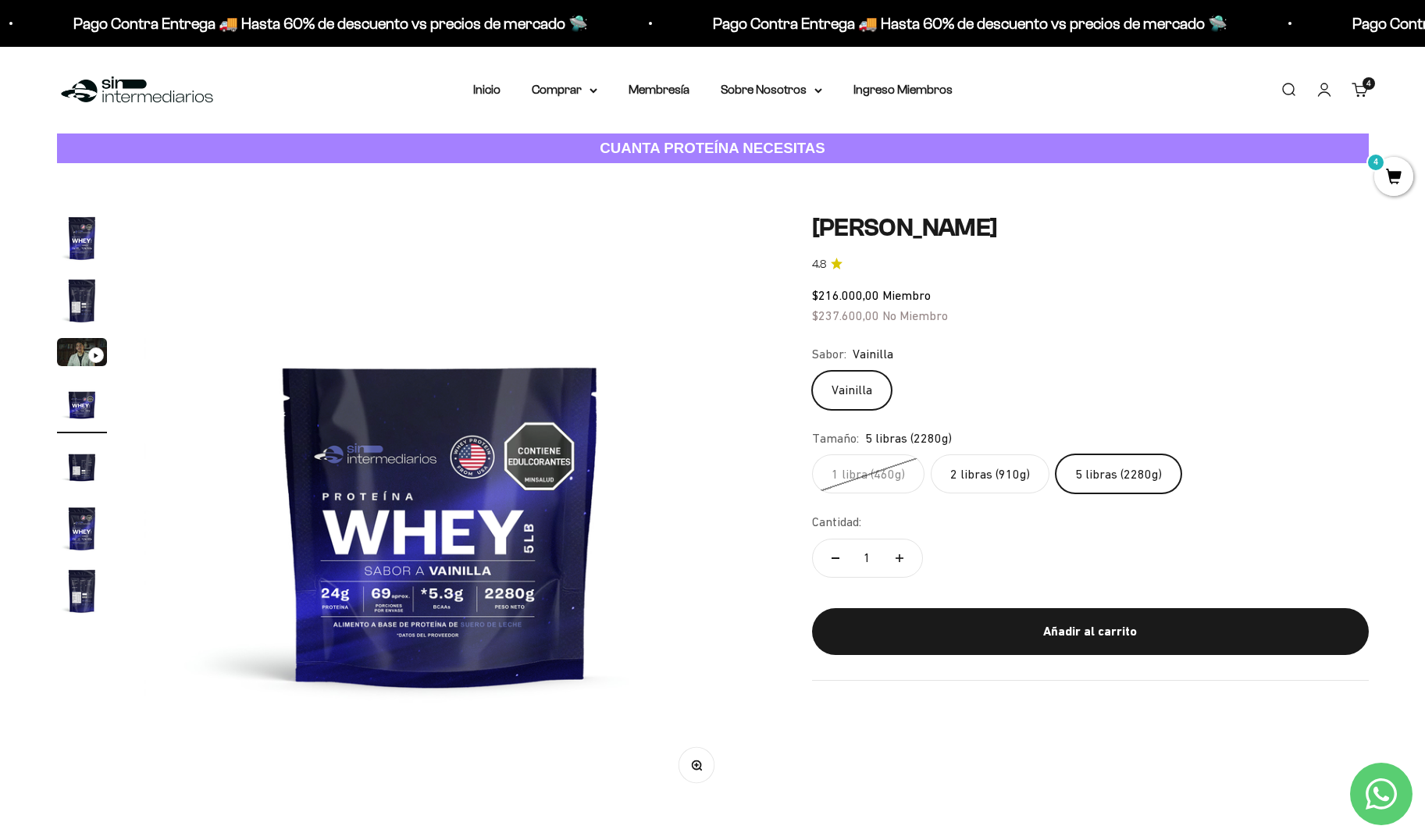
click at [977, 477] on label "2 libras (910g)" at bounding box center [989, 474] width 118 height 39
click at [812, 454] on input "2 libras (910g)" at bounding box center [811, 454] width 1 height 1
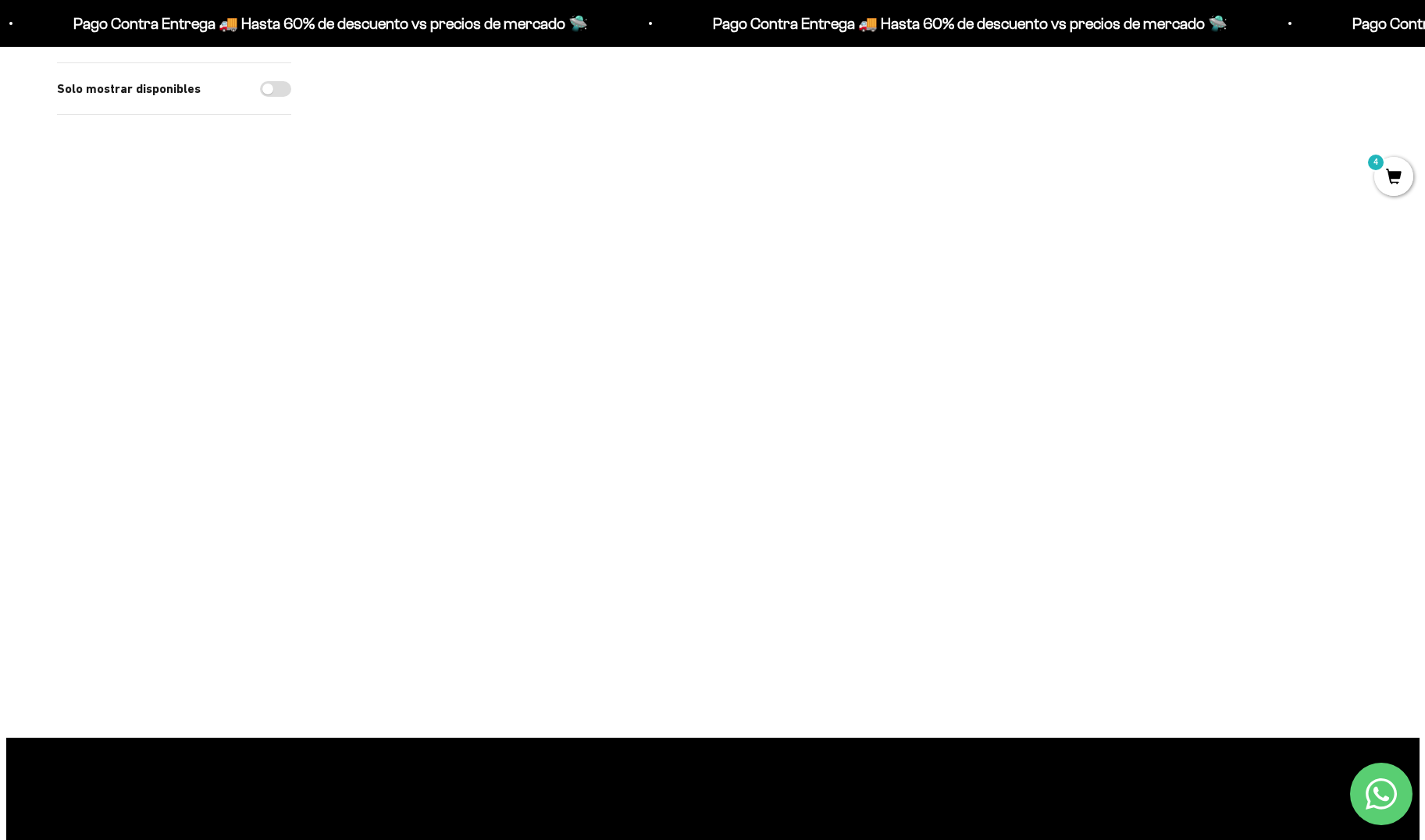
scroll to position [550, 0]
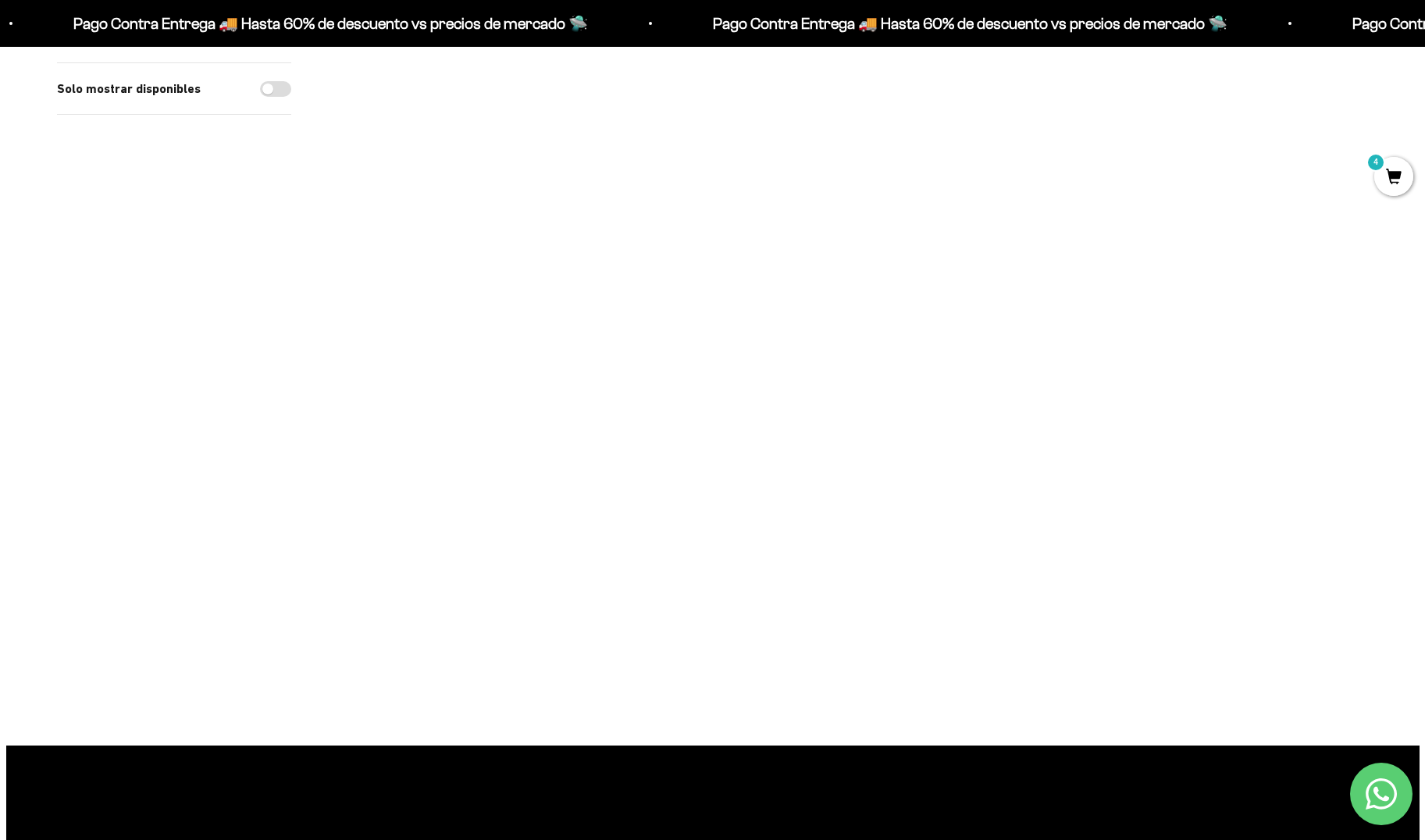
click at [650, 477] on img at bounding box center [637, 473] width 193 height 193
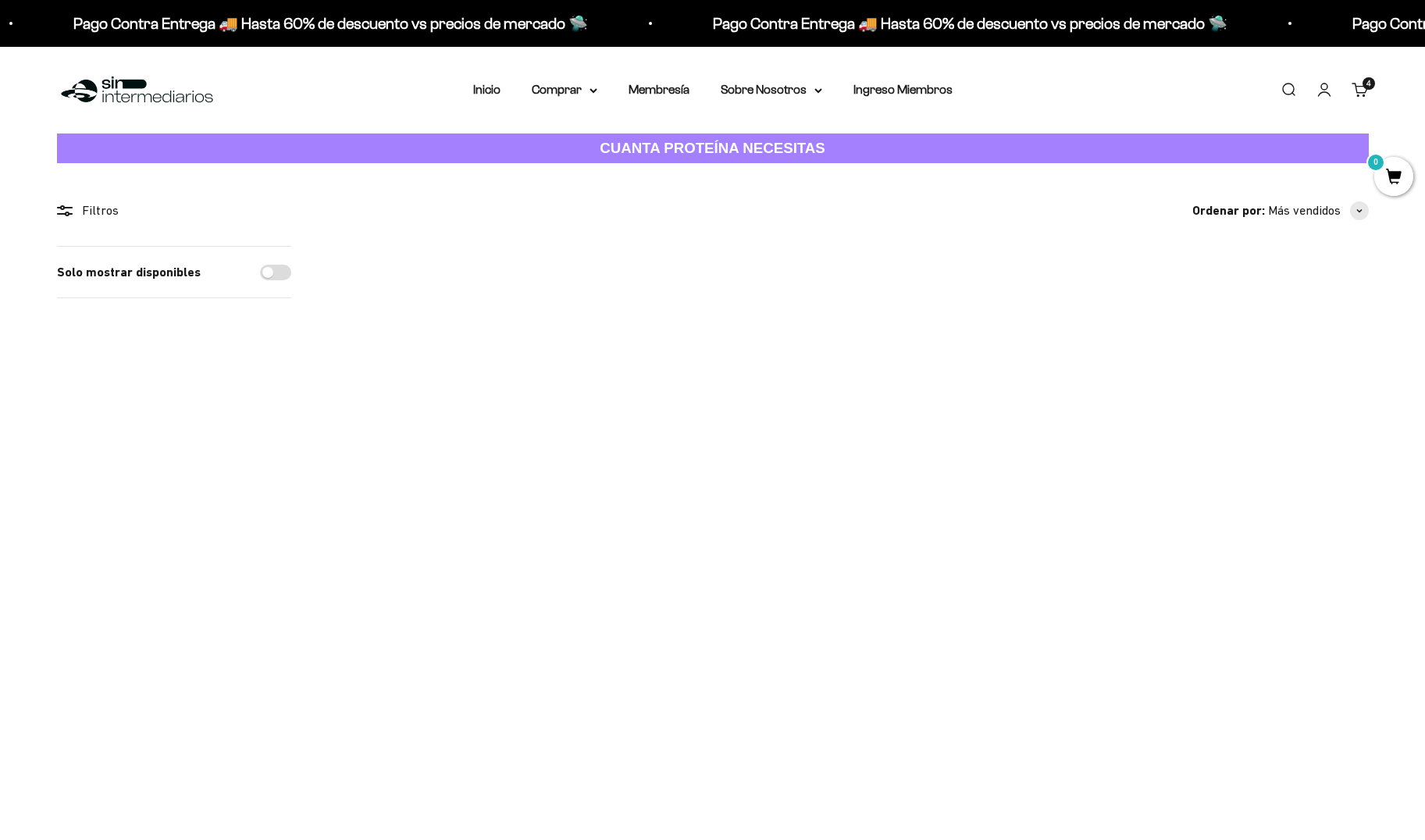
scroll to position [550, 0]
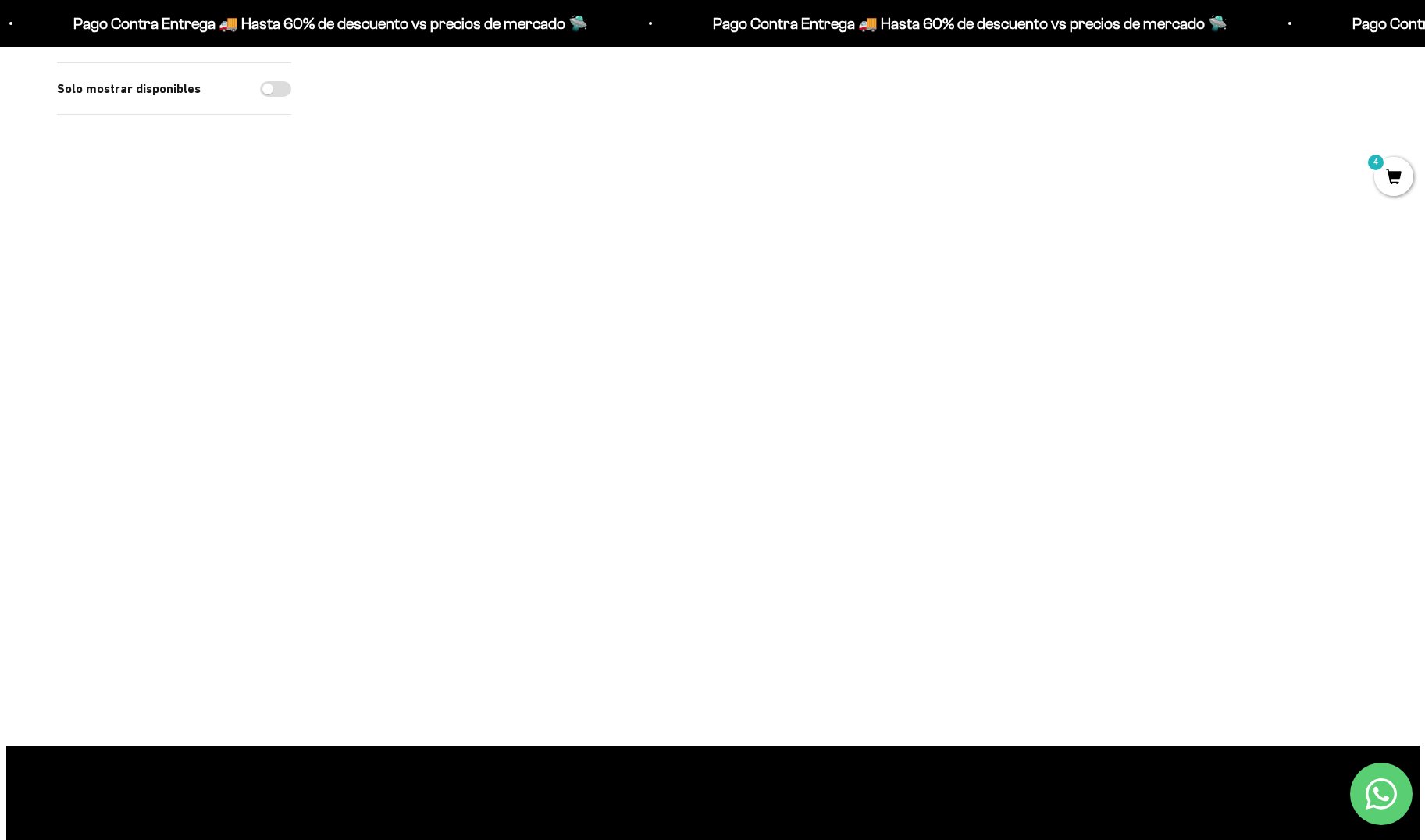
click at [442, 145] on img at bounding box center [425, 143] width 193 height 193
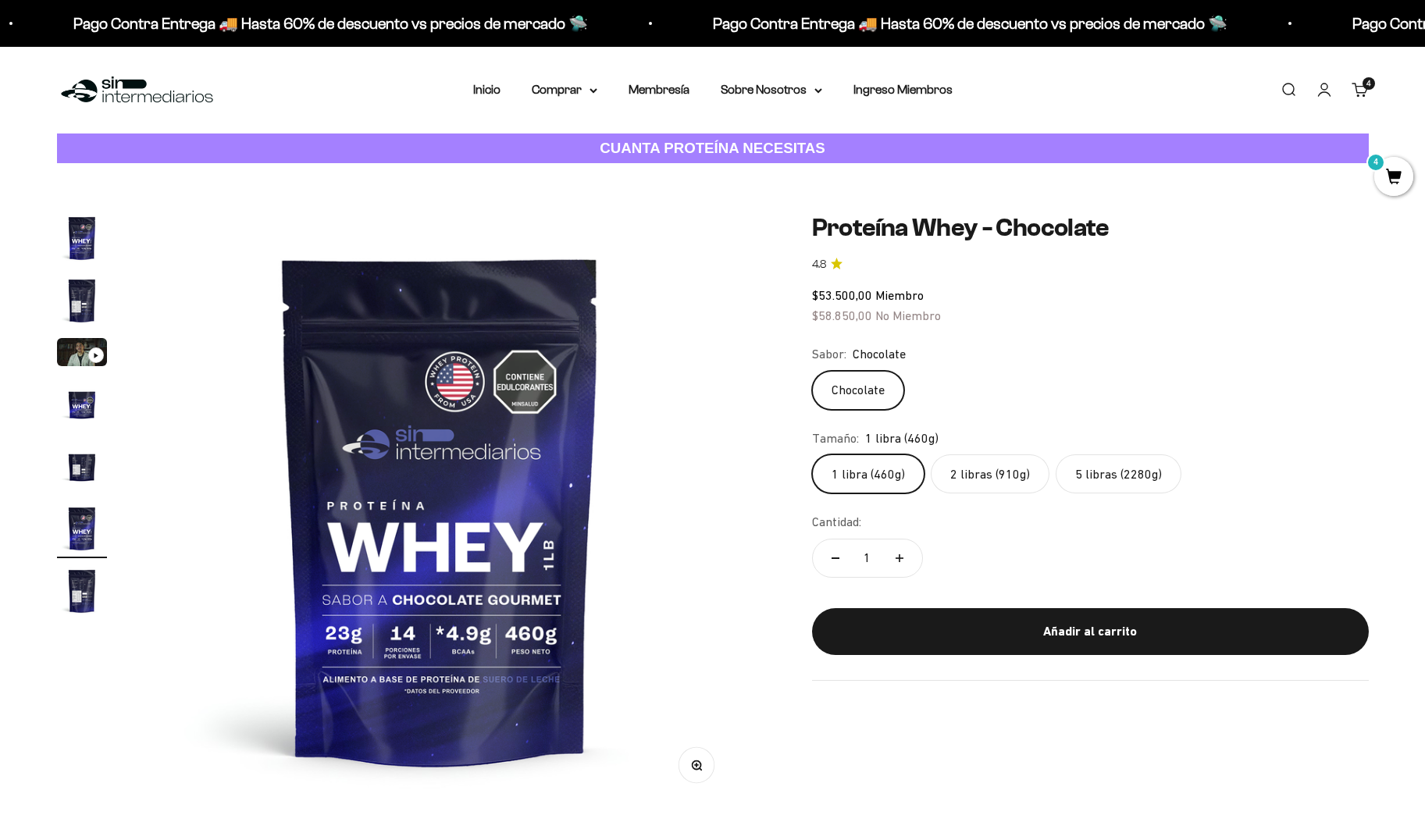
click at [872, 474] on label "1 libra (460g)" at bounding box center [868, 474] width 112 height 39
click at [812, 454] on input "1 libra (460g)" at bounding box center [811, 454] width 1 height 1
click at [988, 469] on label "2 libras (910g)" at bounding box center [989, 474] width 118 height 39
click at [812, 454] on input "2 libras (910g)" at bounding box center [811, 454] width 1 height 1
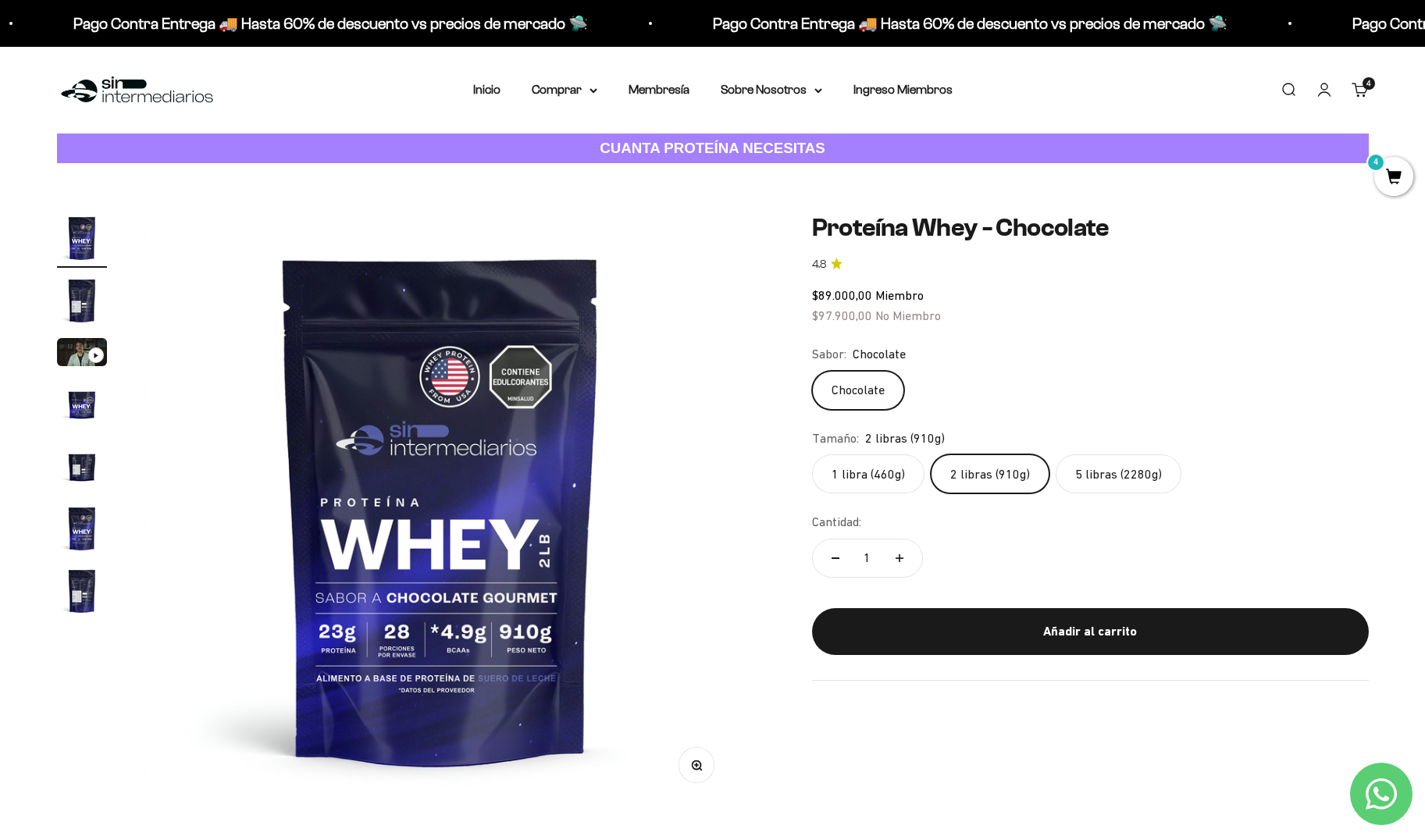
click at [885, 467] on label "1 libra (460g)" at bounding box center [868, 474] width 112 height 39
click at [812, 454] on input "1 libra (460g)" at bounding box center [811, 454] width 1 height 1
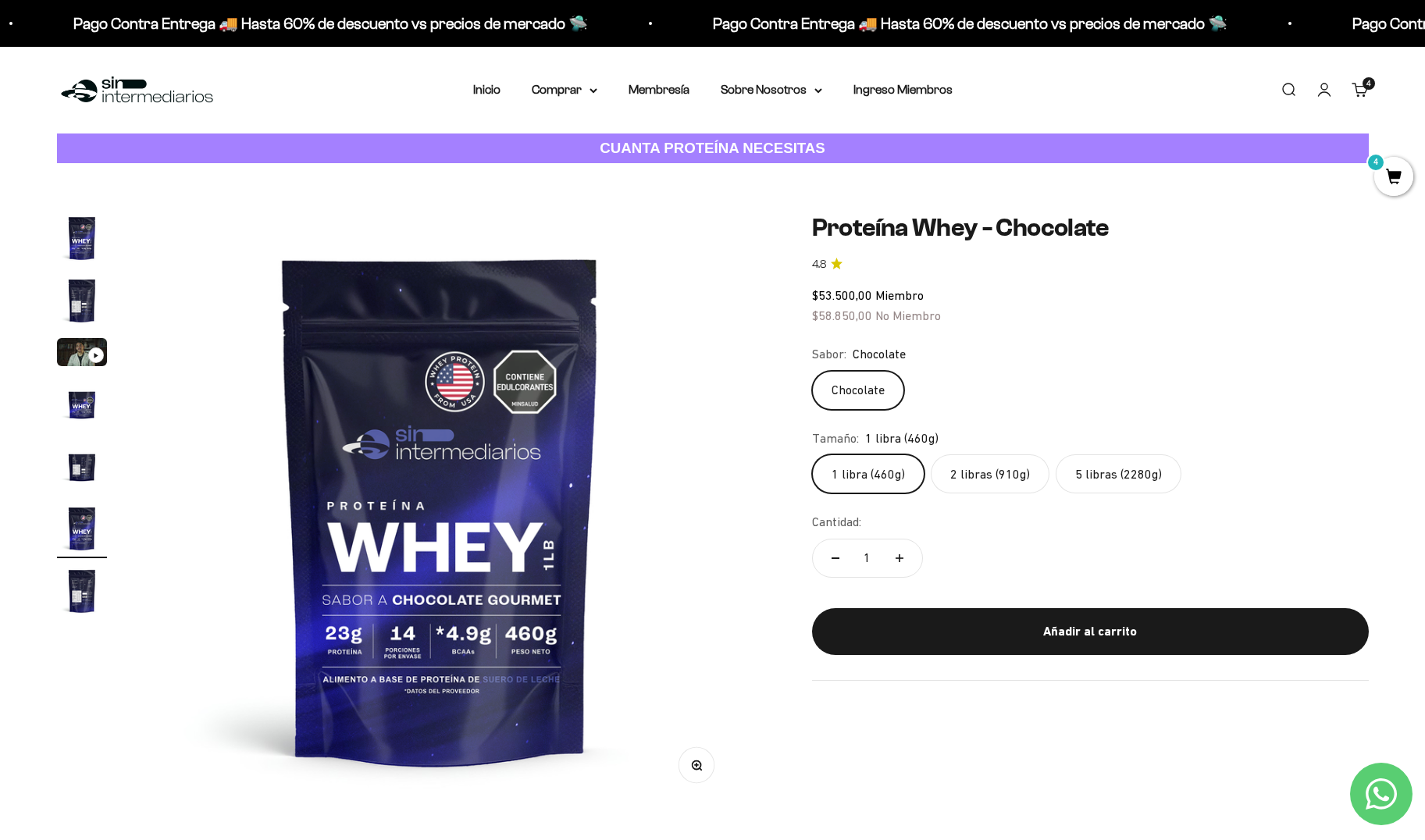
click at [960, 467] on label "2 libras (910g)" at bounding box center [989, 474] width 118 height 39
click at [812, 454] on input "2 libras (910g)" at bounding box center [811, 454] width 1 height 1
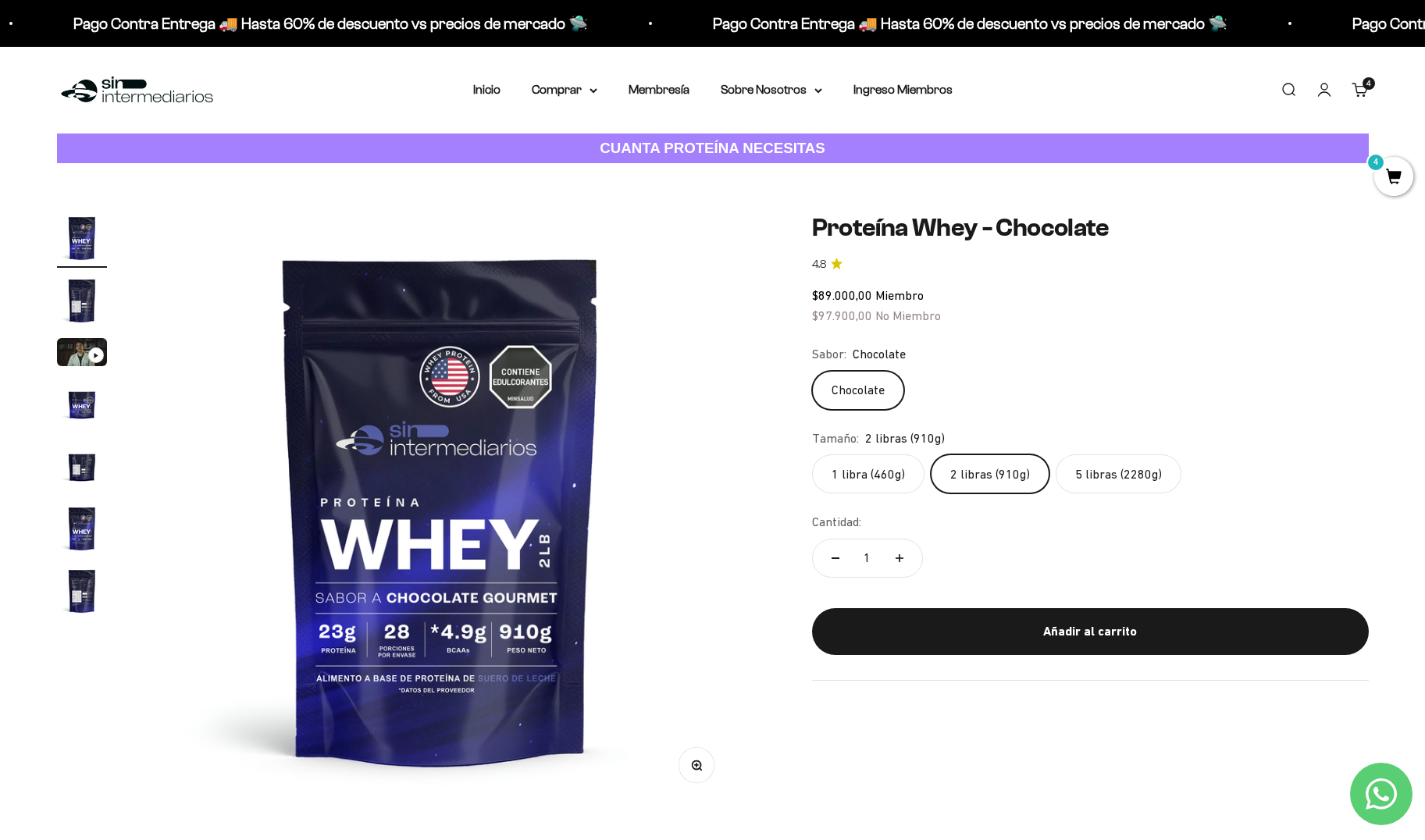
click at [878, 464] on label "1 libra (460g)" at bounding box center [868, 474] width 112 height 39
click at [812, 454] on input "1 libra (460g)" at bounding box center [811, 454] width 1 height 1
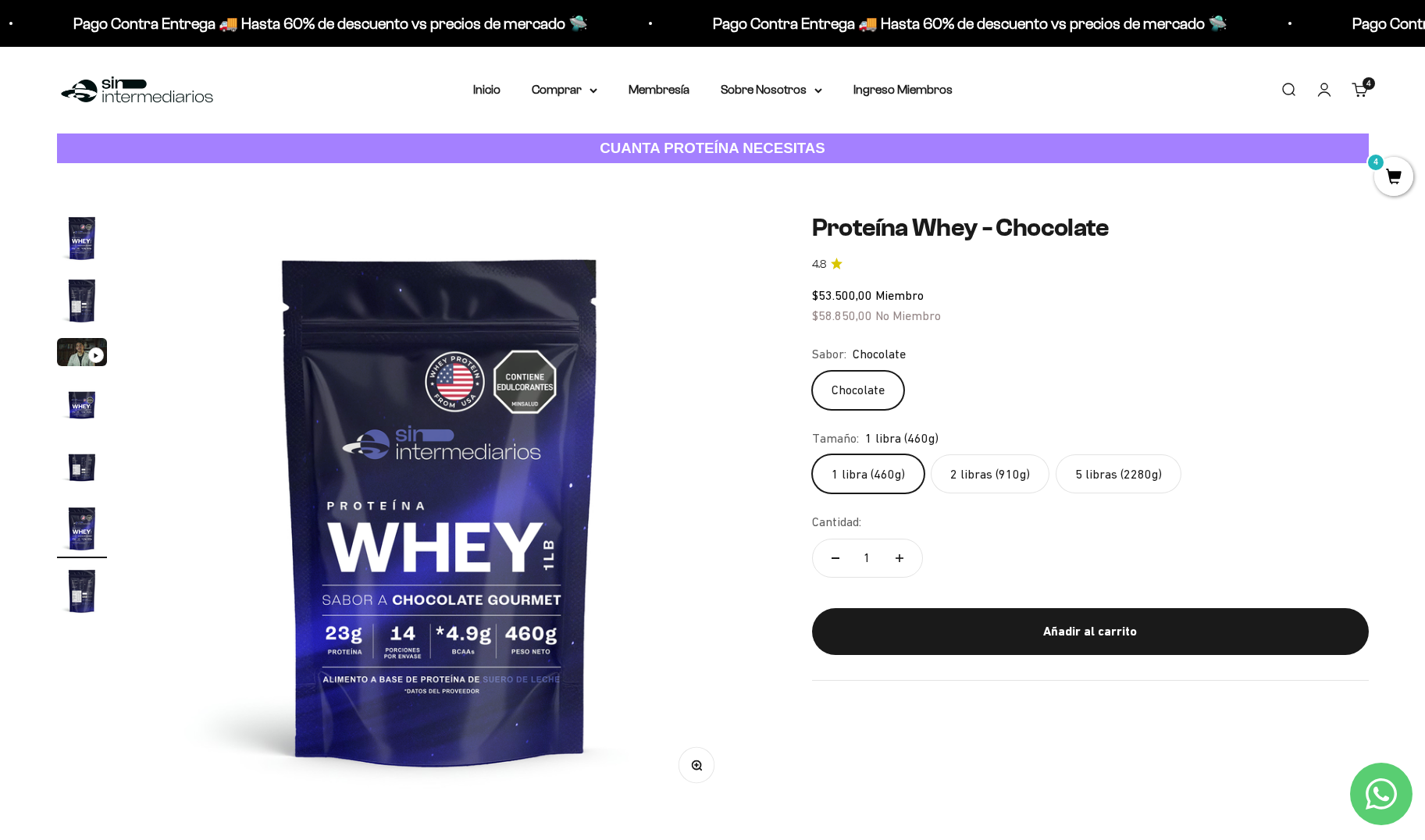
click at [973, 466] on label "2 libras (910g)" at bounding box center [989, 474] width 118 height 39
click at [812, 454] on input "2 libras (910g)" at bounding box center [811, 454] width 1 height 1
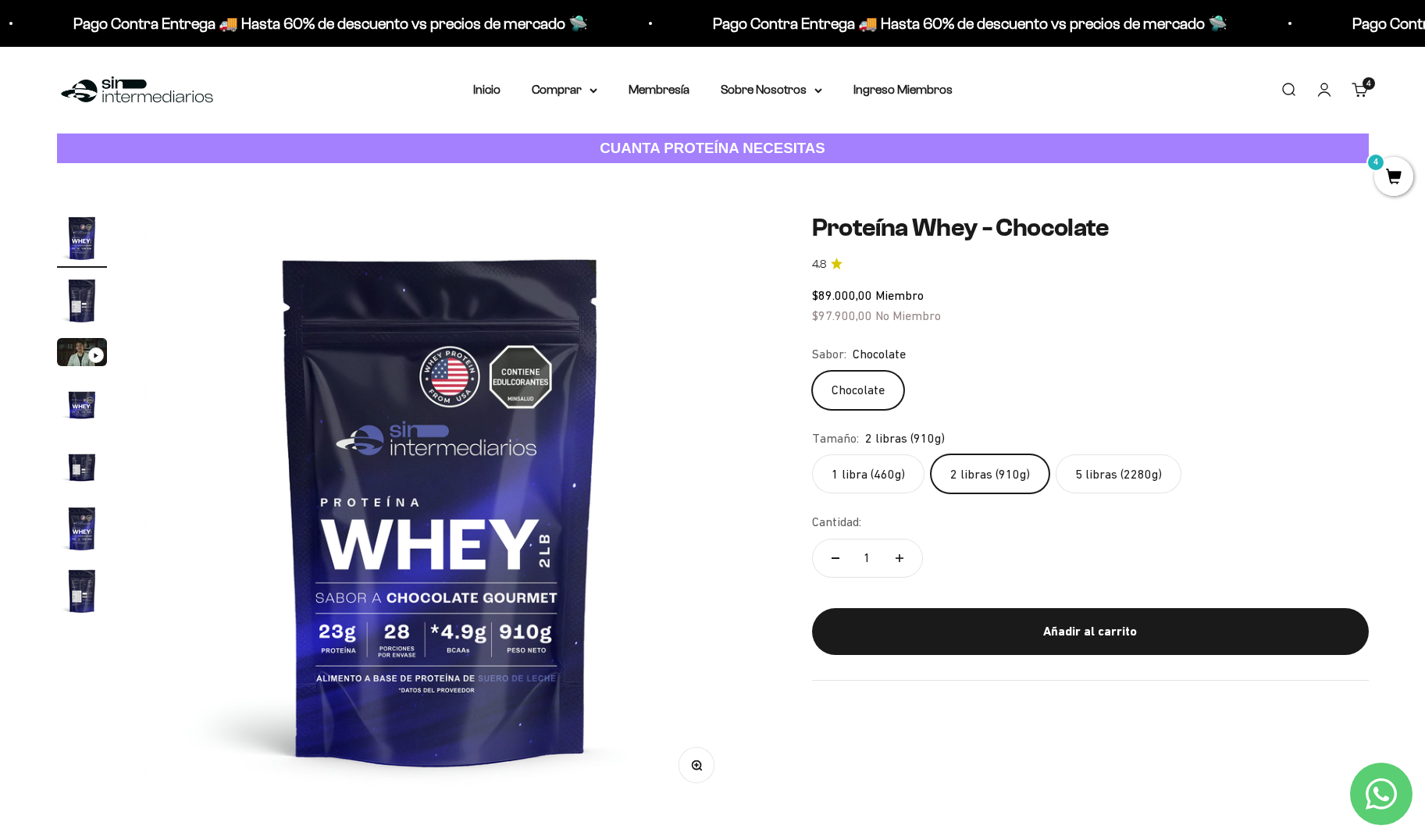
click at [1038, 626] on div "Añadir al carrito" at bounding box center [1090, 631] width 495 height 20
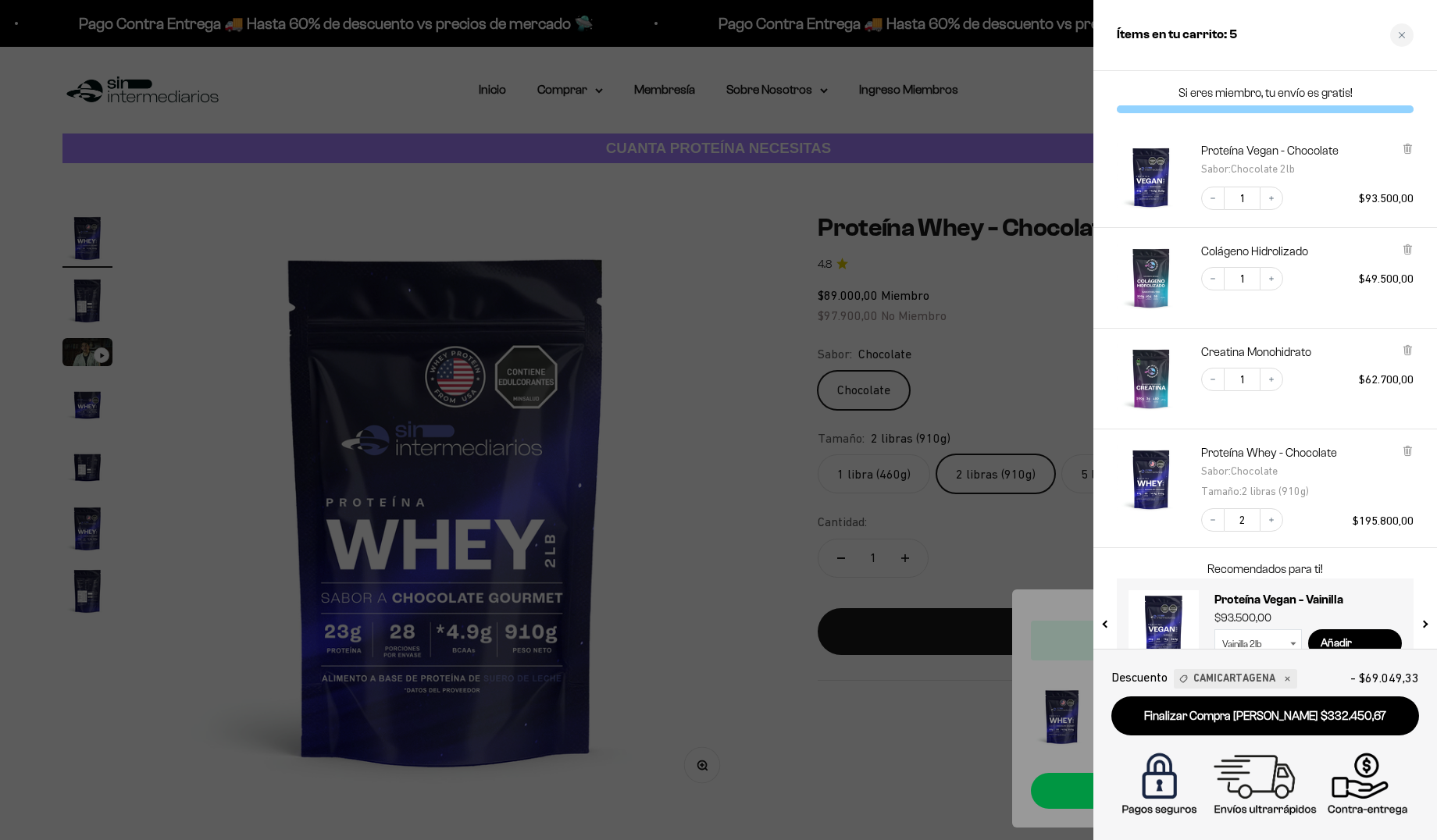
click at [1234, 713] on link "Finalizar Compra [PERSON_NAME] $332.450,67" at bounding box center [1264, 716] width 307 height 40
